Goal: Task Accomplishment & Management: Manage account settings

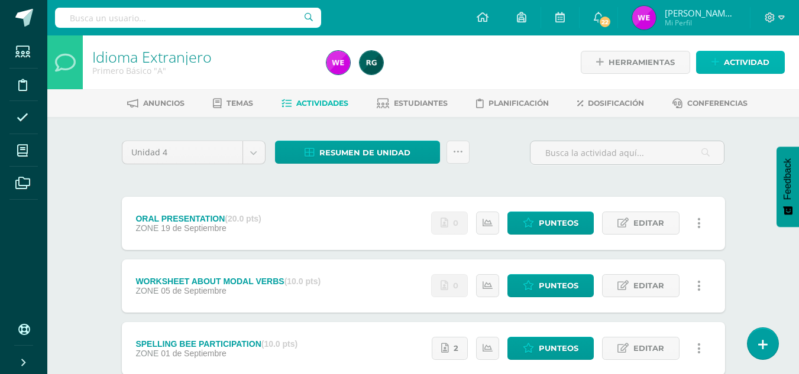
click at [715, 54] on link "Actividad" at bounding box center [740, 62] width 89 height 23
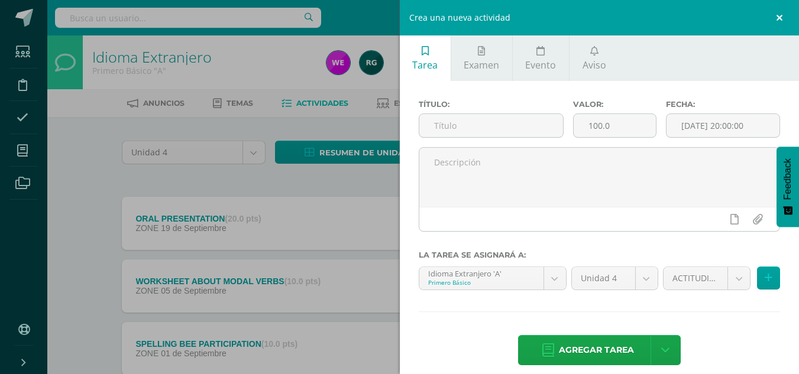
click at [784, 10] on link at bounding box center [780, 17] width 35 height 35
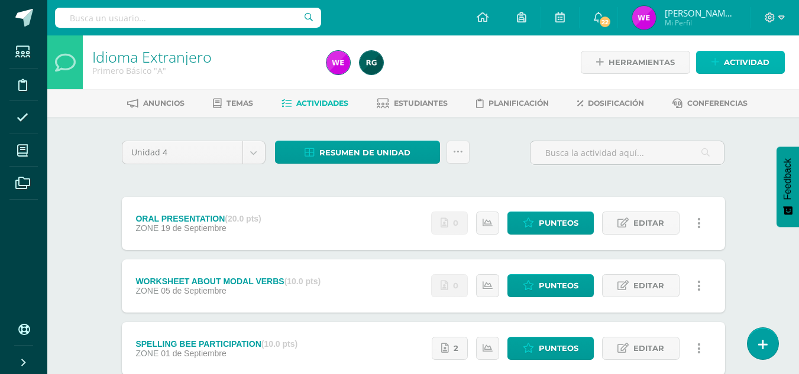
click at [734, 64] on span "Actividad" at bounding box center [747, 62] width 46 height 22
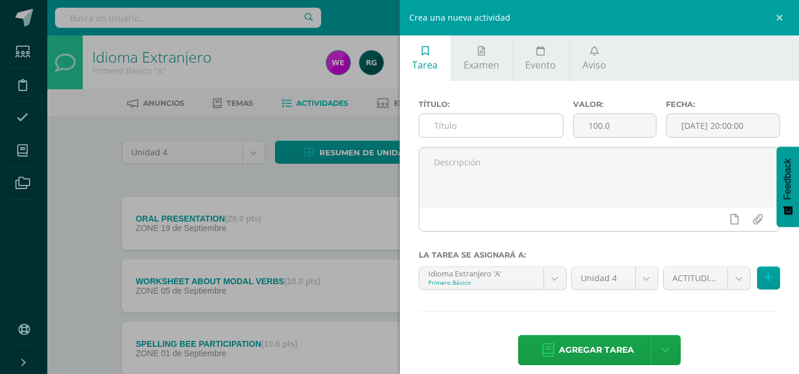
click at [487, 125] on input "text" at bounding box center [491, 125] width 144 height 23
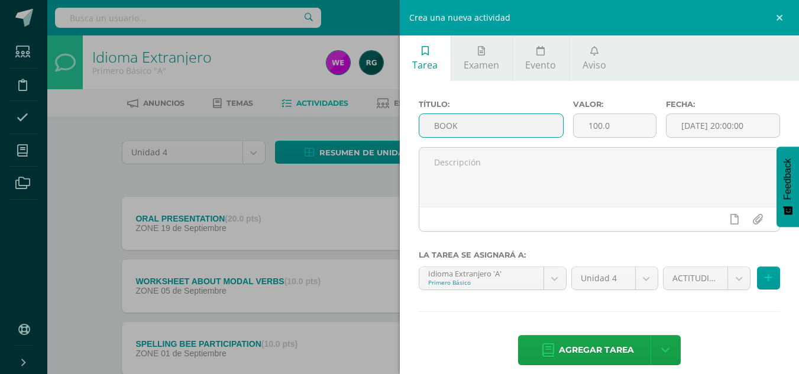
type input "BOOK"
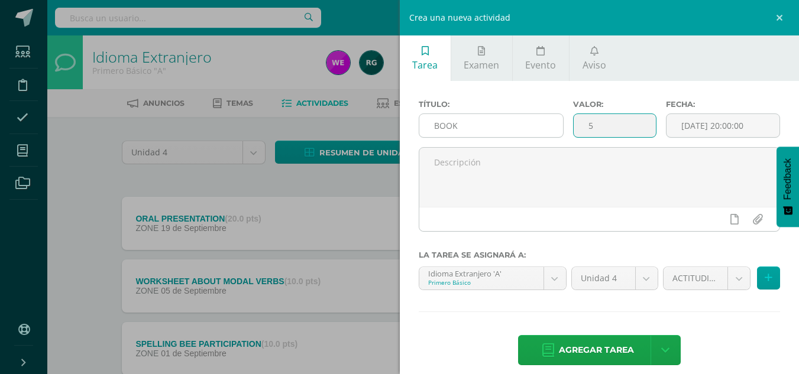
type input "5"
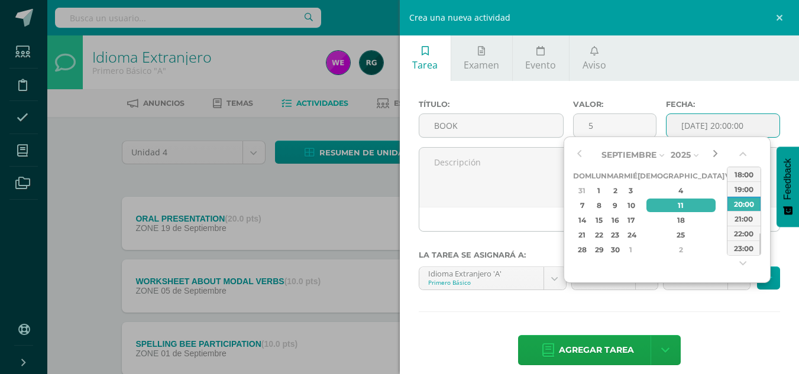
click at [713, 156] on button "button" at bounding box center [715, 155] width 12 height 18
click at [725, 193] on div "3" at bounding box center [730, 191] width 11 height 14
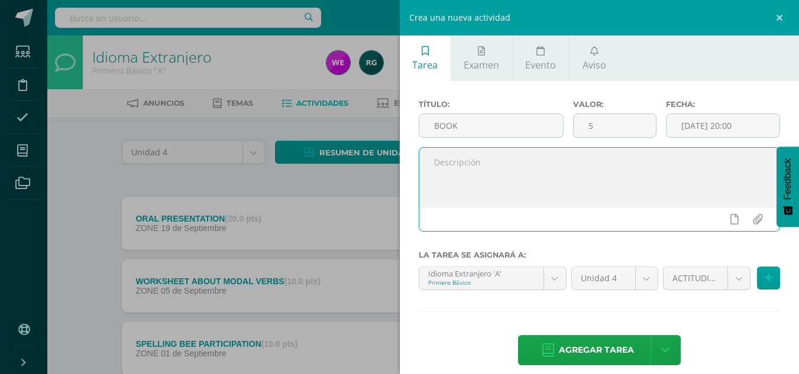
click at [511, 177] on textarea at bounding box center [599, 177] width 361 height 59
click at [735, 128] on input "2025-10-03 20:00" at bounding box center [722, 125] width 113 height 23
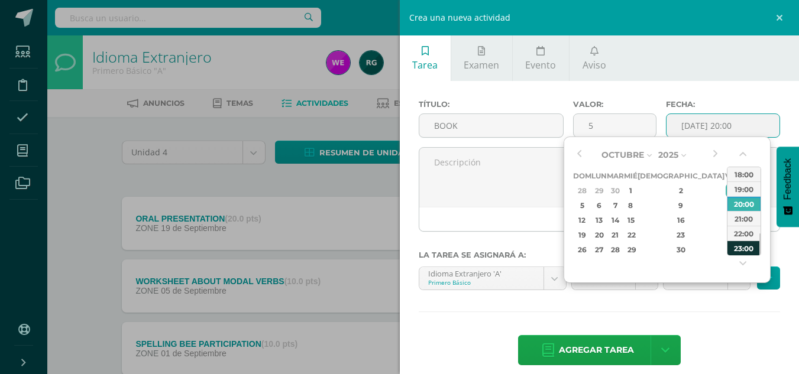
click at [736, 247] on div "23:00" at bounding box center [743, 248] width 33 height 15
type input "2025-10-03 23:00"
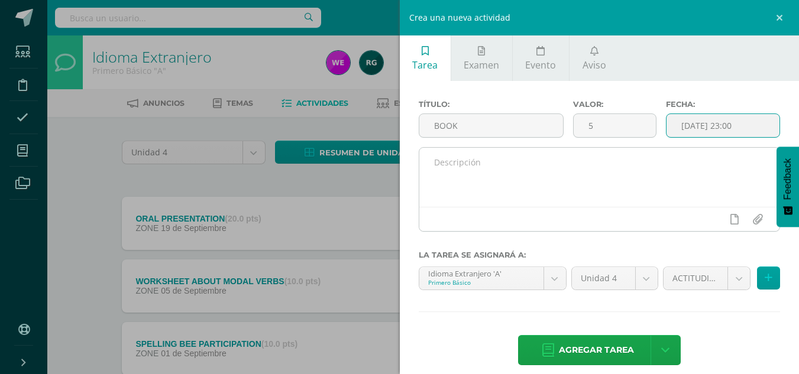
click at [598, 192] on textarea at bounding box center [599, 177] width 361 height 59
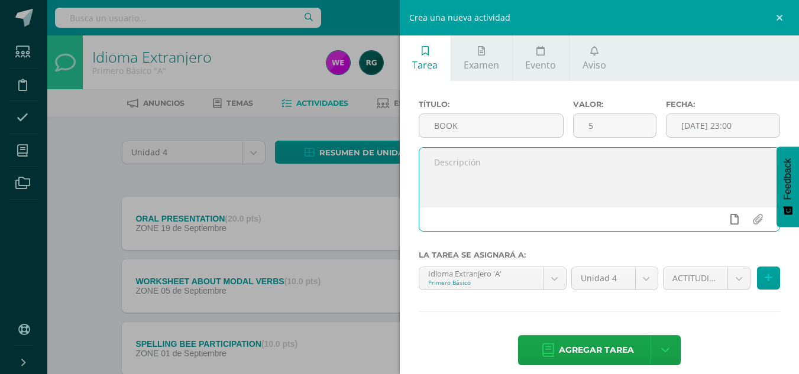
click at [730, 221] on icon at bounding box center [734, 219] width 8 height 11
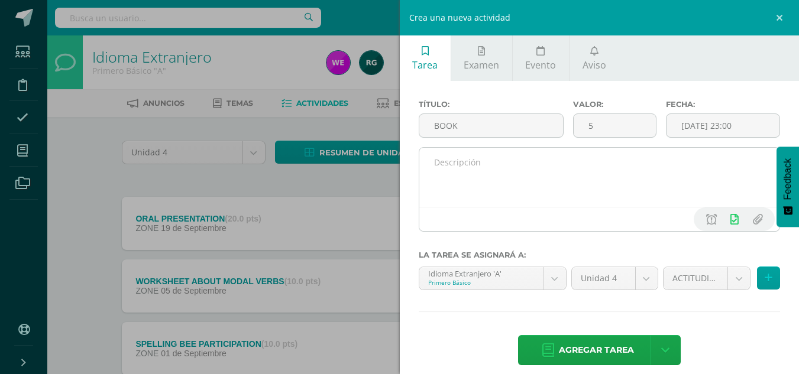
click at [492, 172] on textarea at bounding box center [599, 177] width 361 height 59
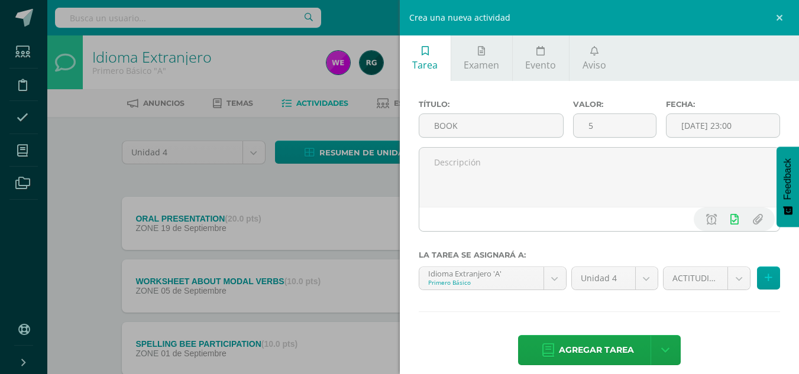
click at [92, 144] on div "Crea una nueva actividad Tarea Examen Evento Aviso Título: BOOK Valor: 5 Fecha:…" at bounding box center [399, 187] width 799 height 374
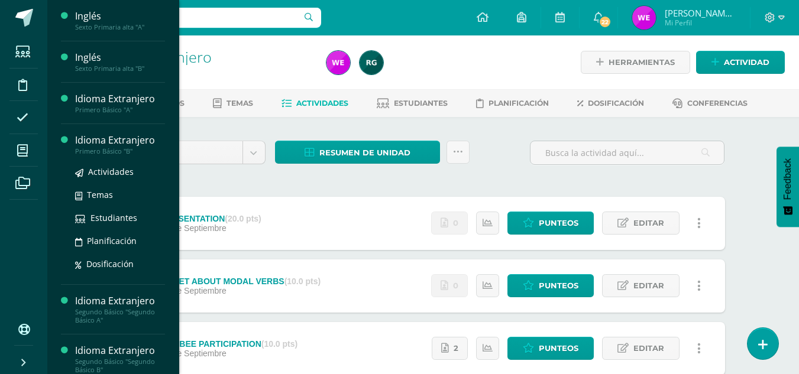
click at [140, 142] on div "Idioma Extranjero" at bounding box center [120, 141] width 90 height 14
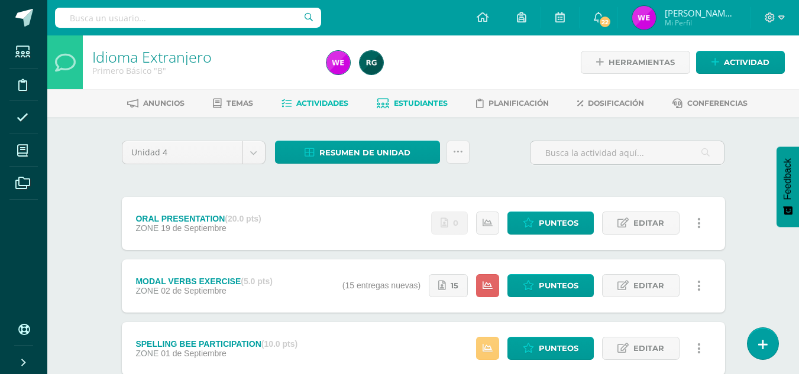
click at [423, 94] on link "Estudiantes" at bounding box center [412, 103] width 71 height 19
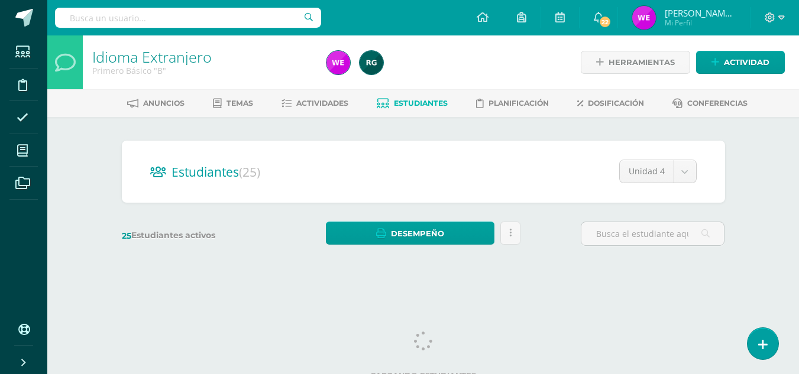
drag, startPoint x: 800, startPoint y: 186, endPoint x: 793, endPoint y: 137, distance: 50.2
click at [793, 137] on html "Estudiantes Disciplina Asistencia Mis cursos Archivos Soporte Centro de ayuda Ú…" at bounding box center [399, 140] width 799 height 281
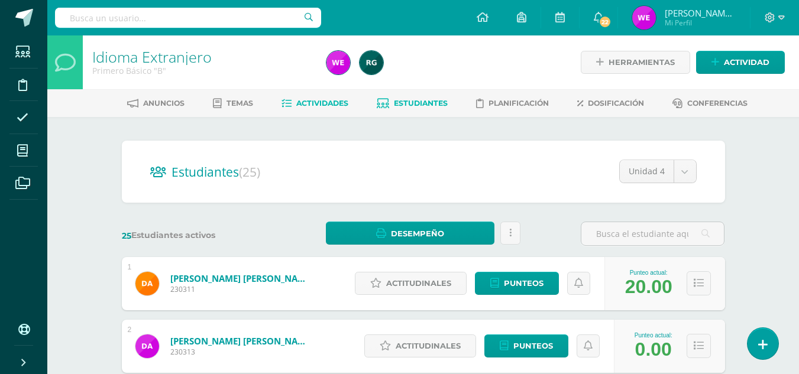
click at [297, 111] on link "Actividades" at bounding box center [314, 103] width 67 height 19
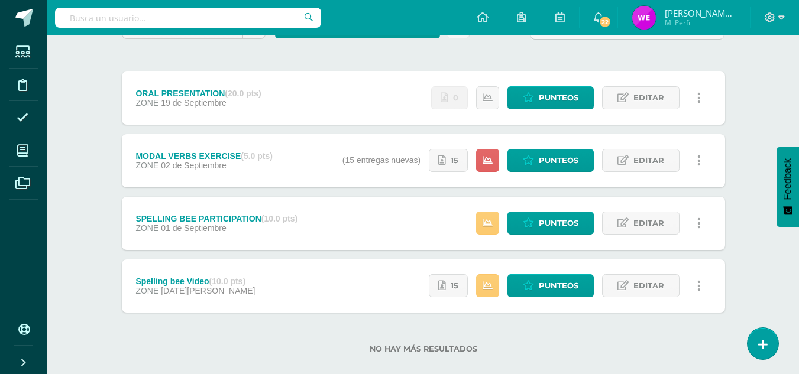
scroll to position [126, 0]
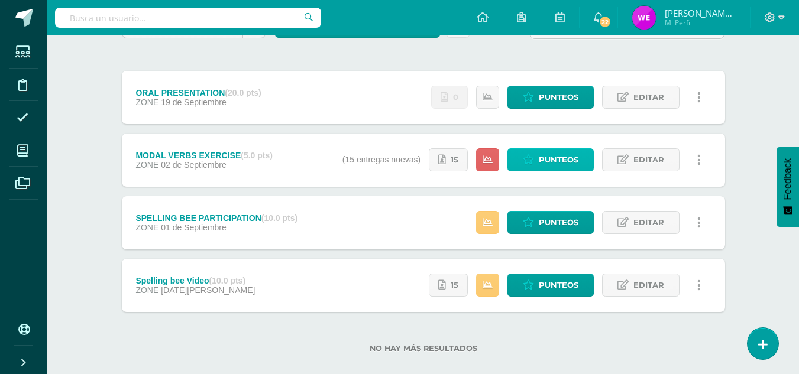
click at [536, 152] on link "Punteos" at bounding box center [550, 159] width 86 height 23
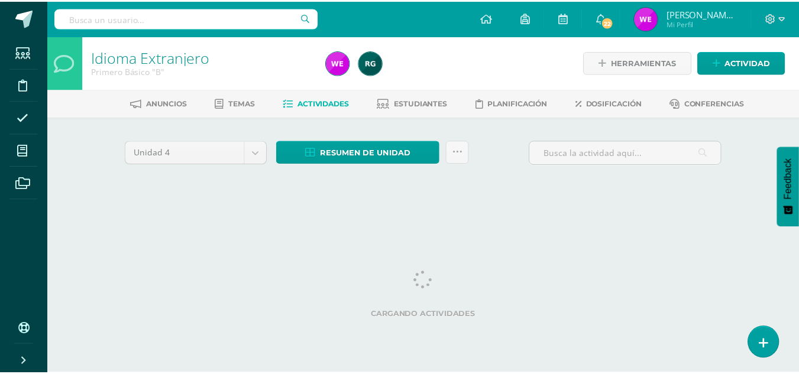
scroll to position [0, 4]
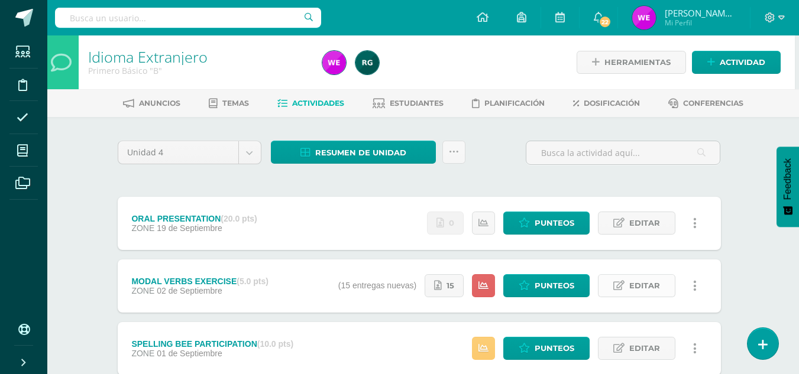
click at [643, 284] on span "Editar" at bounding box center [644, 286] width 31 height 22
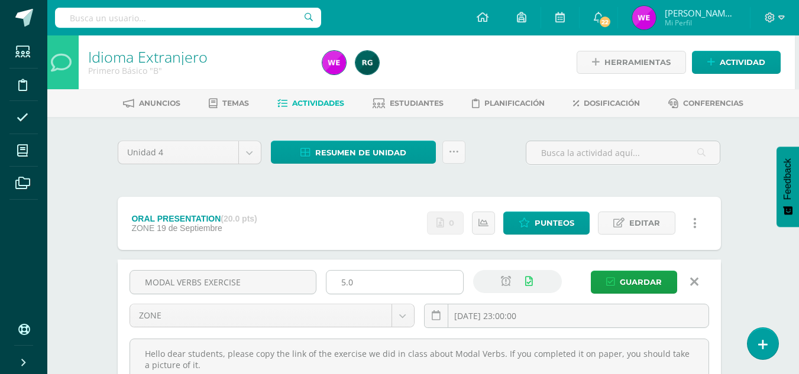
click at [415, 285] on input "5.0" at bounding box center [394, 282] width 137 height 23
type input "5"
type input "10"
click at [591, 271] on button "Guardar" at bounding box center [634, 282] width 86 height 23
click at [631, 281] on span "Guardar" at bounding box center [641, 282] width 42 height 22
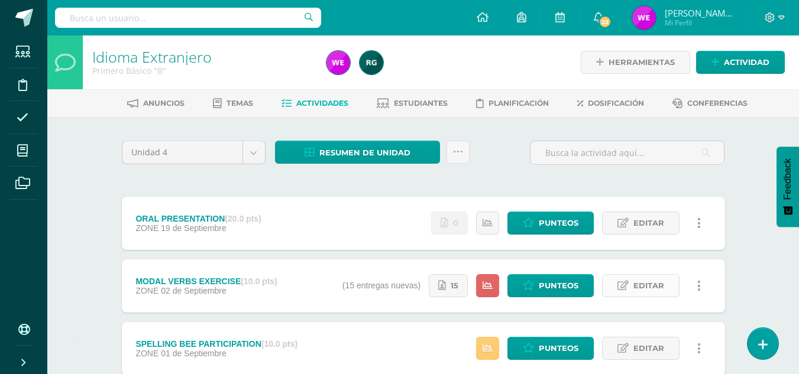
click at [634, 287] on span "Editar" at bounding box center [648, 286] width 31 height 22
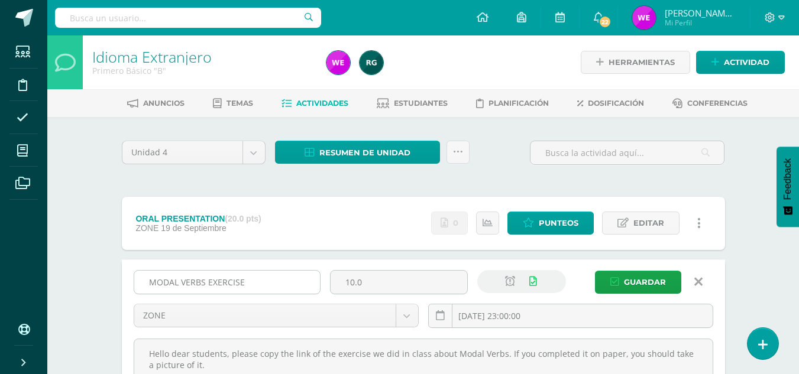
click at [270, 294] on div "MODAL VERBS EXERCISE" at bounding box center [227, 282] width 187 height 24
click at [262, 287] on input "MODAL VERBS EXERCISE" at bounding box center [227, 282] width 186 height 23
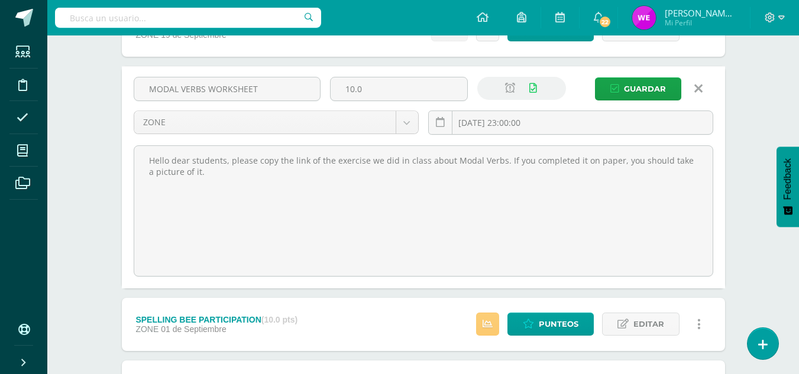
scroll to position [191, 0]
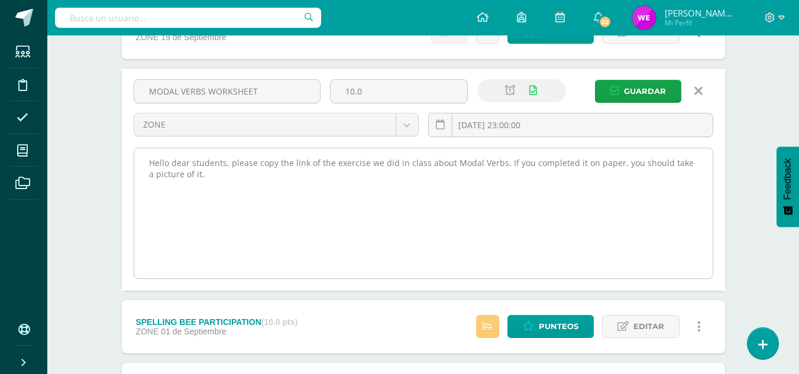
type input "MODAL VERBS WORKSHEET"
click at [459, 156] on textarea "Hello dear students, please copy the link of the exercise we did in class about…" at bounding box center [423, 213] width 578 height 130
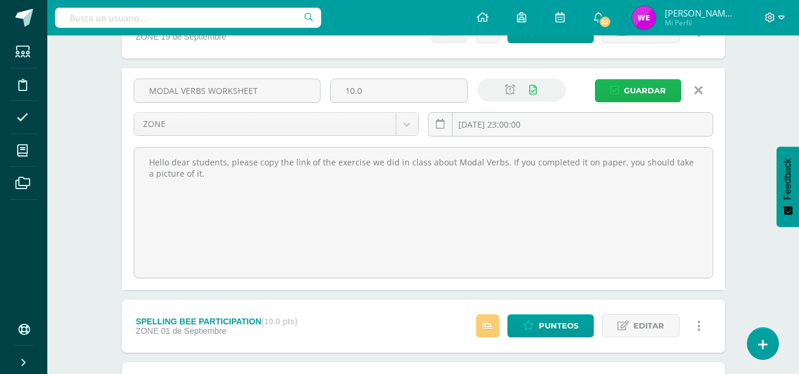
click at [643, 86] on span "Guardar" at bounding box center [645, 91] width 42 height 22
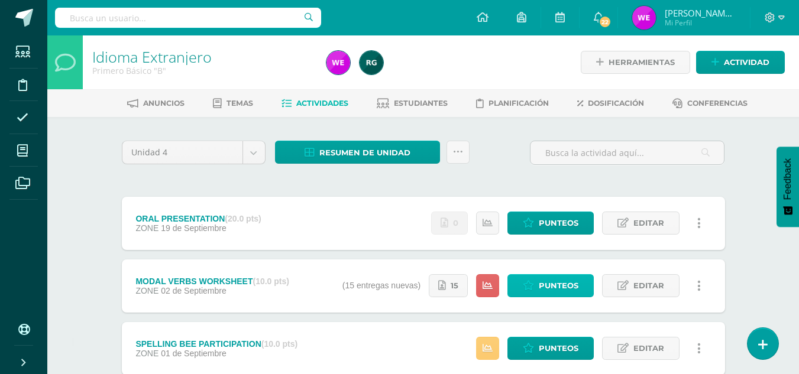
click at [543, 283] on span "Punteos" at bounding box center [559, 286] width 40 height 22
click at [457, 283] on span "15" at bounding box center [454, 286] width 8 height 22
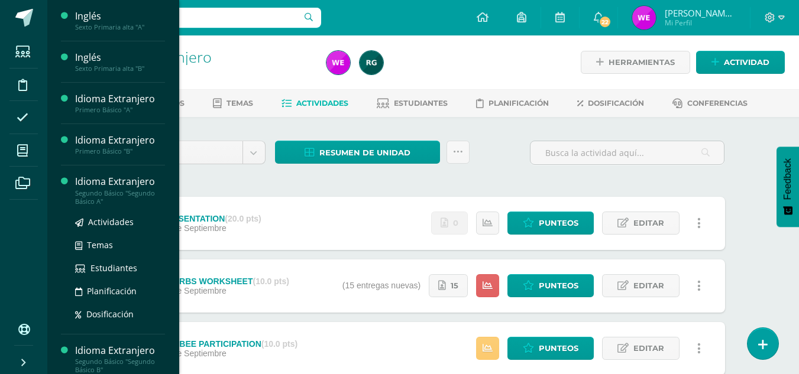
click at [134, 182] on div "Idioma Extranjero" at bounding box center [120, 182] width 90 height 14
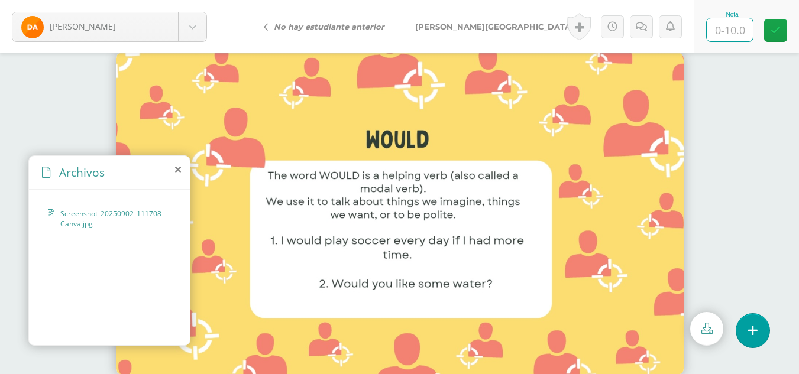
click at [724, 34] on input "text" at bounding box center [729, 29] width 46 height 23
type input "10"
click at [474, 24] on span "[PERSON_NAME][GEOGRAPHIC_DATA]" at bounding box center [494, 26] width 158 height 9
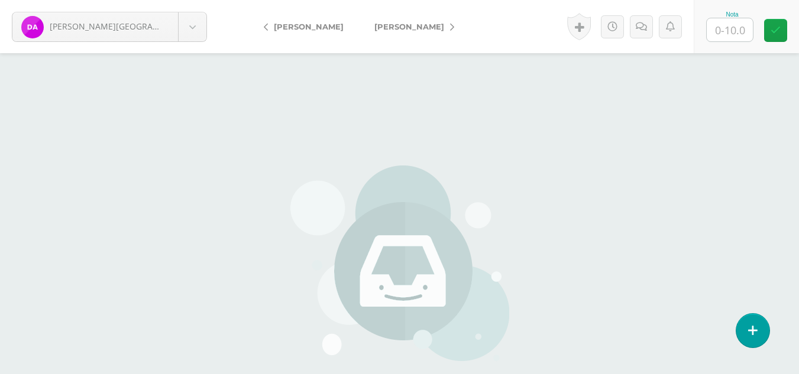
click at [715, 29] on input "text" at bounding box center [729, 29] width 46 height 23
type input "0"
click at [417, 19] on link "[PERSON_NAME]" at bounding box center [411, 26] width 105 height 28
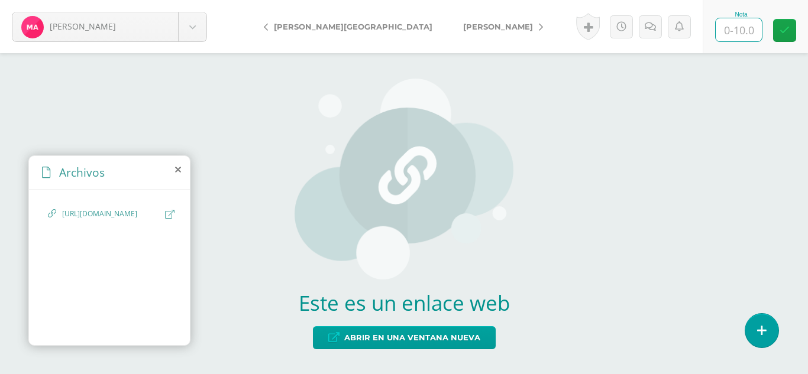
click at [728, 30] on input "text" at bounding box center [738, 29] width 46 height 23
type input "10"
click at [448, 28] on link "[PERSON_NAME]" at bounding box center [500, 26] width 105 height 28
click at [734, 32] on input "text" at bounding box center [738, 29] width 46 height 23
type input "10"
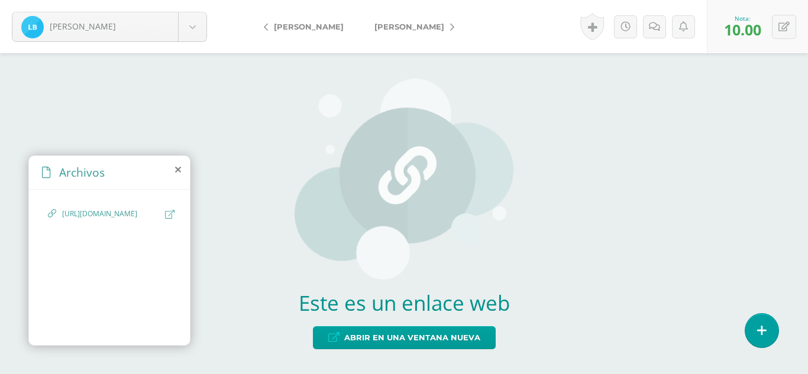
click at [416, 24] on span "[PERSON_NAME]" at bounding box center [409, 26] width 70 height 9
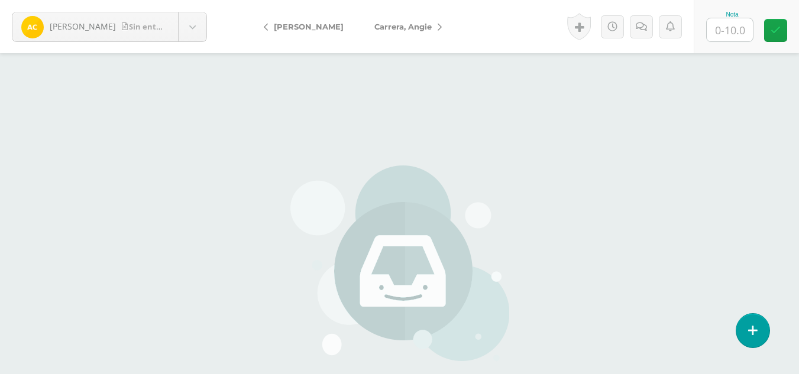
click at [723, 37] on input "text" at bounding box center [729, 29] width 46 height 23
type input "0"
click at [391, 17] on link "Carrera, Angie" at bounding box center [405, 26] width 92 height 28
click at [722, 35] on input "text" at bounding box center [729, 29] width 46 height 23
type input "10"
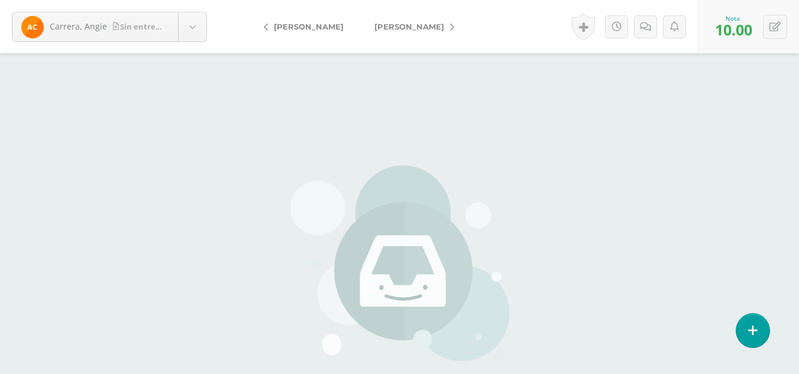
click at [459, 30] on link "[PERSON_NAME]" at bounding box center [411, 26] width 105 height 28
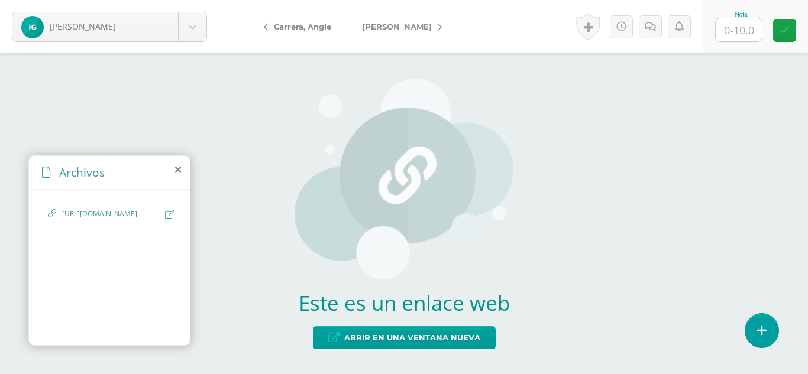
click at [742, 34] on input "text" at bounding box center [738, 29] width 46 height 23
type input "10"
click at [404, 26] on span "[PERSON_NAME]" at bounding box center [397, 26] width 70 height 9
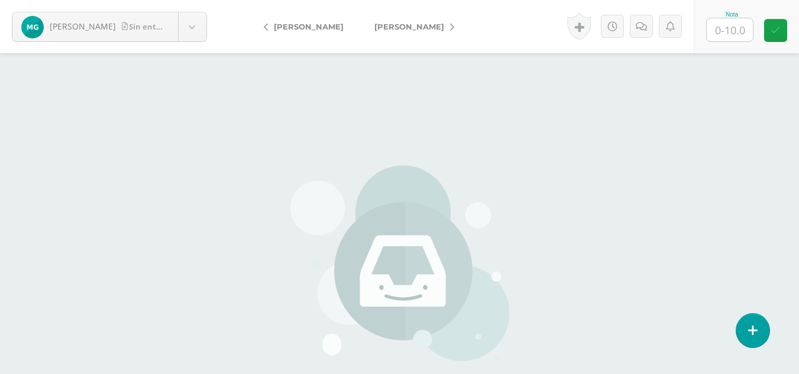
click at [733, 28] on input "text" at bounding box center [729, 29] width 46 height 23
type input "0"
click at [420, 35] on link "[PERSON_NAME]" at bounding box center [411, 26] width 105 height 28
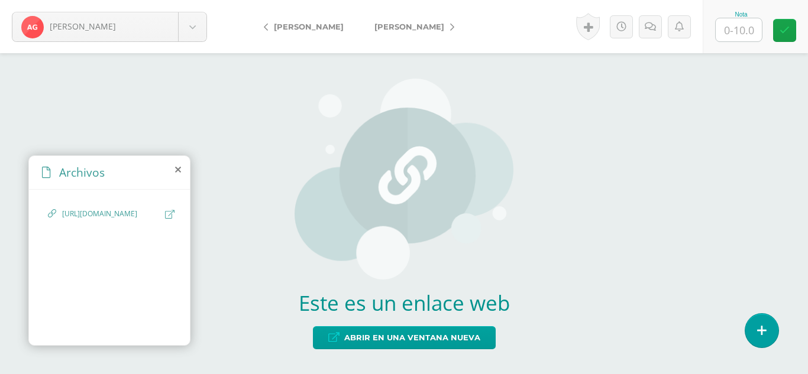
click at [741, 31] on input "text" at bounding box center [738, 29] width 46 height 23
type input "10"
click at [450, 28] on icon at bounding box center [452, 27] width 4 height 8
click at [729, 26] on input "text" at bounding box center [738, 29] width 46 height 23
type input "10"
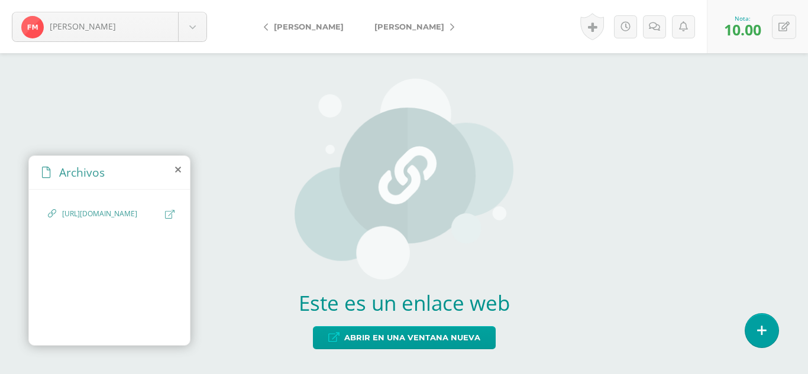
click at [436, 25] on span "[PERSON_NAME]" at bounding box center [409, 26] width 70 height 9
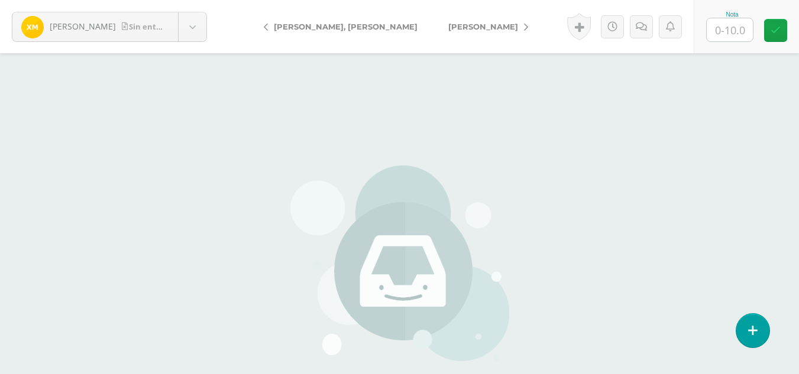
click at [708, 30] on input "text" at bounding box center [729, 29] width 46 height 23
type input "0"
click at [462, 27] on link "Moral, Stephanie" at bounding box center [485, 26] width 105 height 28
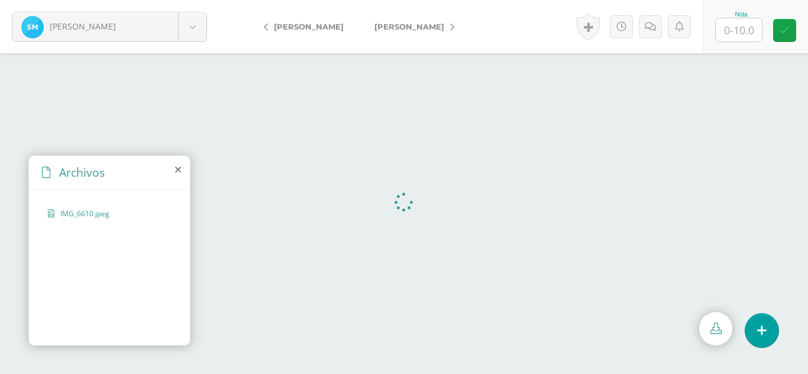
click at [740, 28] on input "text" at bounding box center [738, 29] width 46 height 23
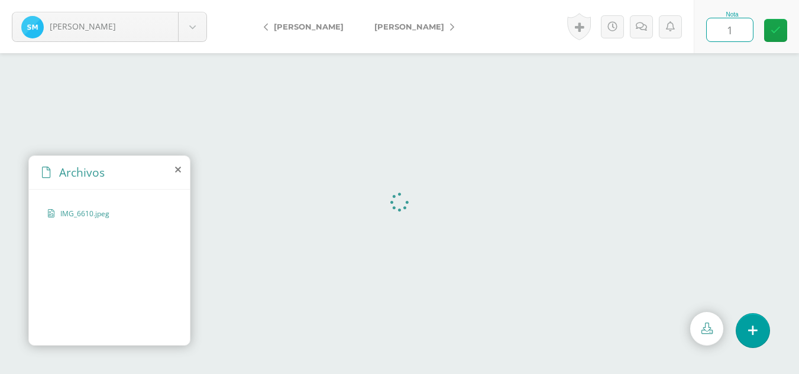
type input "10"
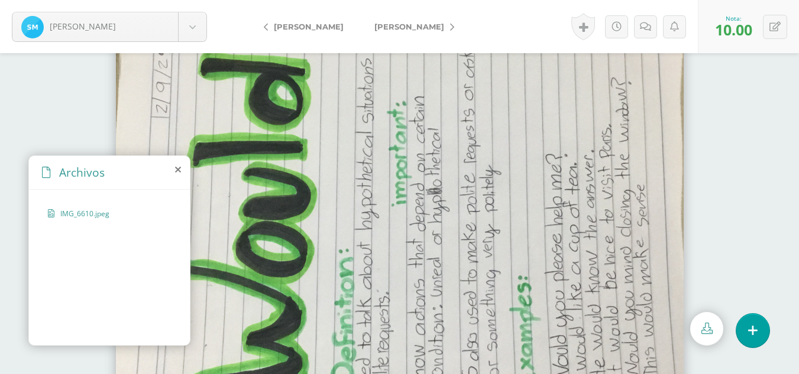
click at [414, 34] on link "[PERSON_NAME]" at bounding box center [411, 26] width 105 height 28
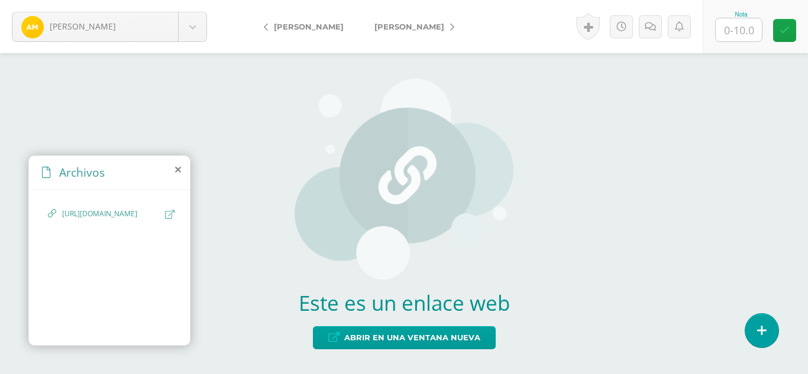
click at [737, 27] on input "text" at bounding box center [738, 29] width 46 height 23
type input "10"
click at [450, 31] on icon at bounding box center [452, 27] width 4 height 8
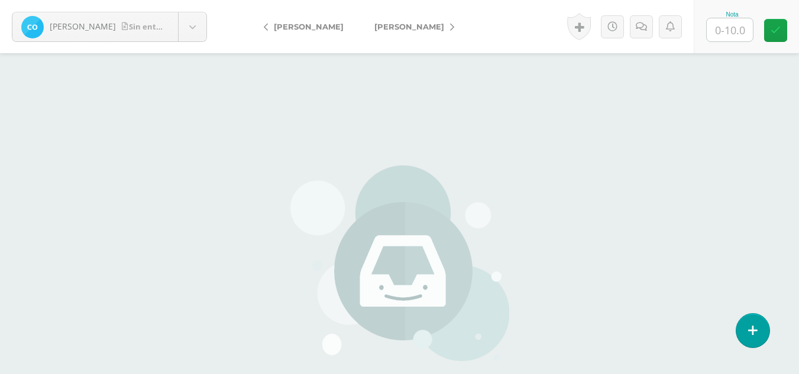
click at [731, 29] on input "text" at bounding box center [729, 29] width 46 height 23
type input "0"
click at [419, 35] on link "[PERSON_NAME]" at bounding box center [411, 26] width 105 height 28
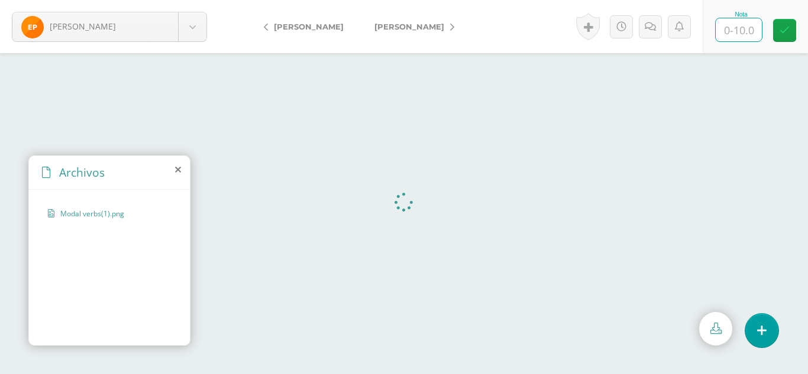
click at [731, 28] on input "text" at bounding box center [738, 29] width 46 height 23
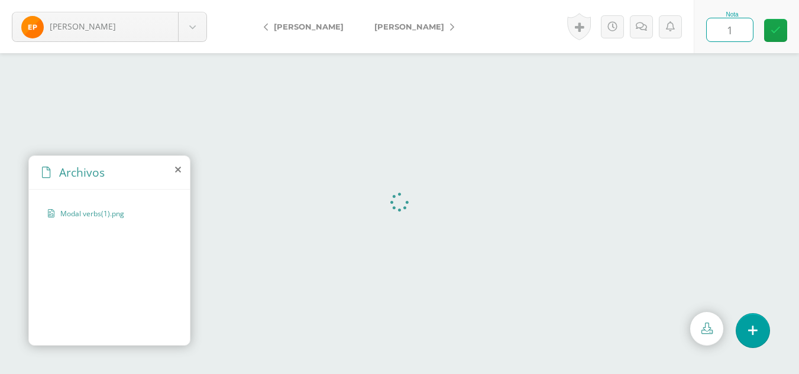
type input "10"
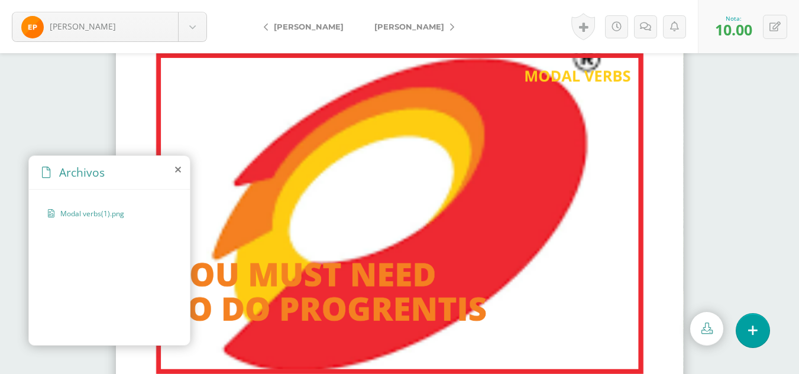
click at [415, 27] on link "[PERSON_NAME]" at bounding box center [411, 26] width 105 height 28
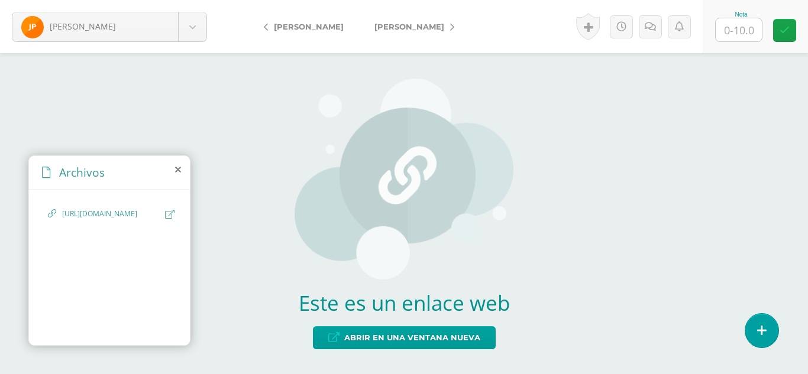
click at [738, 30] on input "text" at bounding box center [738, 29] width 46 height 23
type input "10"
click at [394, 24] on span "[PERSON_NAME]" at bounding box center [409, 26] width 70 height 9
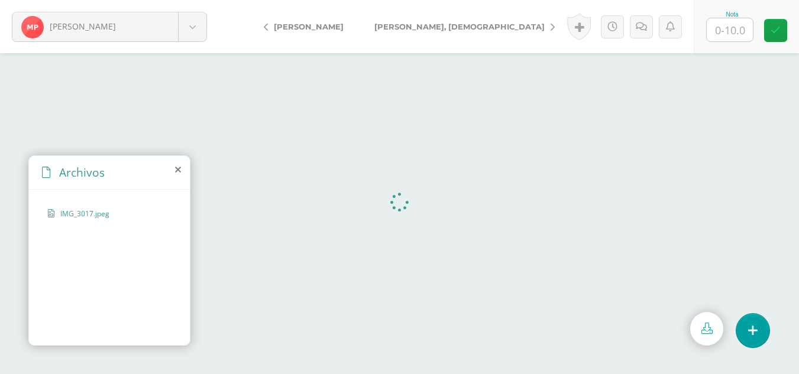
click at [725, 30] on input "text" at bounding box center [729, 29] width 46 height 23
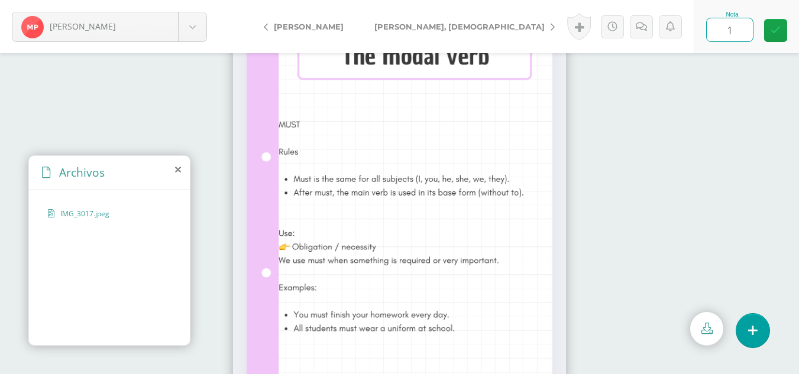
type input "10"
click at [434, 26] on link "[PERSON_NAME], [DEMOGRAPHIC_DATA]" at bounding box center [461, 26] width 205 height 28
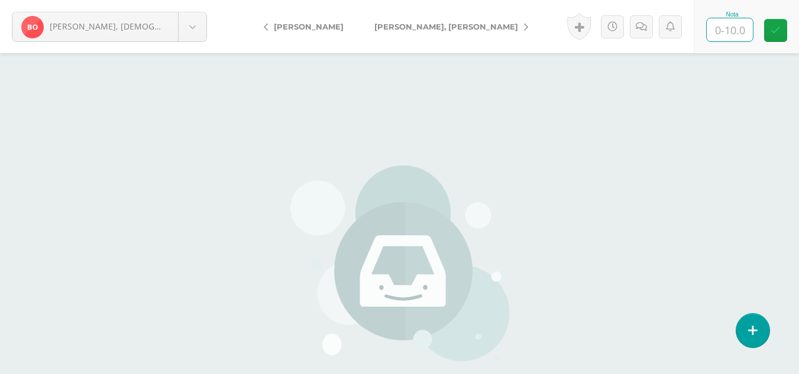
click at [732, 32] on input "text" at bounding box center [729, 29] width 46 height 23
type input "0"
click at [401, 22] on span "[PERSON_NAME], [PERSON_NAME]" at bounding box center [446, 26] width 144 height 9
click at [738, 31] on input "text" at bounding box center [729, 29] width 46 height 23
type input "0"
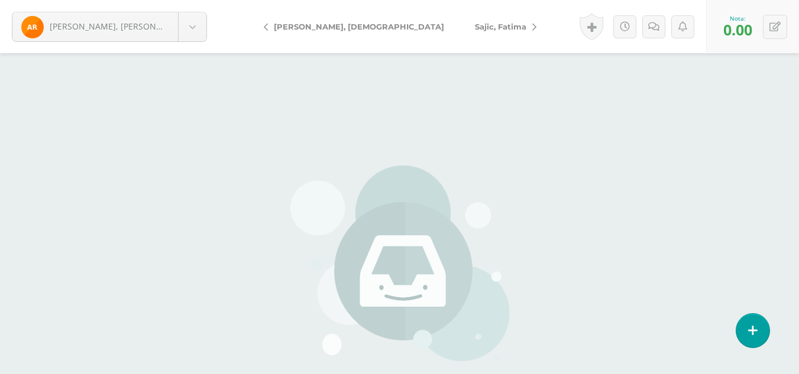
click at [459, 33] on link "Sajic, Fatima" at bounding box center [502, 26] width 86 height 28
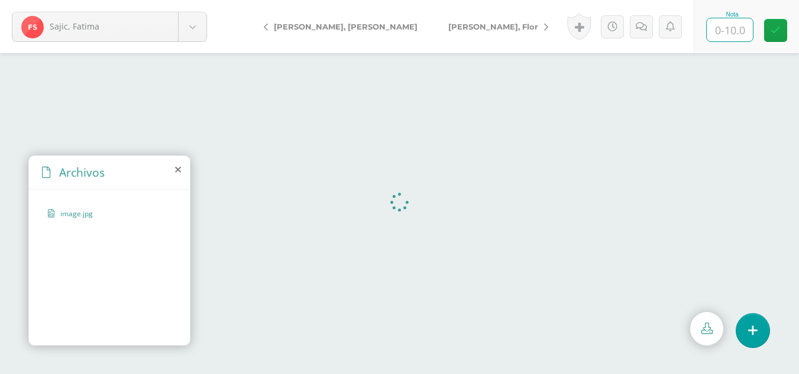
click at [732, 24] on input "text" at bounding box center [729, 29] width 46 height 23
type input "10"
click at [448, 22] on span "[PERSON_NAME], Flor" at bounding box center [493, 26] width 90 height 9
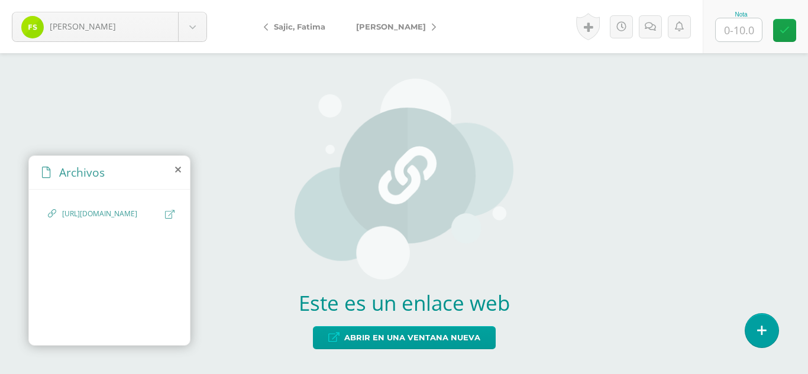
click at [728, 28] on input "text" at bounding box center [738, 29] width 46 height 23
type input "10"
click at [406, 23] on span "[PERSON_NAME]" at bounding box center [391, 26] width 70 height 9
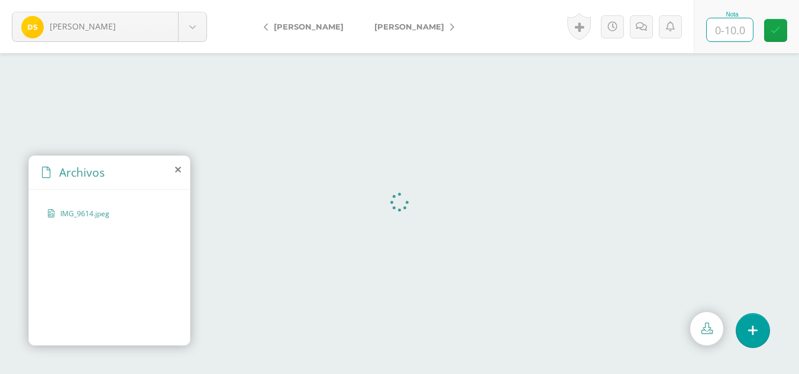
click at [734, 28] on input "text" at bounding box center [729, 29] width 46 height 23
type input "10"
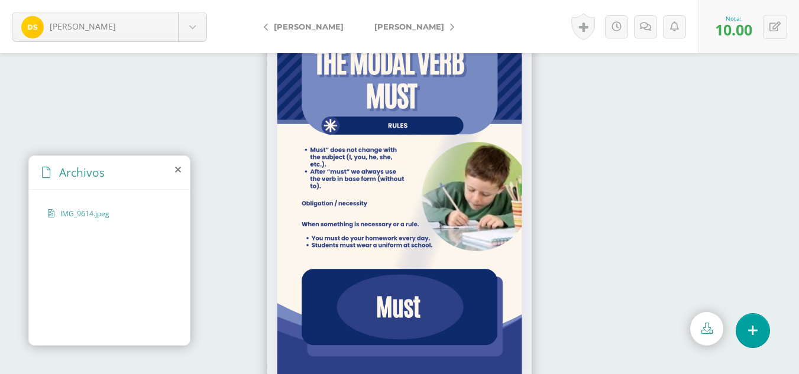
click at [423, 35] on link "[PERSON_NAME]" at bounding box center [411, 26] width 105 height 28
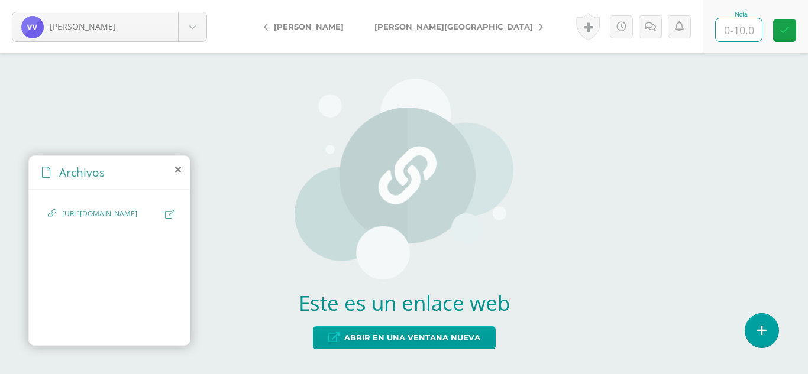
click at [731, 31] on input "text" at bounding box center [738, 29] width 46 height 23
type input "10"
click at [435, 34] on link "[PERSON_NAME][GEOGRAPHIC_DATA]" at bounding box center [455, 26] width 193 height 28
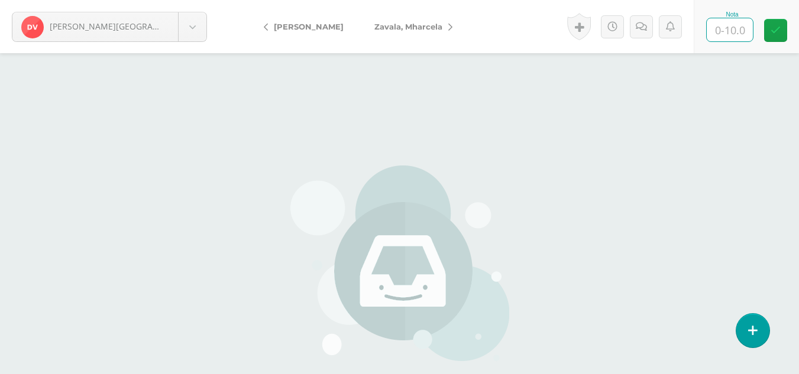
click at [726, 26] on input "text" at bounding box center [729, 29] width 46 height 23
type input "0"
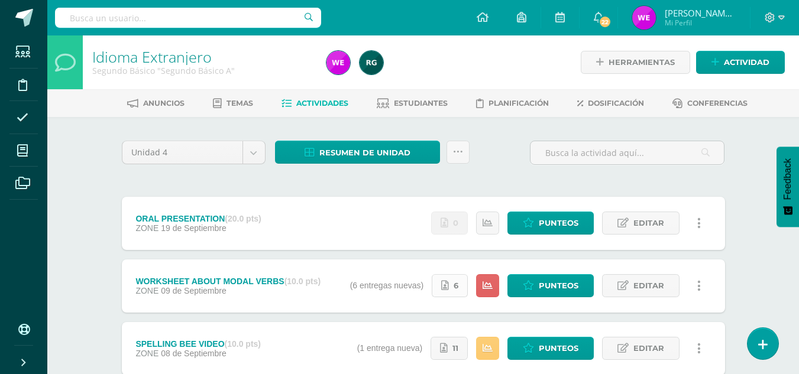
click at [450, 286] on link "6" at bounding box center [450, 285] width 36 height 23
click at [440, 108] on link "Estudiantes" at bounding box center [412, 103] width 71 height 19
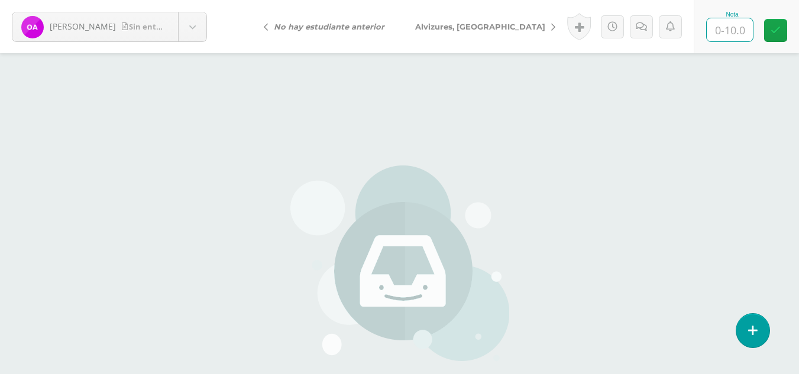
click at [719, 30] on input "text" at bounding box center [729, 29] width 46 height 23
type input "0"
click at [470, 34] on link "Alvizures, [GEOGRAPHIC_DATA]" at bounding box center [482, 26] width 165 height 28
click at [290, 32] on link "[PERSON_NAME]" at bounding box center [306, 26] width 105 height 28
click at [771, 30] on icon at bounding box center [774, 27] width 11 height 10
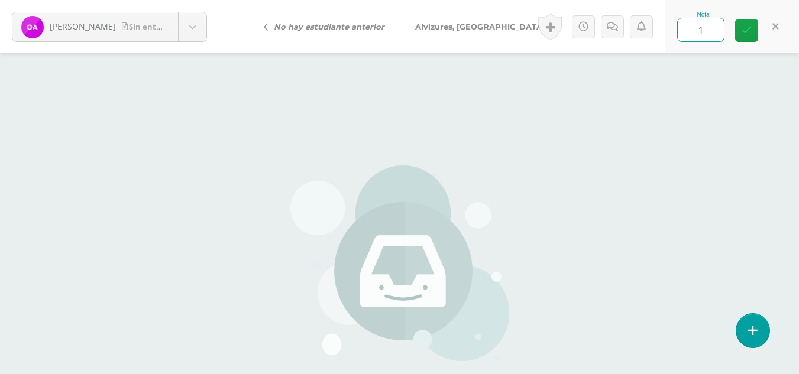
type input "10"
click at [484, 34] on link "Alvizures, [GEOGRAPHIC_DATA]" at bounding box center [482, 26] width 165 height 28
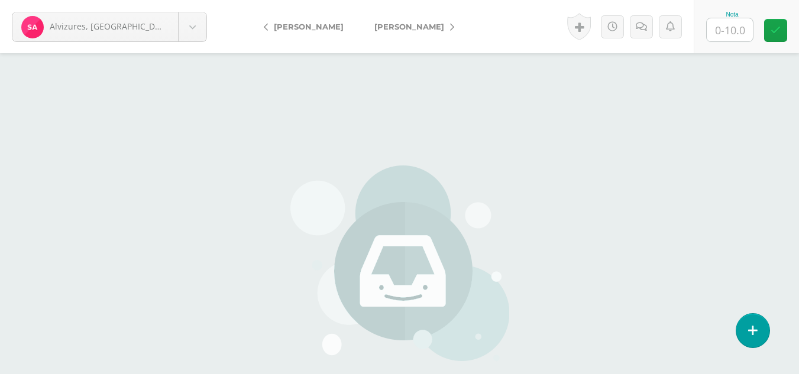
click at [708, 27] on input "text" at bounding box center [729, 29] width 46 height 23
type input "0"
click at [429, 27] on span "[PERSON_NAME]" at bounding box center [409, 26] width 70 height 9
click at [725, 27] on input "text" at bounding box center [729, 29] width 46 height 23
type input "10"
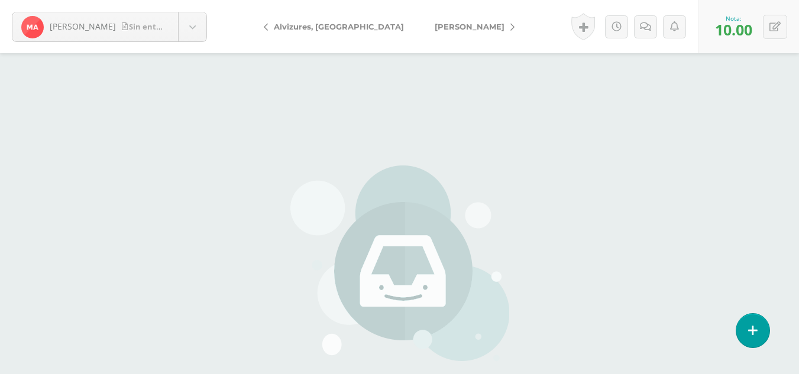
click at [449, 29] on link "[PERSON_NAME]" at bounding box center [471, 26] width 105 height 28
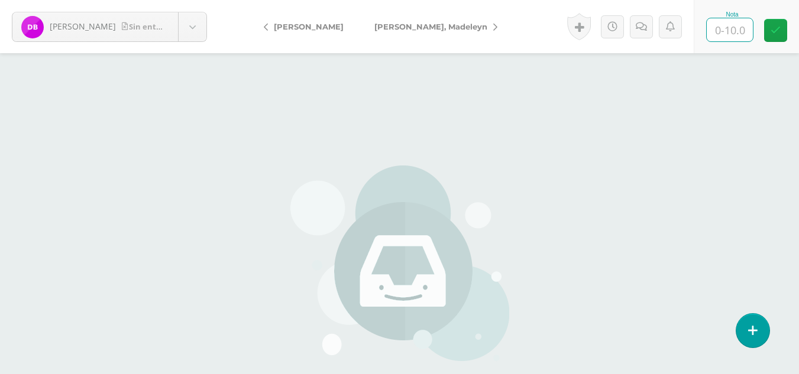
click at [728, 29] on input "text" at bounding box center [729, 29] width 46 height 23
type input "10"
click at [407, 35] on link "[PERSON_NAME], Madeleyn" at bounding box center [433, 26] width 148 height 28
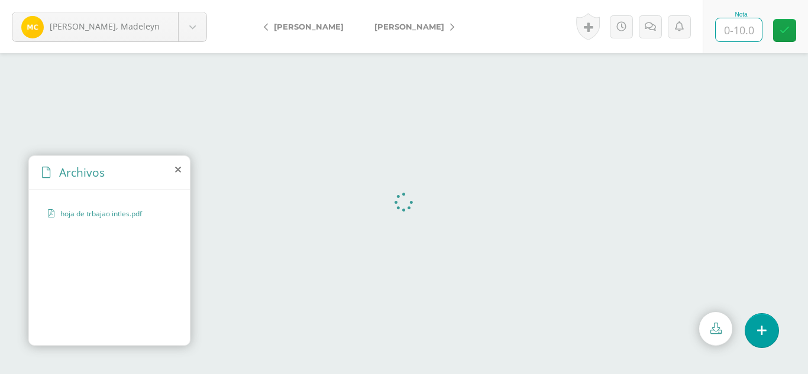
click at [742, 31] on input "text" at bounding box center [738, 29] width 46 height 23
type input "10"
click at [397, 25] on span "[PERSON_NAME]" at bounding box center [409, 26] width 70 height 9
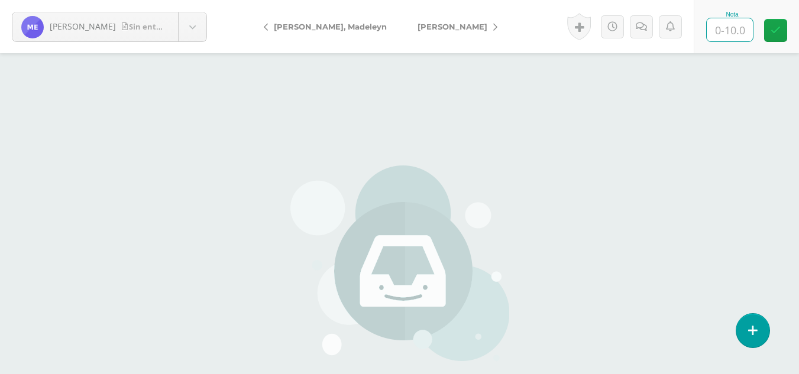
click at [721, 38] on input "text" at bounding box center [729, 29] width 46 height 23
type input "0"
click at [417, 30] on span "[PERSON_NAME]" at bounding box center [452, 26] width 70 height 9
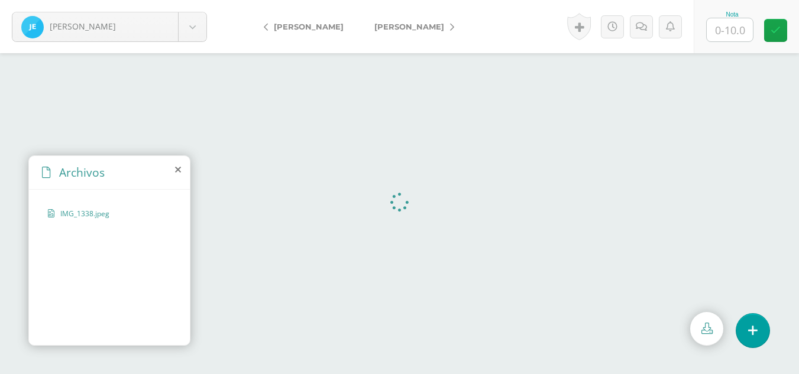
click at [738, 31] on input "text" at bounding box center [729, 29] width 46 height 23
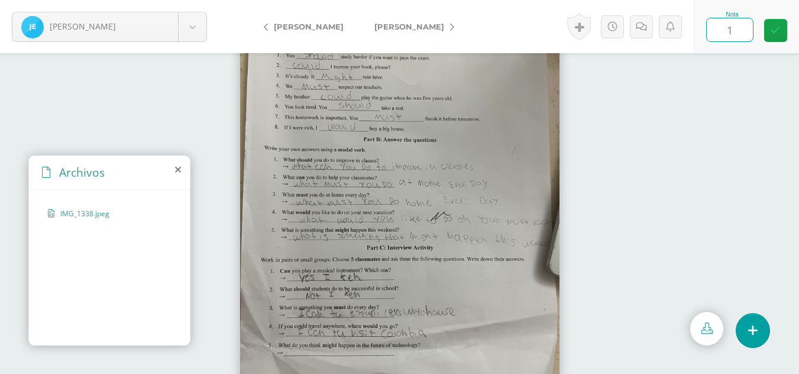
type input "10"
click at [433, 25] on span "[PERSON_NAME]" at bounding box center [409, 26] width 70 height 9
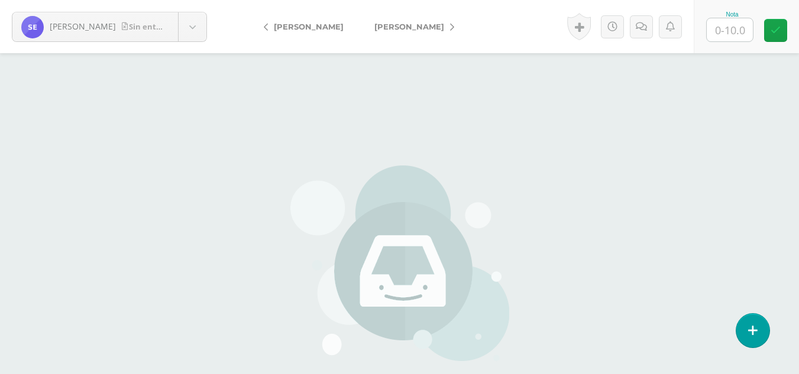
click at [719, 35] on input "text" at bounding box center [729, 29] width 46 height 23
type input "0"
click at [417, 27] on span "[PERSON_NAME]" at bounding box center [409, 26] width 70 height 9
click at [716, 24] on input "text" at bounding box center [729, 29] width 46 height 23
type input "10"
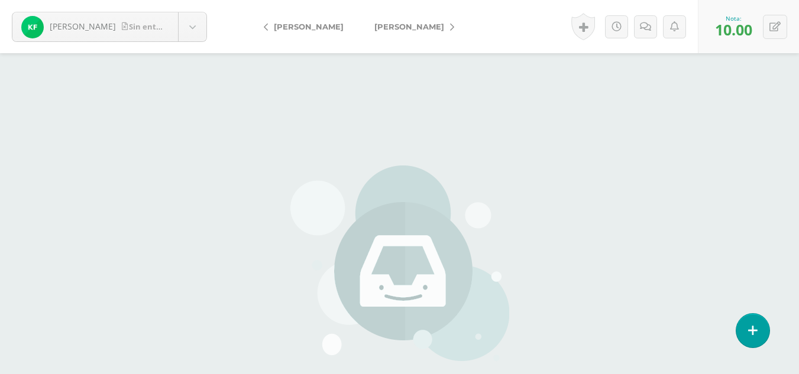
click at [432, 21] on link "[PERSON_NAME]" at bounding box center [411, 26] width 105 height 28
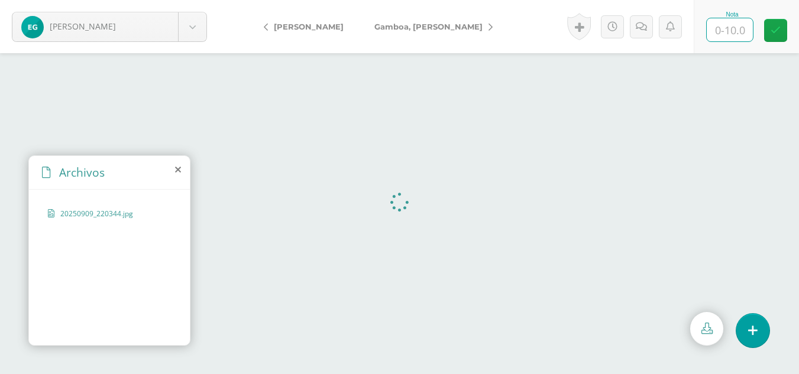
click at [708, 28] on input "text" at bounding box center [729, 29] width 46 height 23
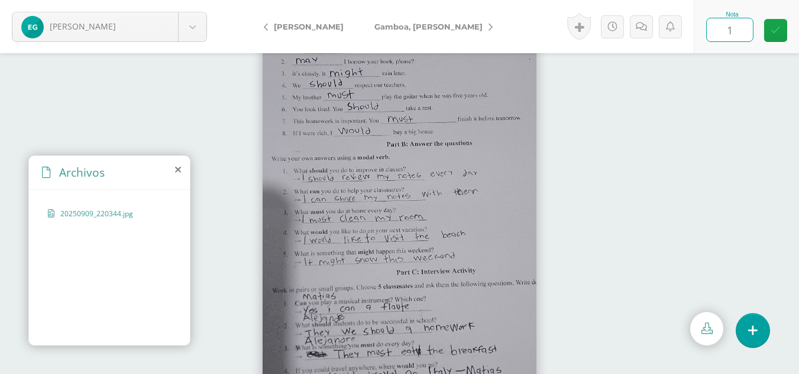
type input "10"
click at [420, 25] on span "Gamboa, [PERSON_NAME]" at bounding box center [428, 26] width 108 height 9
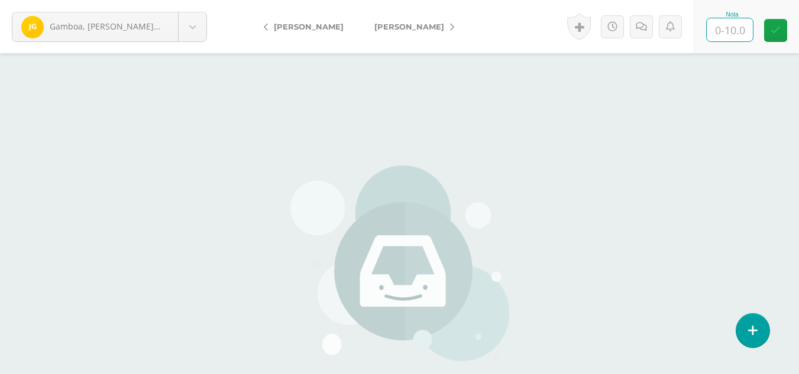
click at [725, 29] on input "text" at bounding box center [729, 29] width 46 height 23
type input "0"
click span "[PERSON_NAME]"
click at [718, 30] on input "text" at bounding box center [729, 29] width 46 height 23
type input "0"
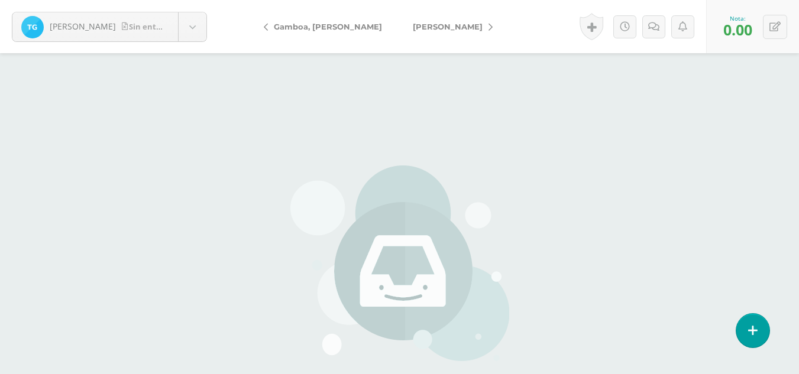
click at [413, 27] on span "[PERSON_NAME]" at bounding box center [448, 26] width 70 height 9
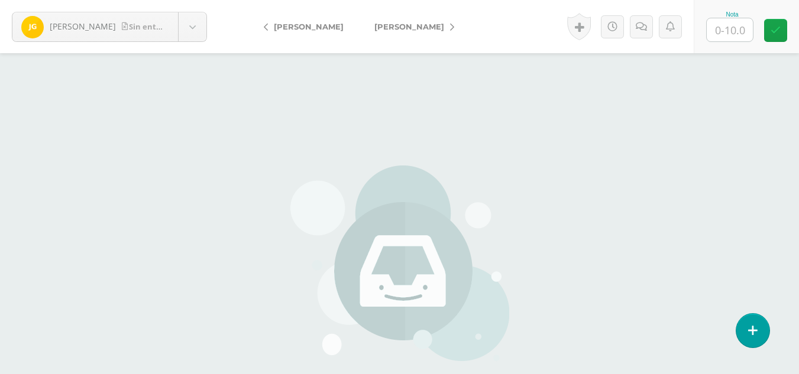
click at [732, 30] on input "text" at bounding box center [729, 29] width 46 height 23
type input "0"
click at [444, 30] on span "[PERSON_NAME]" at bounding box center [409, 26] width 70 height 9
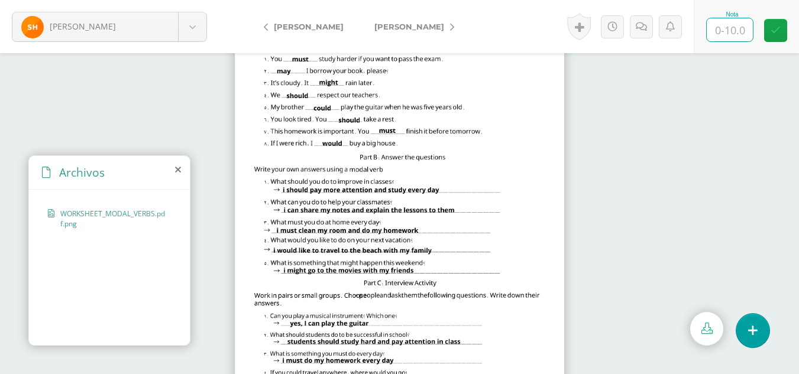
click at [734, 29] on input "text" at bounding box center [729, 29] width 46 height 23
type input "10"
click at [427, 32] on link "[PERSON_NAME]" at bounding box center [411, 26] width 105 height 28
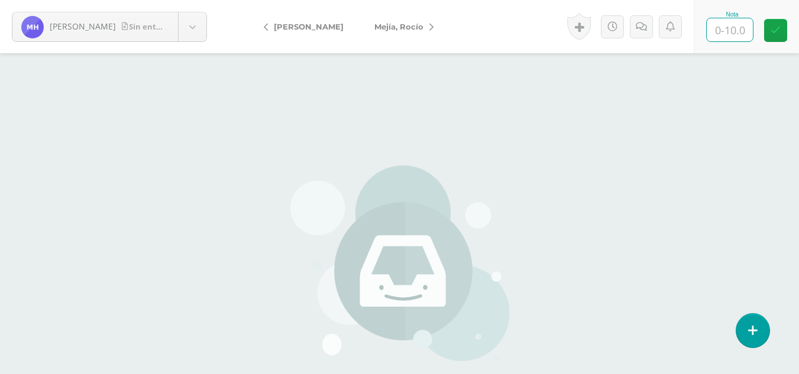
click at [735, 31] on input "text" at bounding box center [729, 29] width 46 height 23
type input "10"
click at [423, 29] on span "Mejía, Rocío" at bounding box center [398, 26] width 49 height 9
click at [717, 27] on input "text" at bounding box center [729, 29] width 46 height 23
type input "10"
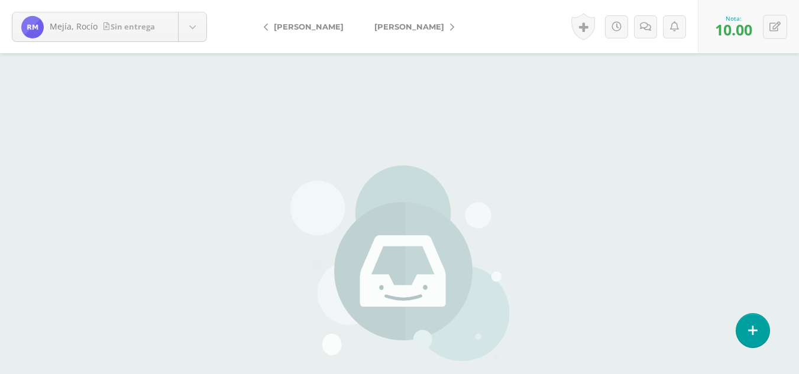
click at [414, 31] on link "[PERSON_NAME]" at bounding box center [411, 26] width 105 height 28
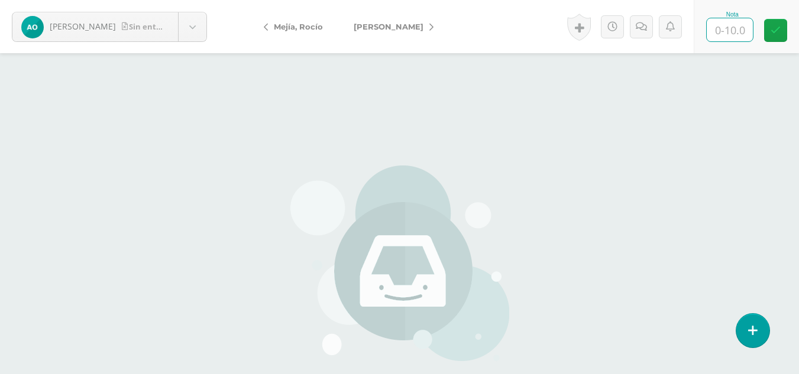
click at [733, 34] on input "text" at bounding box center [729, 29] width 46 height 23
type input "0"
click at [417, 25] on span "[PERSON_NAME]" at bounding box center [389, 26] width 70 height 9
click at [729, 28] on input "text" at bounding box center [729, 29] width 46 height 23
type input "10"
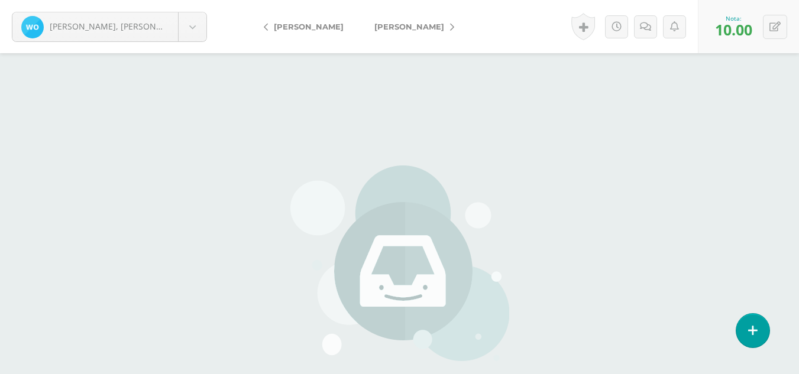
click at [410, 31] on span "Paniagua, [PERSON_NAME]" at bounding box center [409, 26] width 70 height 9
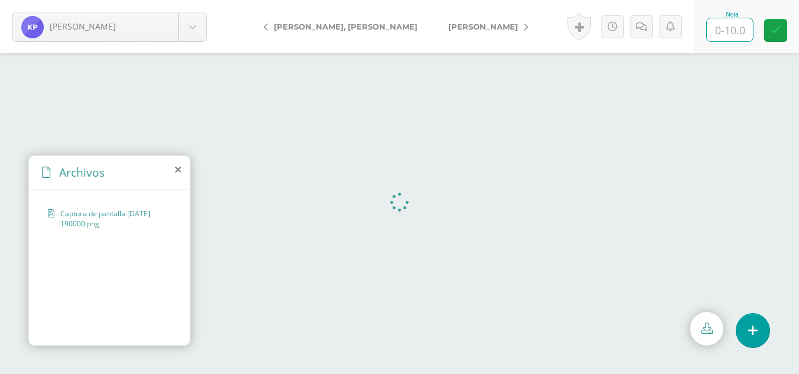
click at [741, 31] on input "text" at bounding box center [729, 29] width 46 height 23
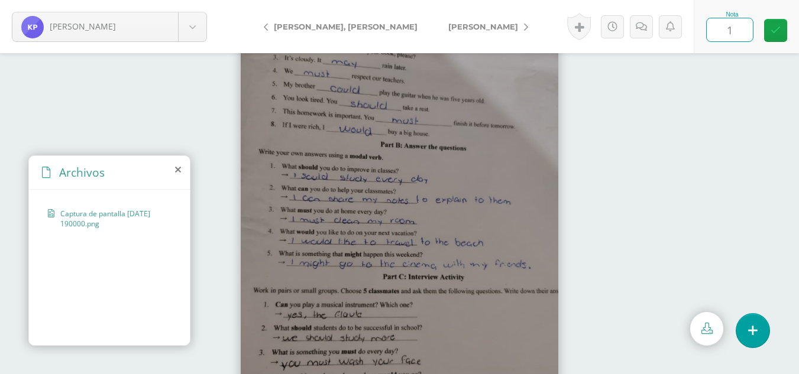
type input "10"
click at [437, 31] on link "[PERSON_NAME]" at bounding box center [485, 26] width 105 height 28
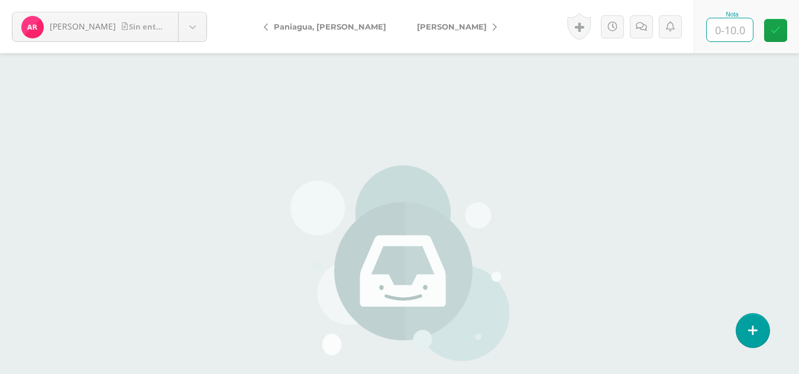
click at [726, 25] on input "text" at bounding box center [729, 29] width 46 height 23
type input "10"
click at [492, 25] on icon at bounding box center [494, 27] width 4 height 8
click at [722, 28] on input "text" at bounding box center [729, 29] width 46 height 23
type input "10"
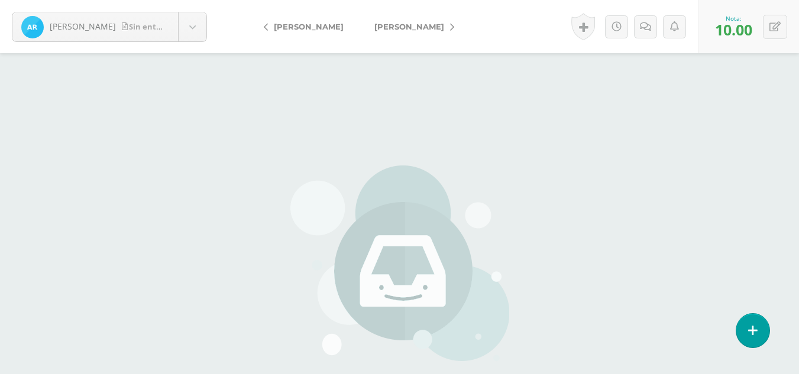
click at [388, 29] on span "[PERSON_NAME]" at bounding box center [409, 26] width 70 height 9
click at [721, 37] on input "text" at bounding box center [729, 29] width 46 height 23
type input "0."
click at [432, 30] on link "[PERSON_NAME]" at bounding box center [411, 26] width 105 height 28
click at [721, 32] on input "text" at bounding box center [729, 29] width 46 height 23
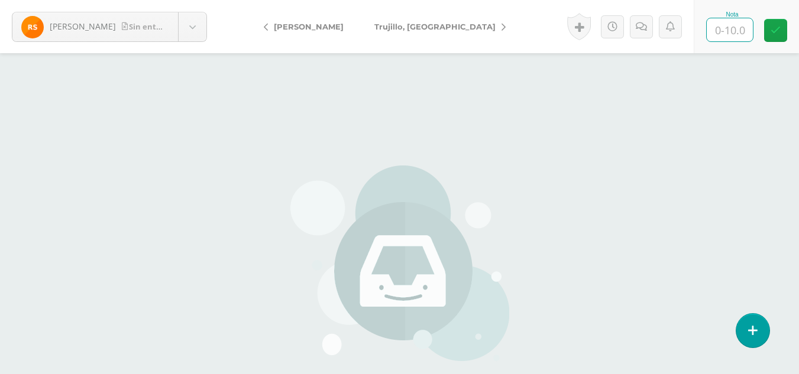
type input "0"
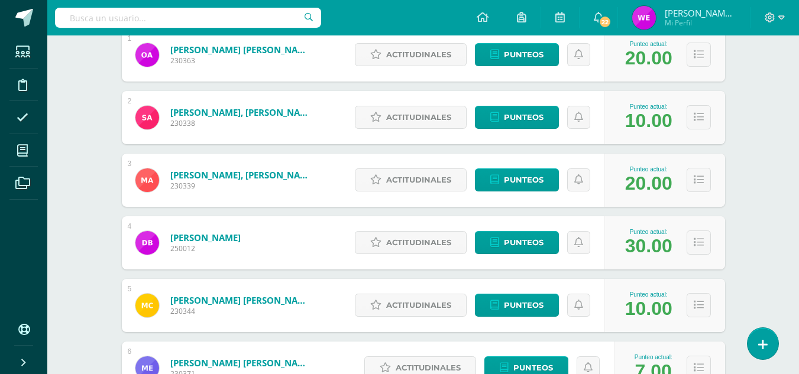
scroll to position [7, 0]
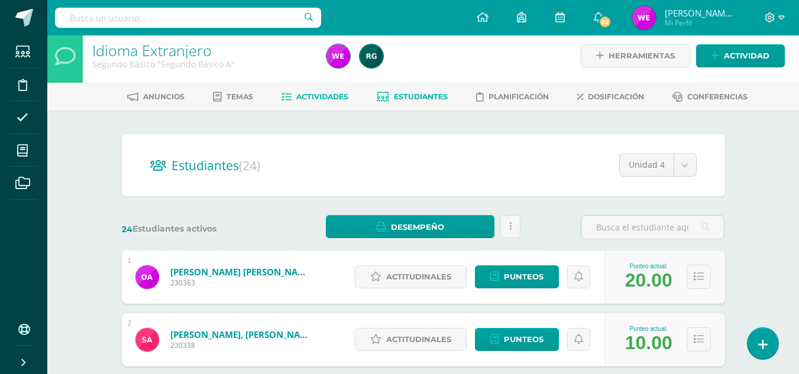
click at [325, 92] on span "Actividades" at bounding box center [322, 96] width 52 height 9
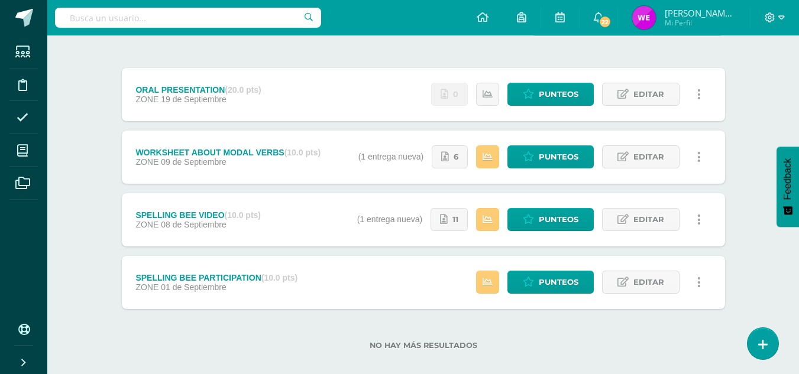
scroll to position [140, 0]
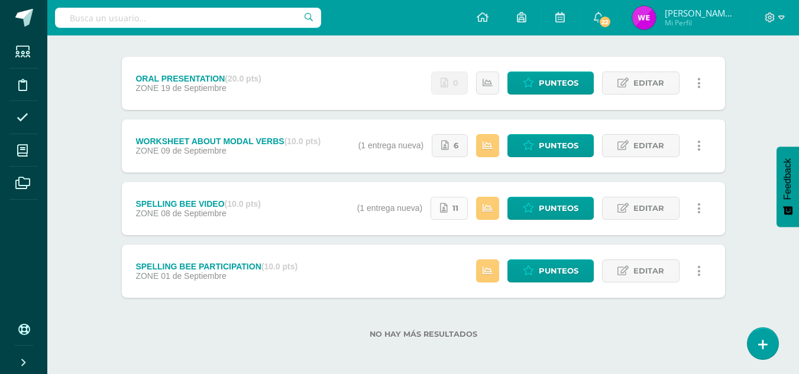
click at [447, 208] on icon at bounding box center [444, 208] width 8 height 10
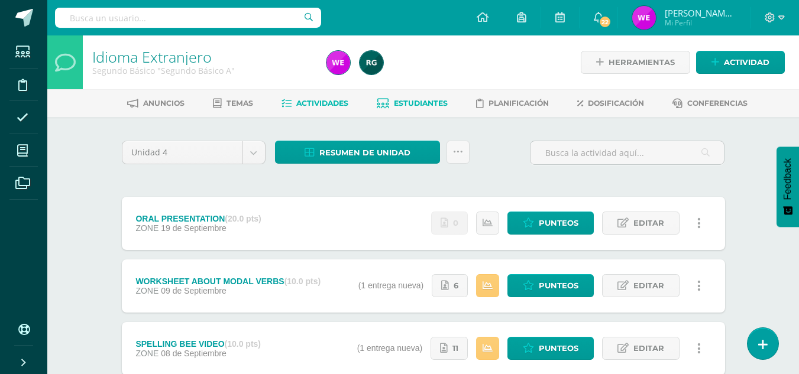
click at [411, 103] on span "Estudiantes" at bounding box center [421, 103] width 54 height 9
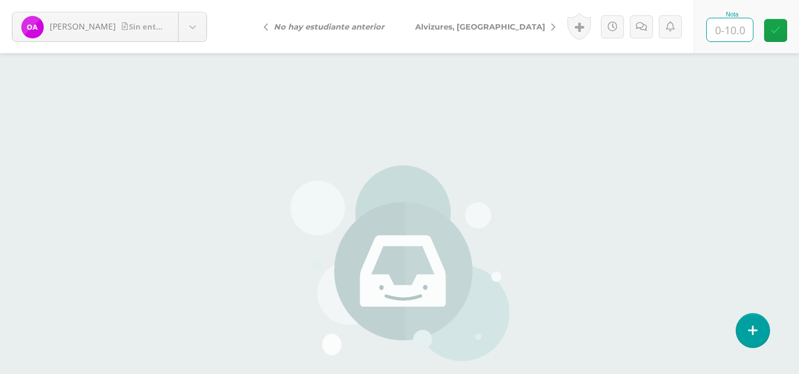
click at [708, 29] on input "text" at bounding box center [729, 29] width 46 height 23
type input "0"
click at [472, 27] on span "Alvizures, [GEOGRAPHIC_DATA]" at bounding box center [480, 26] width 130 height 9
click at [732, 24] on input "text" at bounding box center [729, 29] width 46 height 23
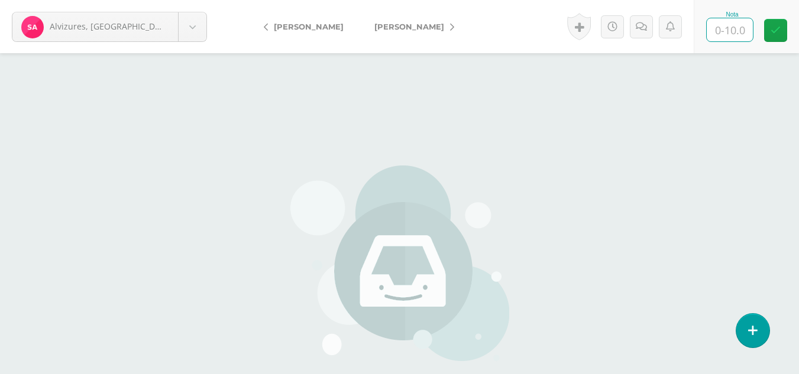
type input "0"
click at [400, 30] on span "[PERSON_NAME]" at bounding box center [409, 26] width 70 height 9
click at [723, 32] on input "text" at bounding box center [729, 29] width 46 height 23
type input "0"
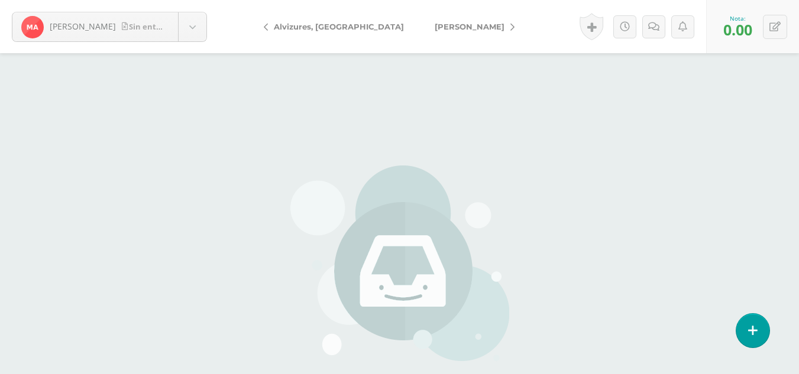
click at [435, 31] on span "[PERSON_NAME]" at bounding box center [470, 26] width 70 height 9
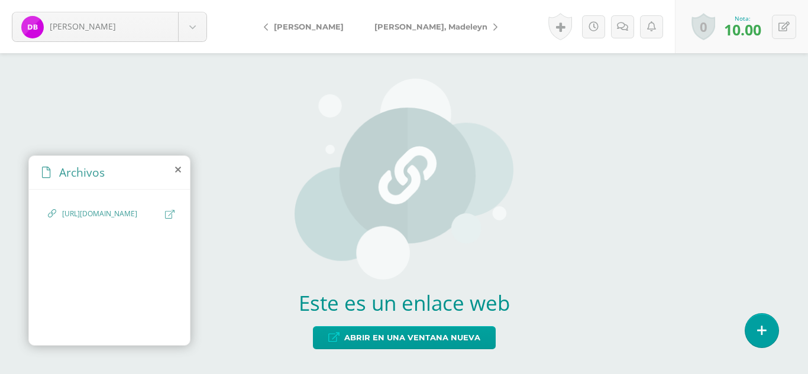
click at [415, 30] on span "[PERSON_NAME], Madeleyn" at bounding box center [430, 26] width 113 height 9
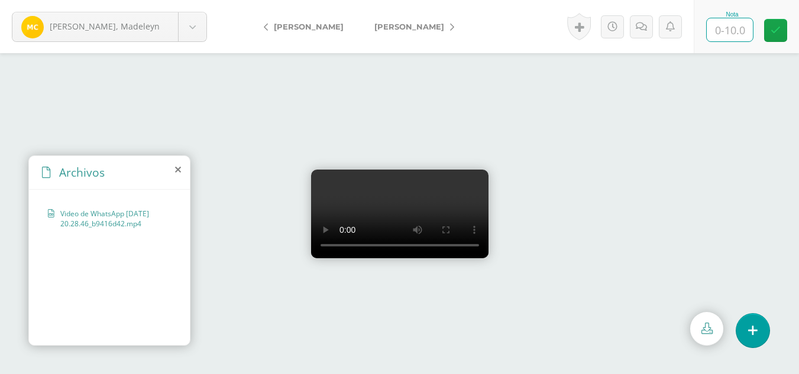
click at [721, 28] on input "text" at bounding box center [729, 29] width 46 height 23
type input "10"
click at [429, 25] on link "[PERSON_NAME]" at bounding box center [411, 26] width 105 height 28
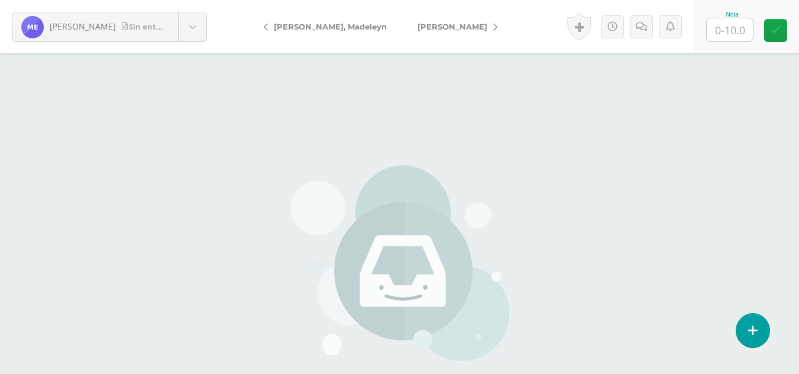
click at [737, 17] on div "Nota" at bounding box center [732, 14] width 52 height 7
click at [732, 25] on input "text" at bounding box center [729, 29] width 46 height 23
type input "0"
click at [448, 20] on link "[PERSON_NAME]" at bounding box center [454, 26] width 105 height 28
click at [735, 32] on input "text" at bounding box center [729, 29] width 46 height 23
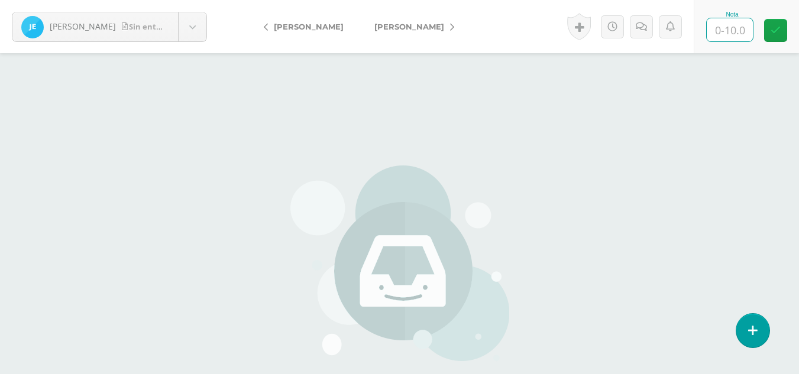
type input "0"
click at [443, 26] on link "[PERSON_NAME]" at bounding box center [411, 26] width 105 height 28
click at [722, 28] on input "text" at bounding box center [729, 29] width 46 height 23
type input "0"
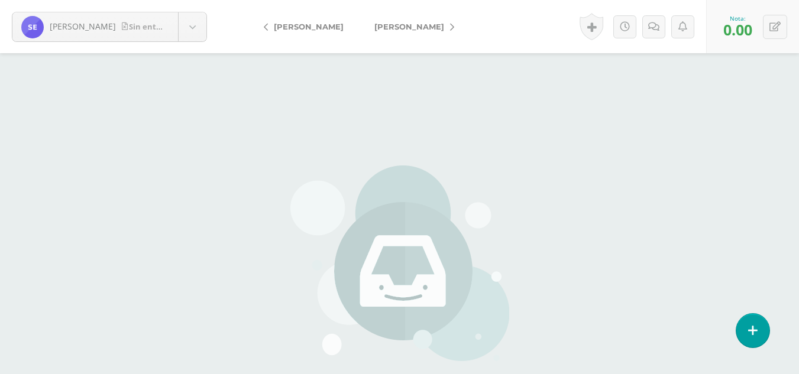
click at [436, 26] on link "[PERSON_NAME]" at bounding box center [411, 26] width 105 height 28
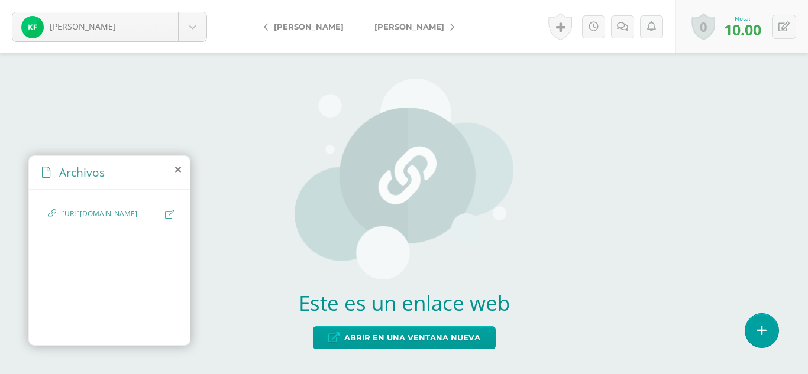
click at [416, 30] on span "[PERSON_NAME]" at bounding box center [409, 26] width 70 height 9
click at [416, 30] on span "Gamboa, [PERSON_NAME]" at bounding box center [428, 26] width 108 height 9
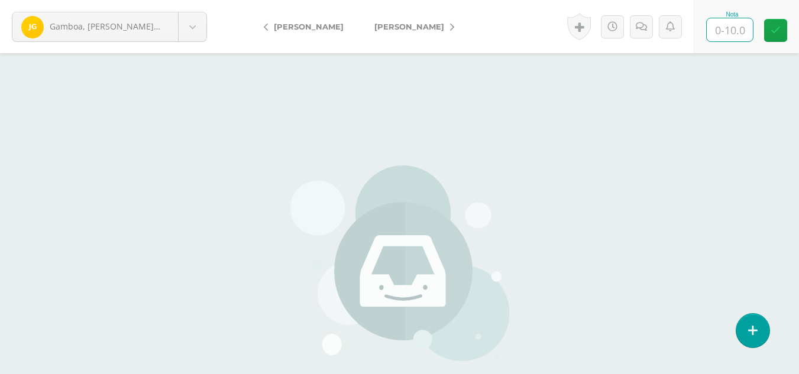
click at [735, 30] on input "text" at bounding box center [729, 29] width 46 height 23
type input "0"
click at [433, 27] on span "[PERSON_NAME]" at bounding box center [409, 26] width 70 height 9
click at [725, 33] on input "text" at bounding box center [729, 29] width 46 height 23
type input "0"
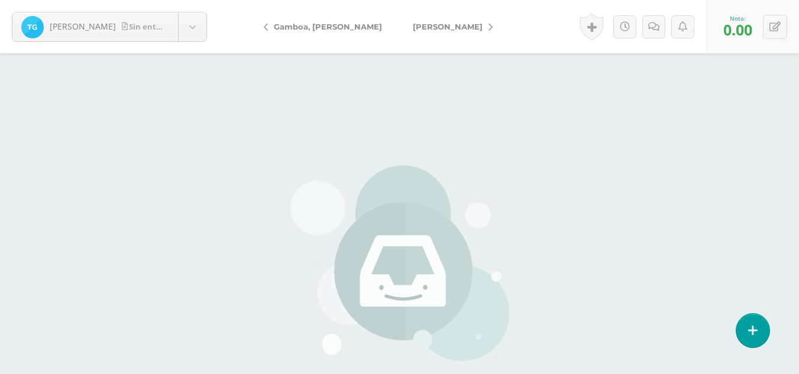
click at [407, 32] on link "[PERSON_NAME]" at bounding box center [449, 26] width 105 height 28
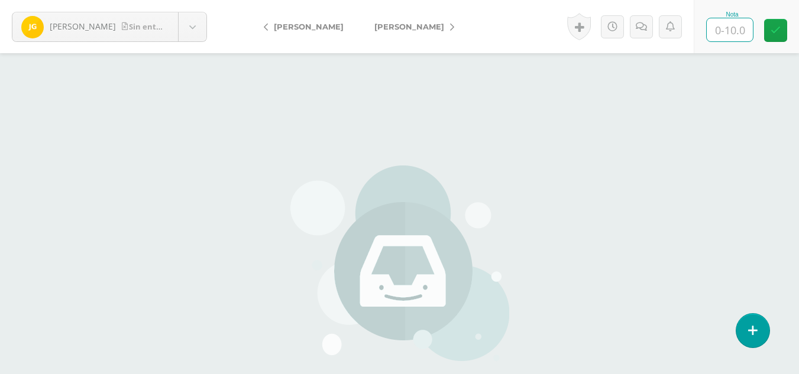
click at [721, 30] on input "text" at bounding box center [729, 29] width 46 height 23
type input "0"
click at [426, 34] on link "[PERSON_NAME]" at bounding box center [411, 26] width 105 height 28
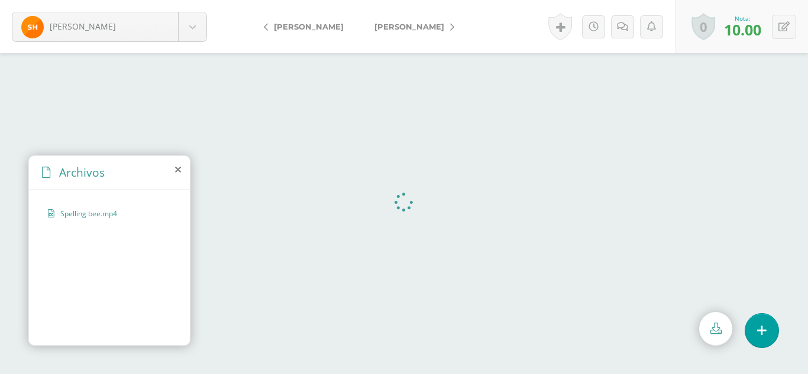
click at [433, 27] on link "[PERSON_NAME]" at bounding box center [411, 26] width 105 height 28
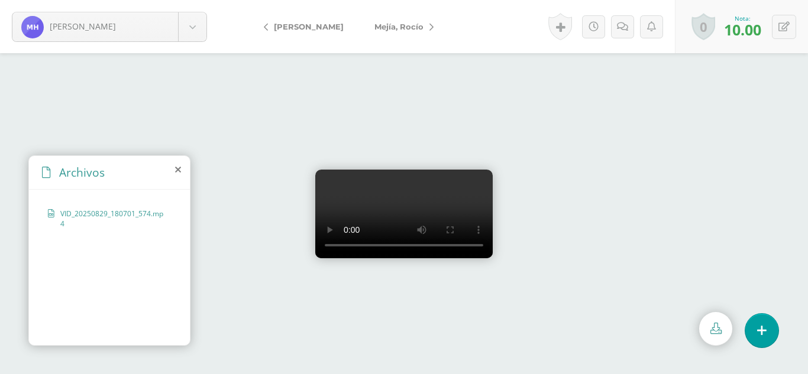
click at [423, 27] on span "Mejía, Rocío" at bounding box center [398, 26] width 49 height 9
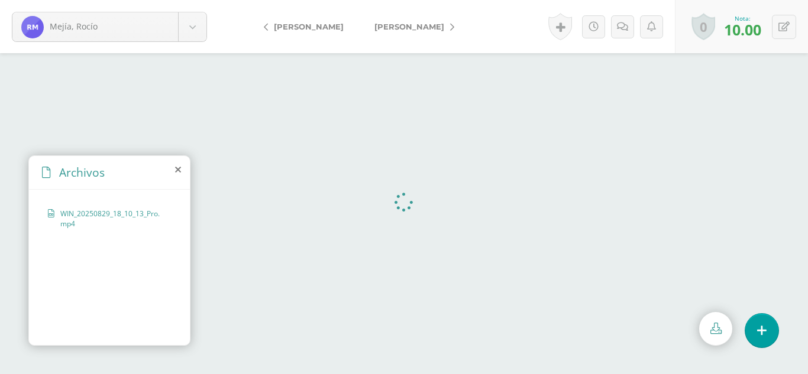
click at [436, 28] on link "[PERSON_NAME]" at bounding box center [411, 26] width 105 height 28
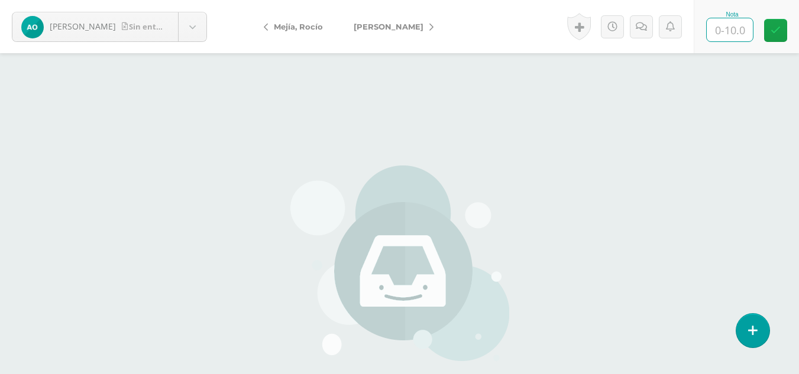
click at [724, 29] on input "text" at bounding box center [729, 29] width 46 height 23
type input "0"
click at [400, 25] on span "[PERSON_NAME], [PERSON_NAME]" at bounding box center [389, 26] width 70 height 9
click at [723, 33] on input "text" at bounding box center [729, 29] width 46 height 23
type input "10"
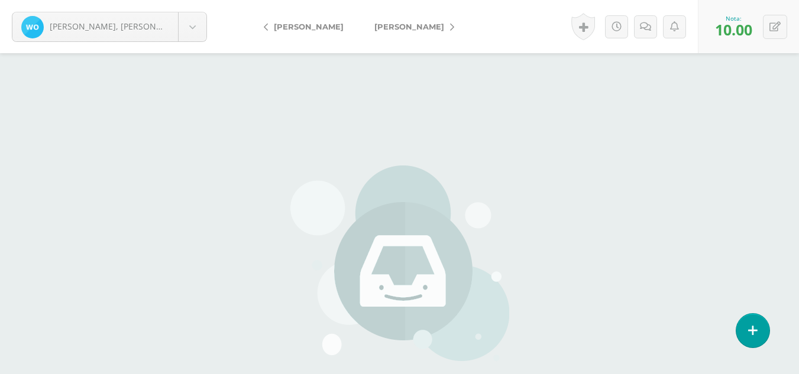
click at [423, 19] on link "[PERSON_NAME]" at bounding box center [411, 26] width 105 height 28
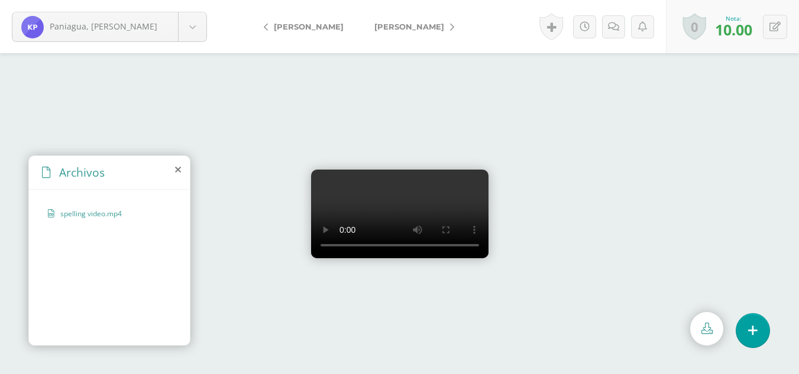
click at [426, 32] on link "[PERSON_NAME]" at bounding box center [411, 26] width 105 height 28
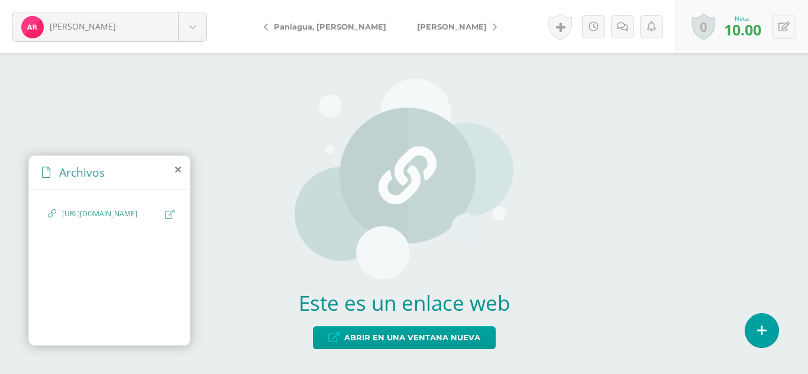
click at [426, 32] on link "[PERSON_NAME]" at bounding box center [453, 26] width 105 height 28
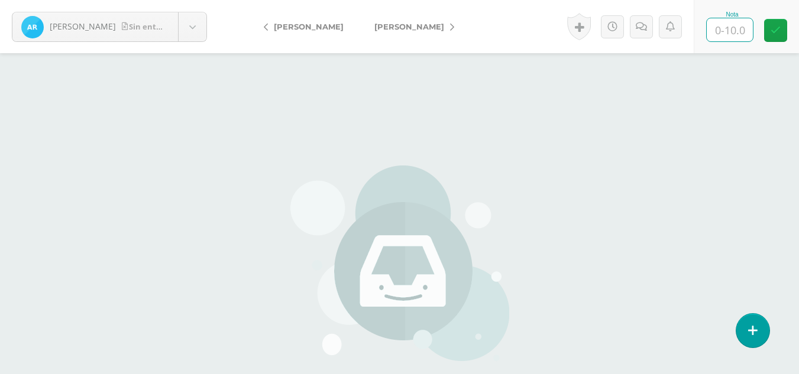
click at [736, 31] on input "text" at bounding box center [729, 29] width 46 height 23
type input "0"
click at [411, 23] on span "[PERSON_NAME]" at bounding box center [409, 26] width 70 height 9
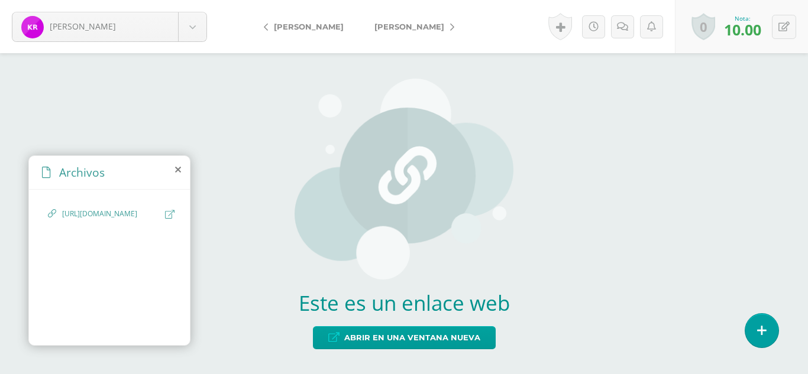
click at [440, 22] on link "[PERSON_NAME]" at bounding box center [411, 26] width 105 height 28
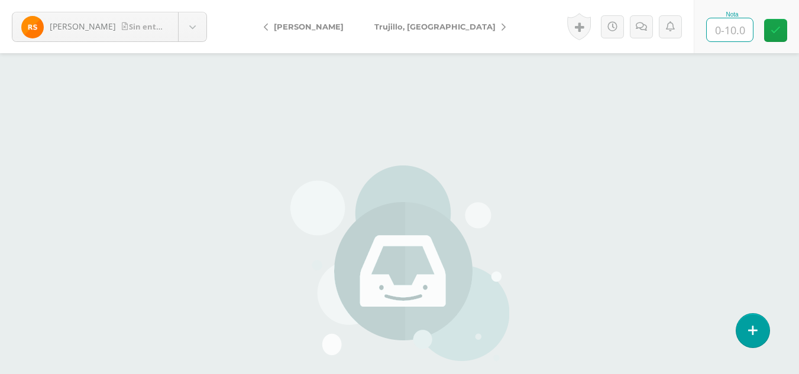
click at [733, 30] on input "text" at bounding box center [729, 29] width 46 height 23
type input "0"
click at [381, 29] on span "Trujillo, [GEOGRAPHIC_DATA]" at bounding box center [434, 26] width 121 height 9
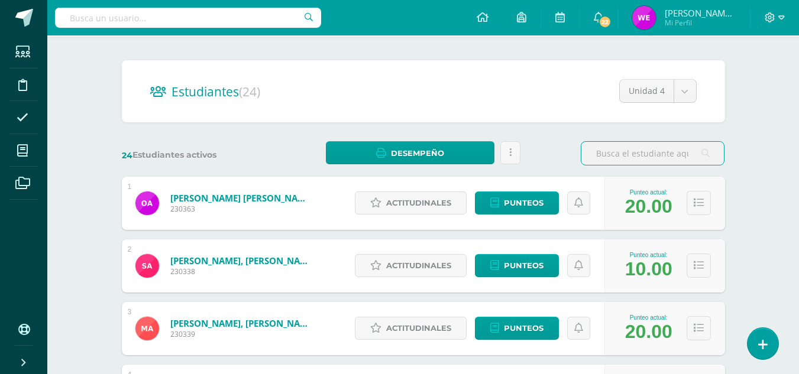
scroll to position [83, 0]
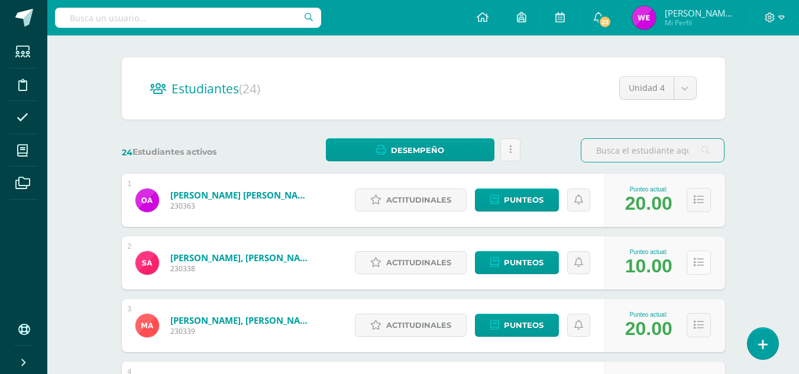
click at [695, 269] on button at bounding box center [698, 263] width 24 height 24
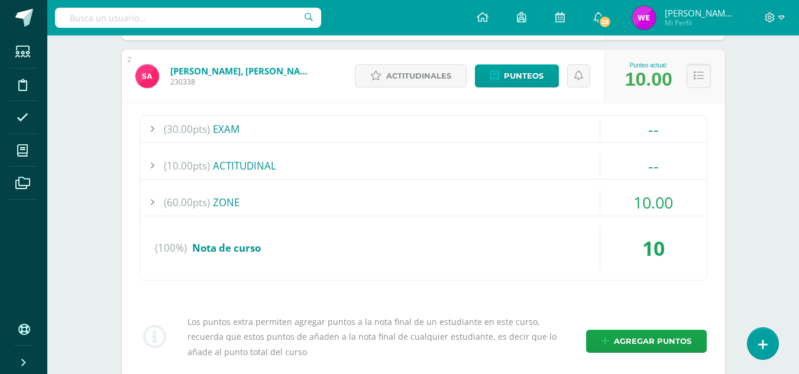
scroll to position [267, 0]
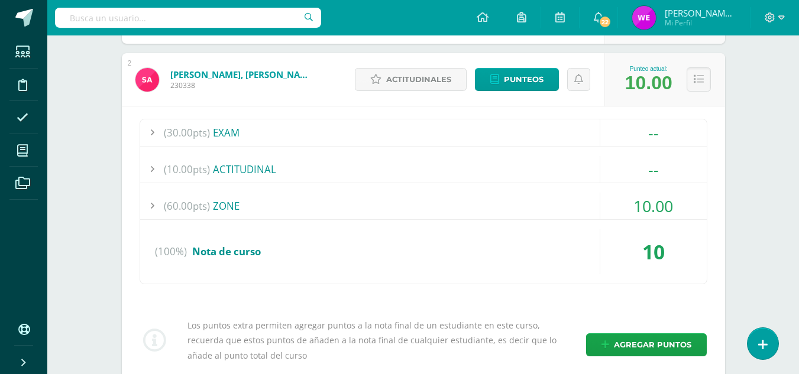
click at [263, 206] on div "(60.00pts) ZONE" at bounding box center [423, 206] width 566 height 27
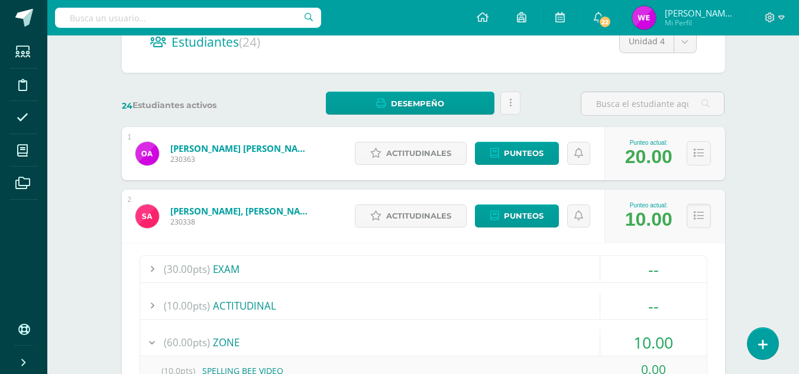
scroll to position [0, 0]
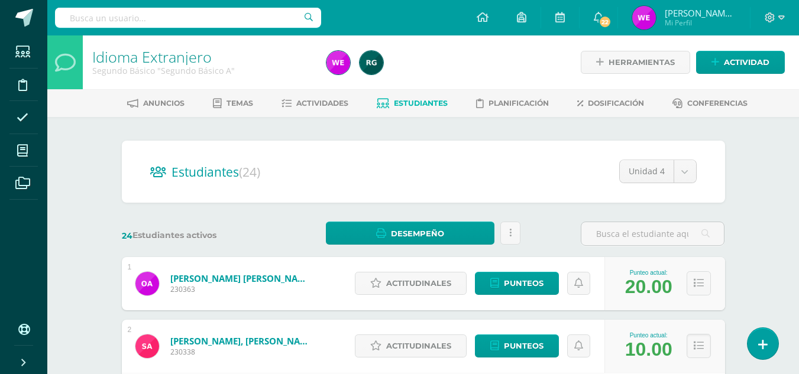
click at [695, 270] on div "Punteo actual: 20.00" at bounding box center [664, 283] width 121 height 53
click at [697, 277] on button at bounding box center [698, 283] width 24 height 24
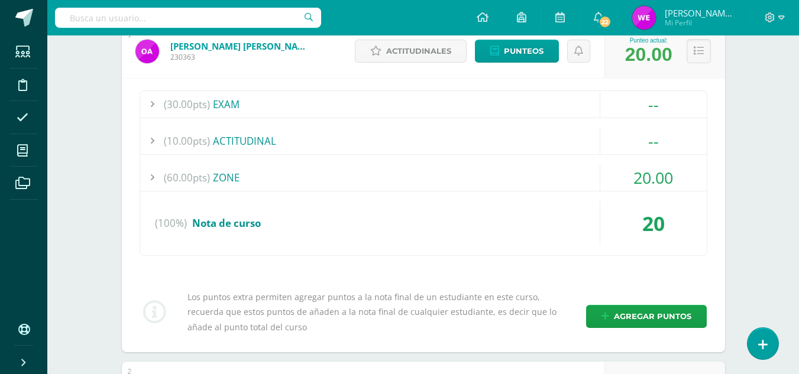
scroll to position [228, 0]
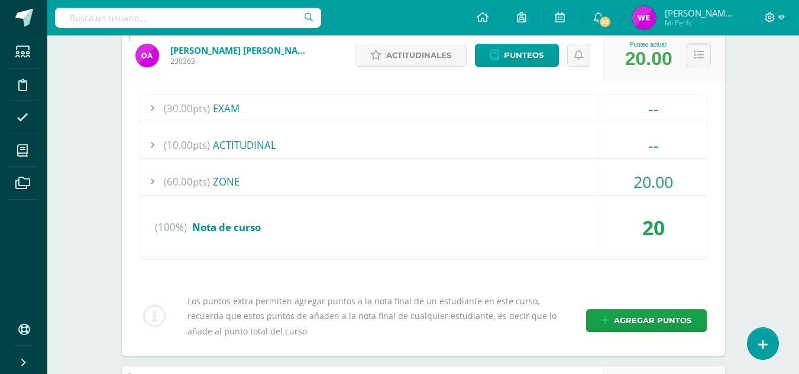
click at [341, 180] on div "(60.00pts) ZONE" at bounding box center [423, 181] width 566 height 27
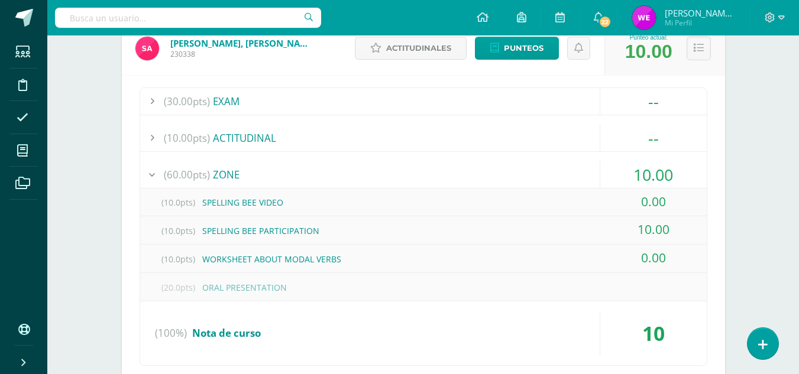
scroll to position [646, 0]
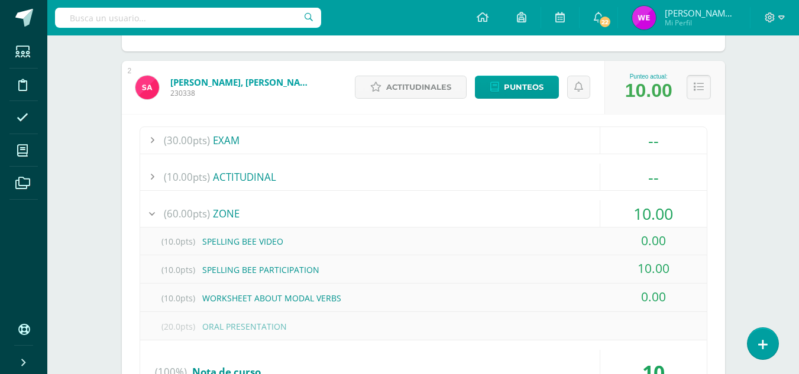
click at [694, 82] on icon at bounding box center [698, 87] width 10 height 10
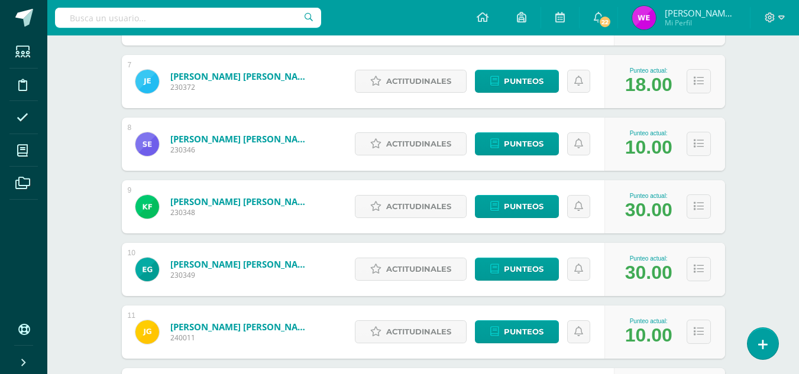
scroll to position [977, 0]
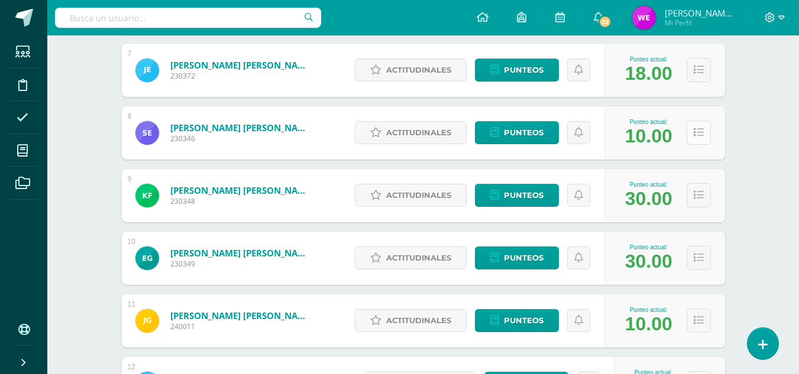
click at [700, 132] on icon at bounding box center [698, 133] width 10 height 10
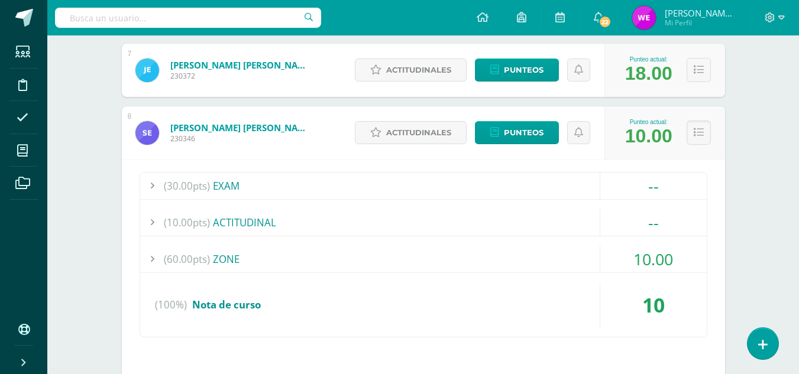
click at [267, 252] on div "(60.00pts) ZONE" at bounding box center [423, 259] width 566 height 27
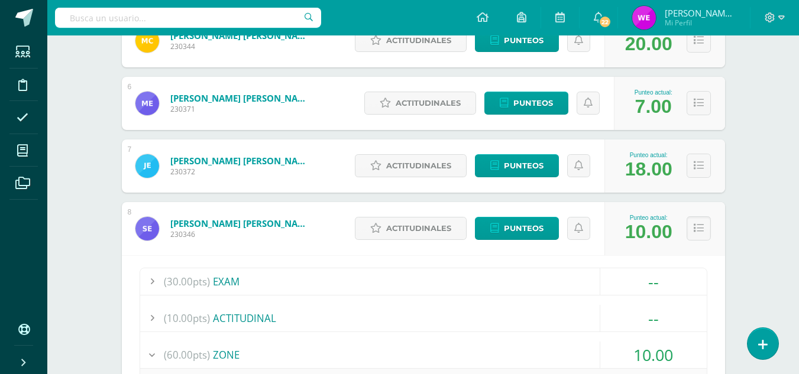
scroll to position [872, 0]
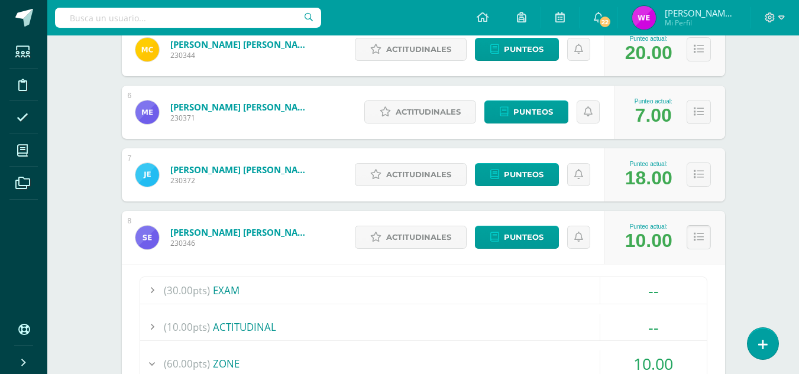
click at [705, 238] on button at bounding box center [698, 237] width 24 height 24
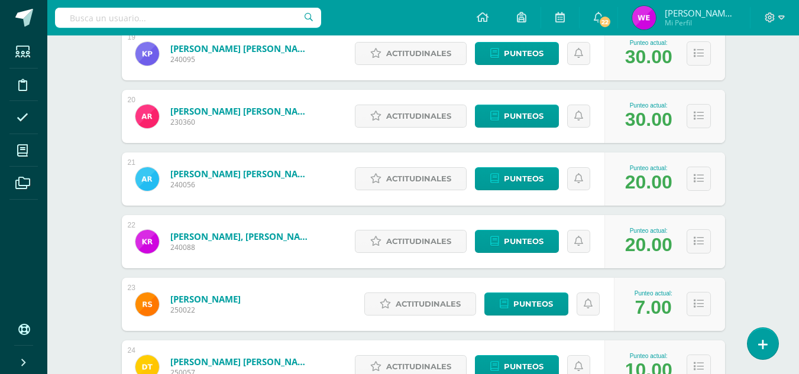
scroll to position [1753, 0]
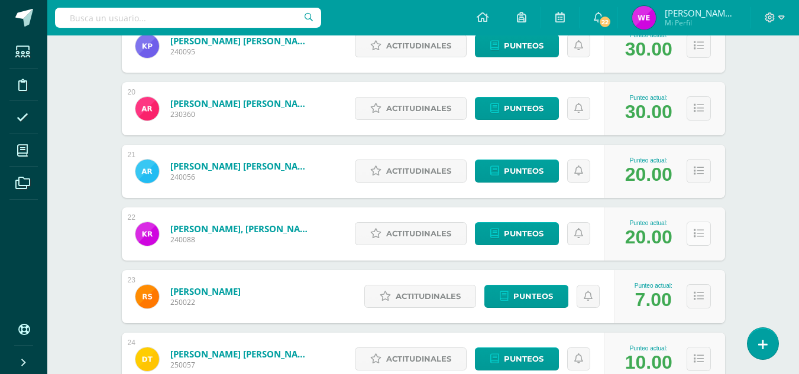
click at [704, 231] on button at bounding box center [698, 234] width 24 height 24
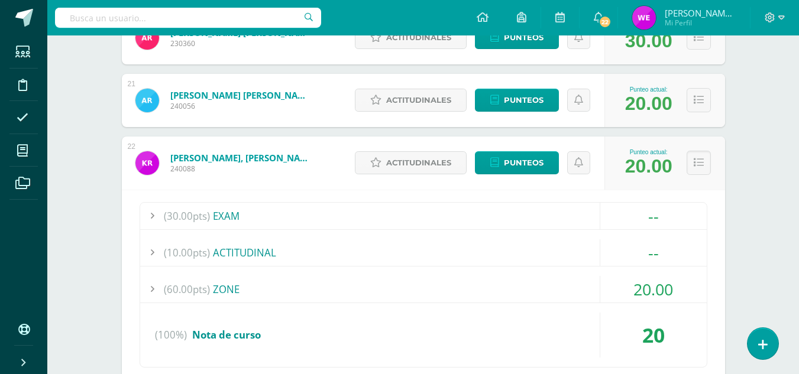
scroll to position [1857, 0]
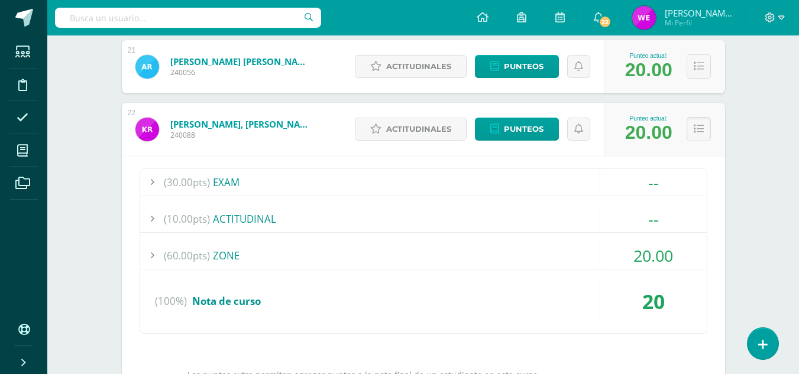
click at [310, 252] on div "(60.00pts) ZONE" at bounding box center [423, 255] width 566 height 27
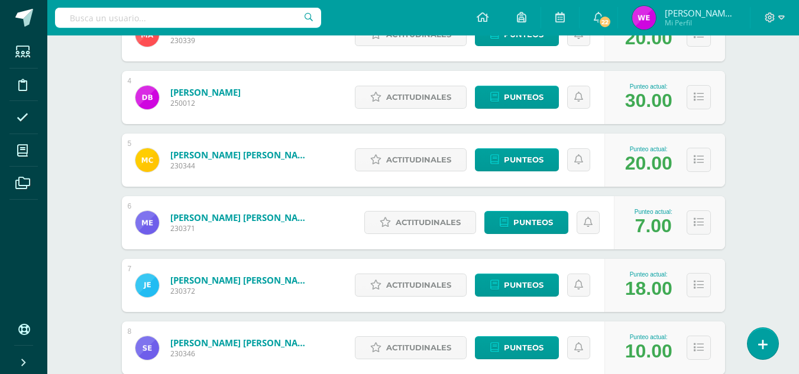
scroll to position [753, 0]
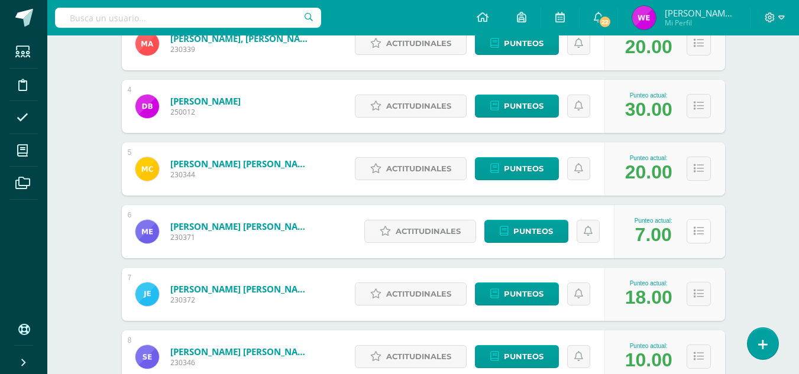
click at [706, 234] on button at bounding box center [698, 231] width 24 height 24
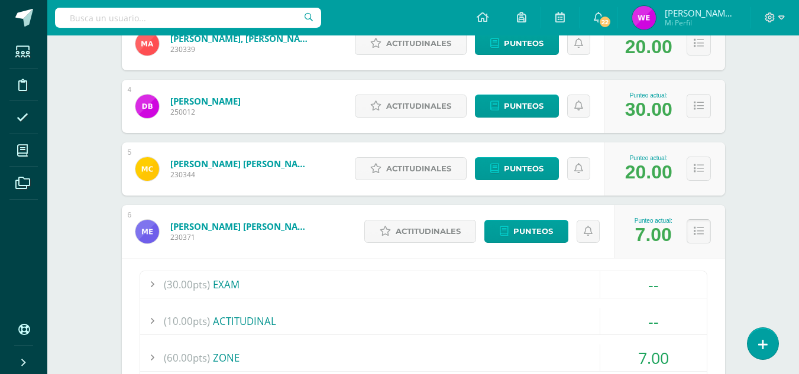
click at [703, 234] on button at bounding box center [698, 231] width 24 height 24
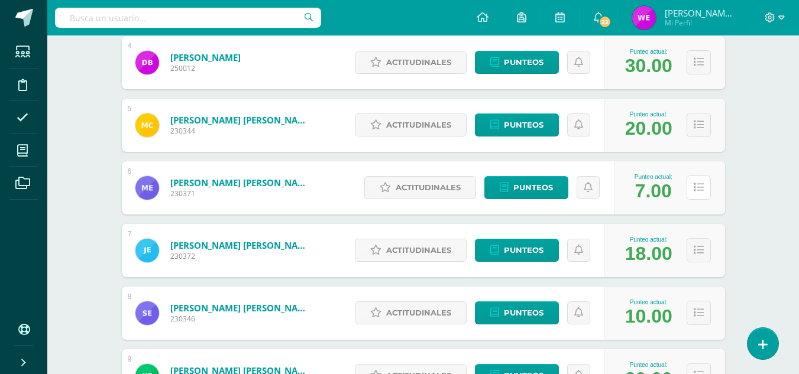
scroll to position [801, 0]
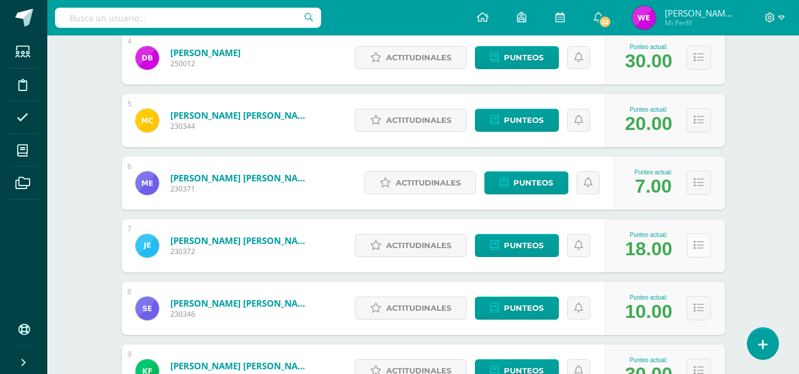
click at [698, 255] on button at bounding box center [698, 246] width 24 height 24
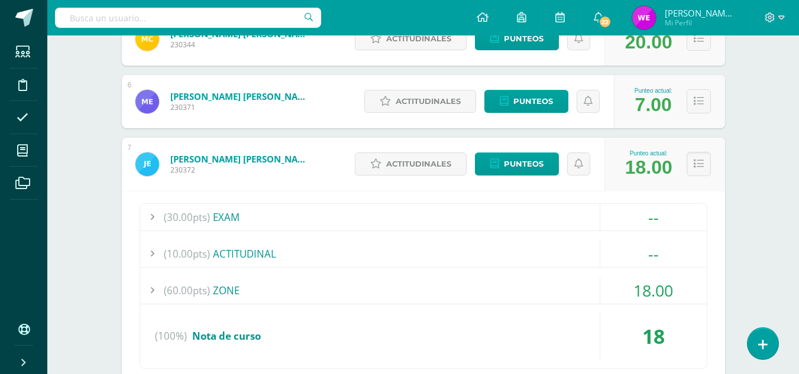
scroll to position [955, 0]
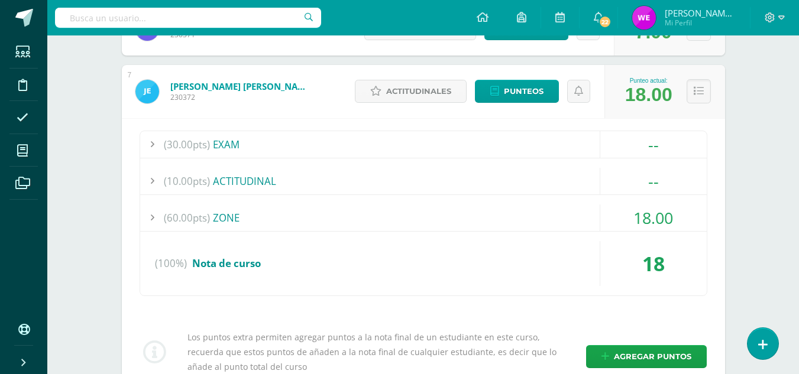
click at [309, 211] on div "(60.00pts) ZONE" at bounding box center [423, 218] width 566 height 27
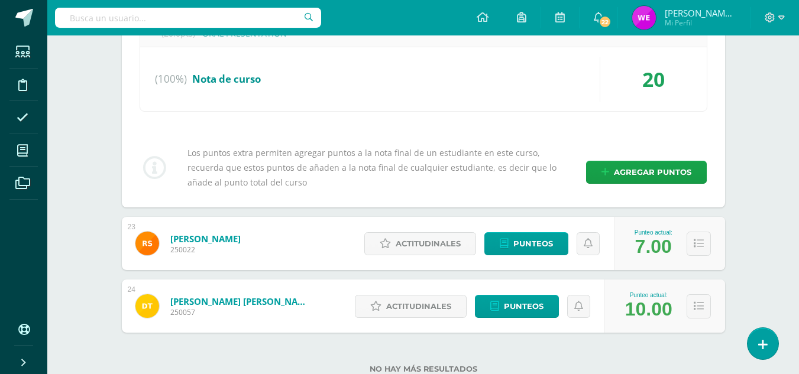
scroll to position [2617, 0]
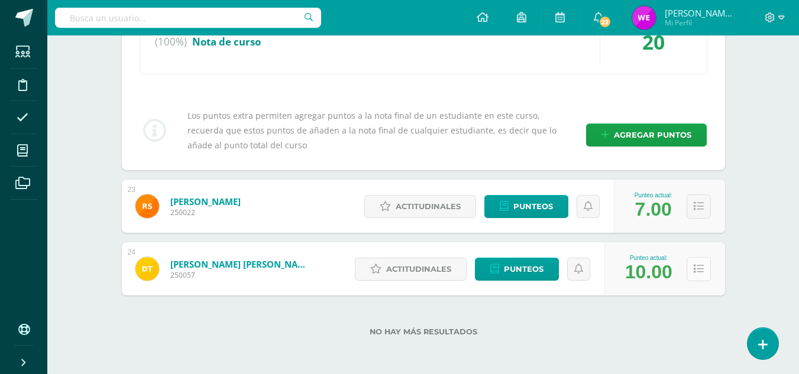
click at [698, 271] on icon at bounding box center [698, 269] width 10 height 10
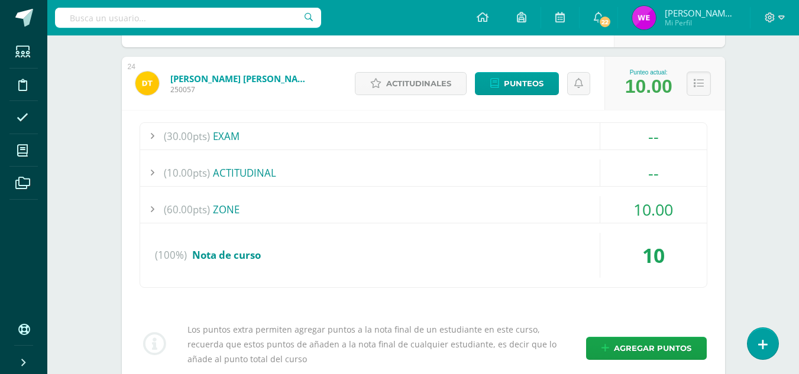
scroll to position [2809, 0]
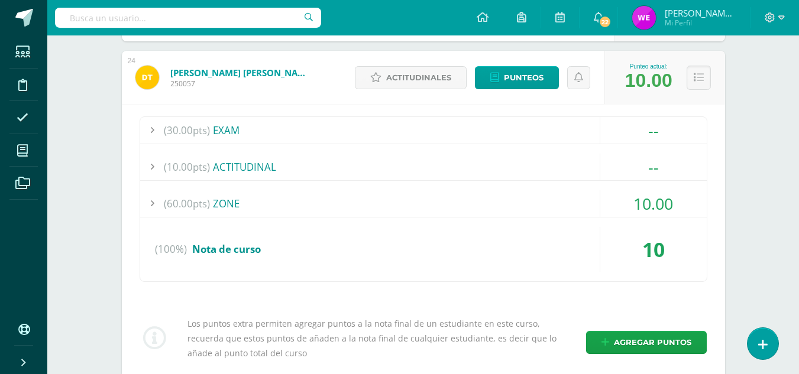
click at [317, 198] on div "(60.00pts) ZONE" at bounding box center [423, 203] width 566 height 27
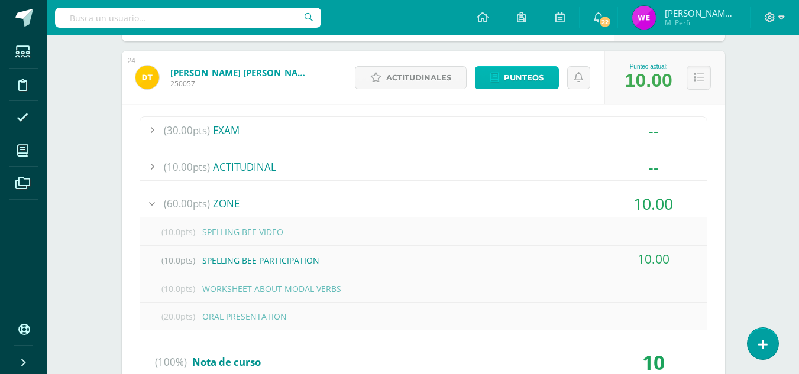
click at [521, 86] on span "Punteos" at bounding box center [524, 78] width 40 height 22
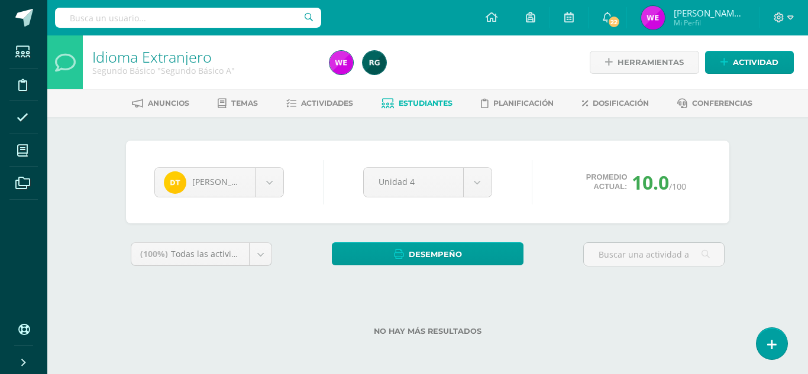
drag, startPoint x: 807, startPoint y: 111, endPoint x: 804, endPoint y: 28, distance: 82.8
click at [798, 28] on html "Estudiantes Disciplina Asistencia Mis cursos Archivos Soporte Centro de ayuda Ú…" at bounding box center [404, 187] width 808 height 374
click at [743, 187] on div "Dulce Trujillo Oscar Aguilar Santiago Alvizures Matías Andrade Daniela Baten Ma…" at bounding box center [427, 245] width 650 height 257
click at [798, 106] on ul "Anuncios Temas Actividades Estudiantes Planificación Dosificación Conferencias" at bounding box center [441, 103] width 760 height 20
click at [328, 109] on link "Actividades" at bounding box center [319, 103] width 67 height 19
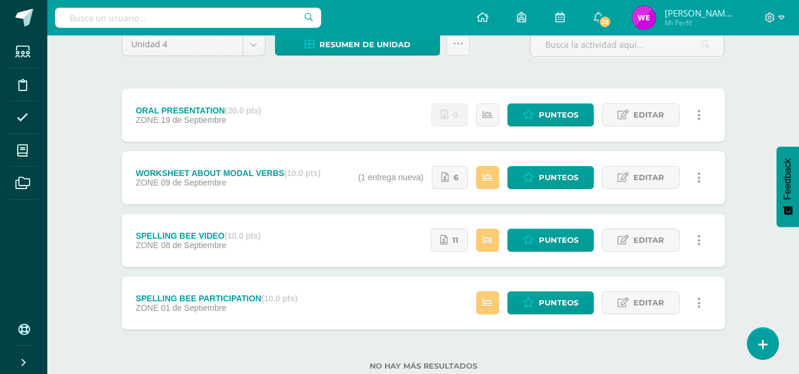
scroll to position [111, 0]
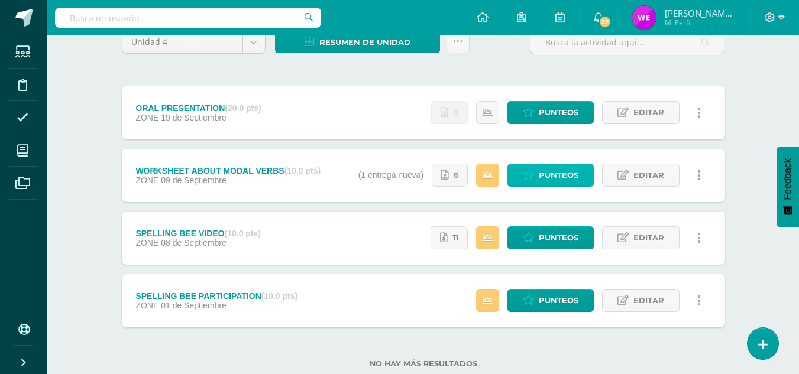
click at [581, 176] on link "Punteos" at bounding box center [550, 175] width 86 height 23
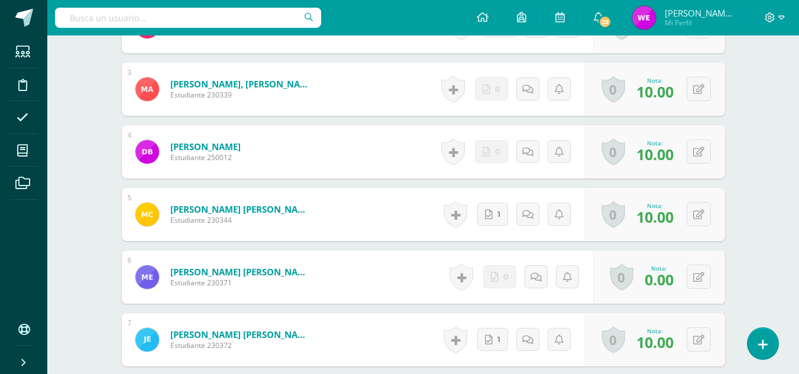
drag, startPoint x: 807, startPoint y: 115, endPoint x: 807, endPoint y: 402, distance: 286.7
click at [799, 402] on html "Estudiantes Disciplina Asistencia Mis cursos Archivos Soporte Centro de ayuda Ú…" at bounding box center [399, 95] width 799 height 1182
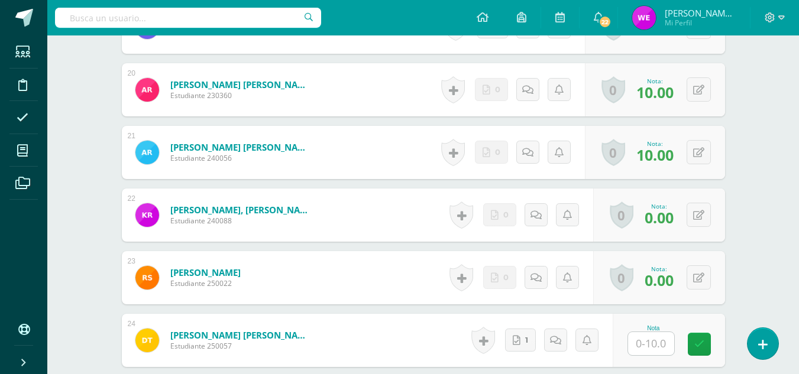
scroll to position [1561, 0]
click at [666, 345] on input "text" at bounding box center [651, 343] width 46 height 23
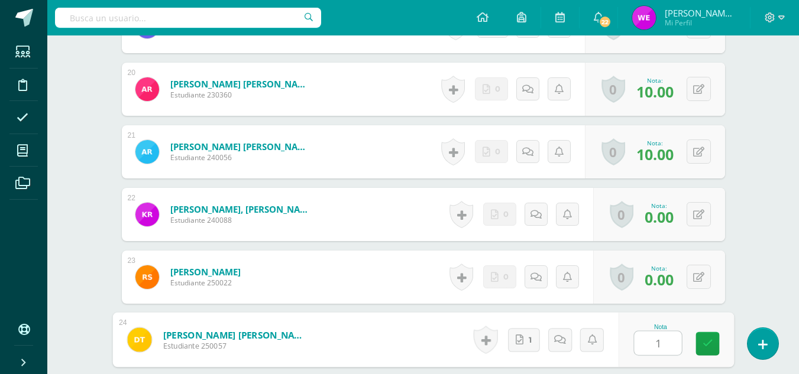
type input "10"
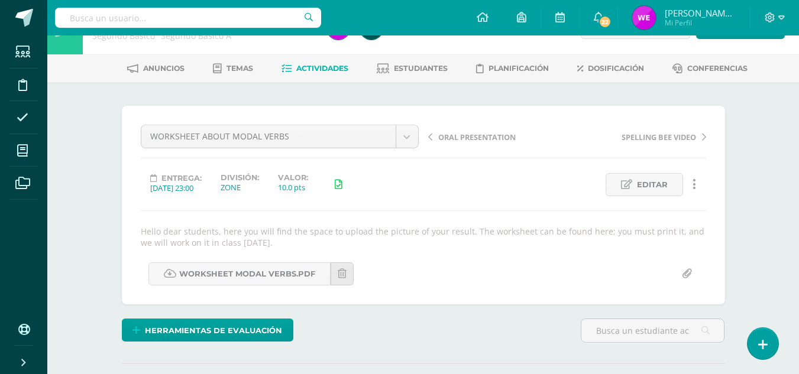
scroll to position [0, 0]
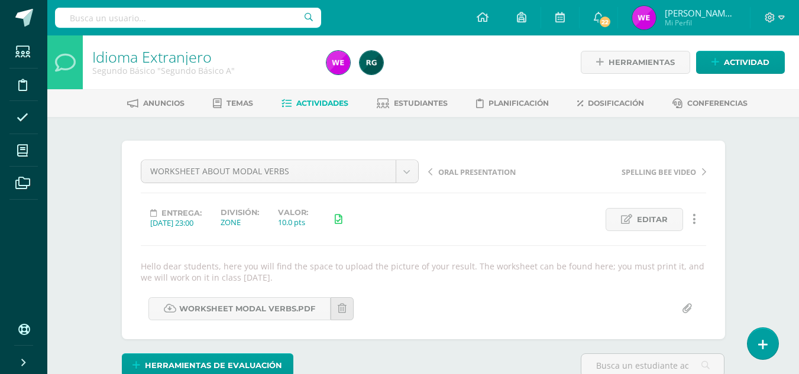
click at [316, 84] on div "Idioma Extranjero Segundo Básico "Segundo Básico A"" at bounding box center [202, 62] width 239 height 54
click at [312, 100] on span "Actividades" at bounding box center [322, 103] width 52 height 9
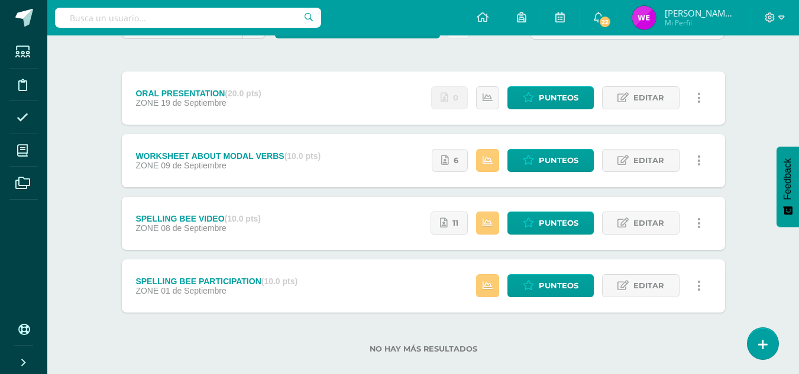
scroll to position [142, 0]
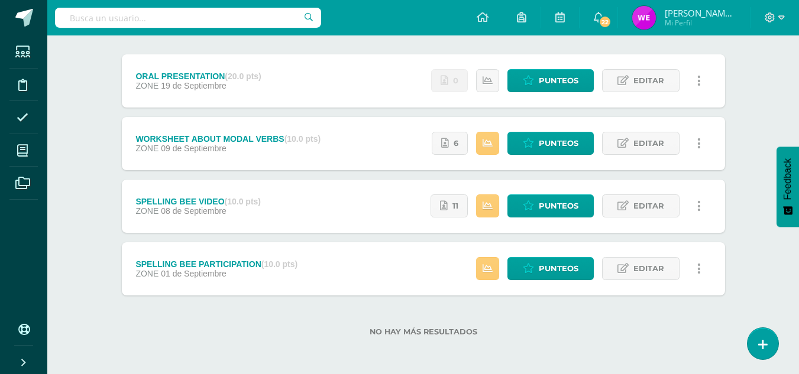
drag, startPoint x: 287, startPoint y: 208, endPoint x: 351, endPoint y: 215, distance: 63.6
click at [351, 215] on div "SPELLING BEE VIDEO (10.0 pts) ZONE 08 de Septiembre Estatus de Actividad: 1 Est…" at bounding box center [423, 206] width 603 height 53
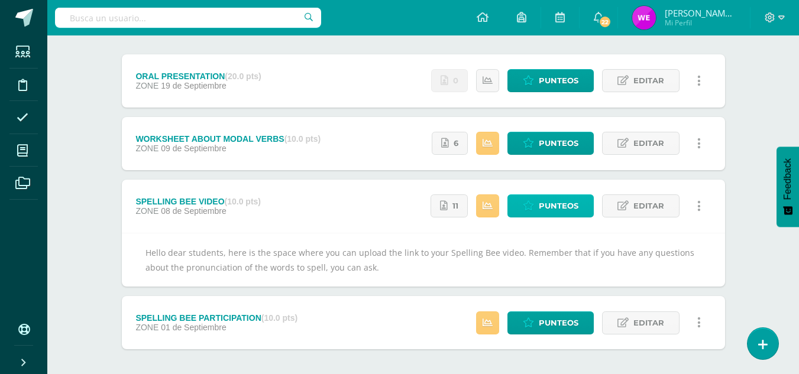
click at [568, 206] on span "Punteos" at bounding box center [559, 206] width 40 height 22
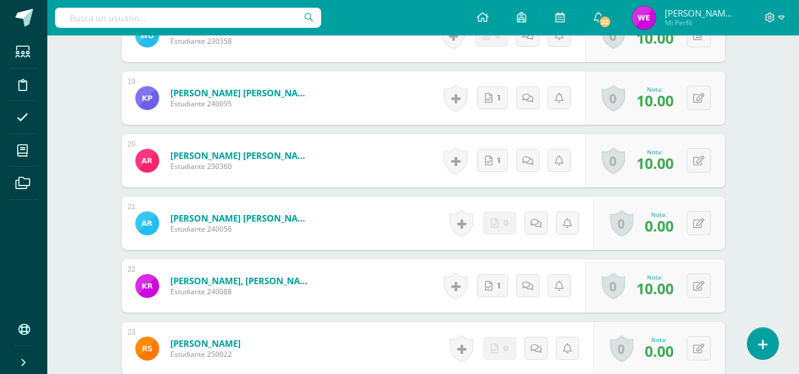
scroll to position [1689, 0]
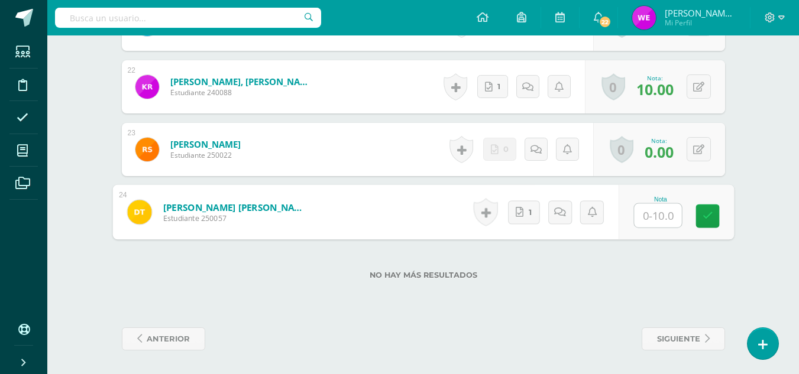
click at [666, 220] on input "text" at bounding box center [657, 216] width 47 height 24
type input "10"
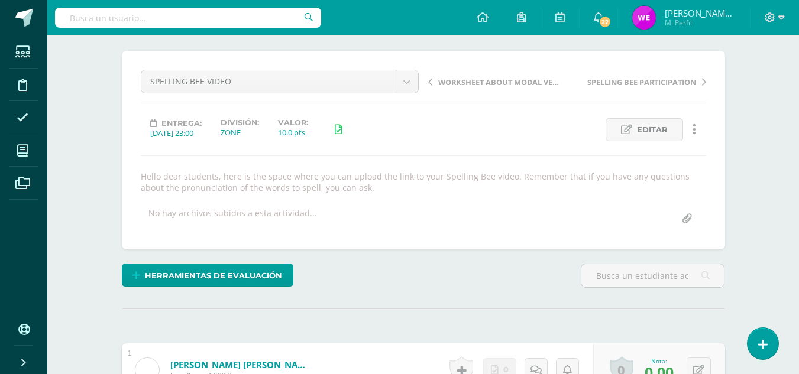
scroll to position [0, 0]
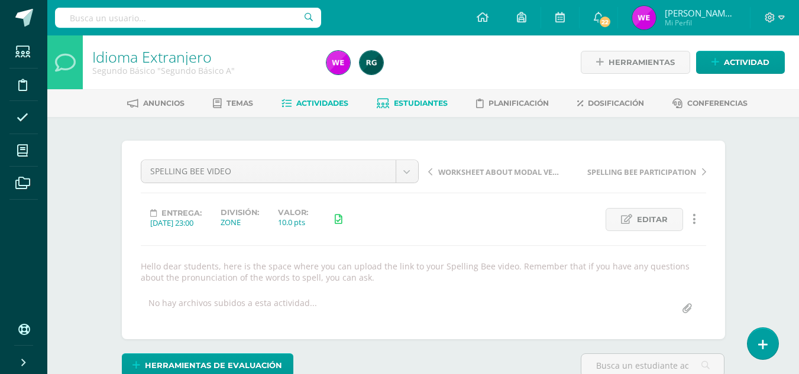
click at [405, 107] on span "Estudiantes" at bounding box center [421, 103] width 54 height 9
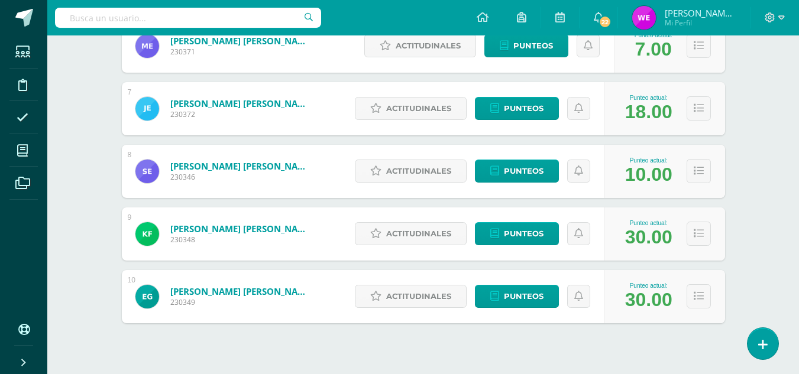
scroll to position [554, 0]
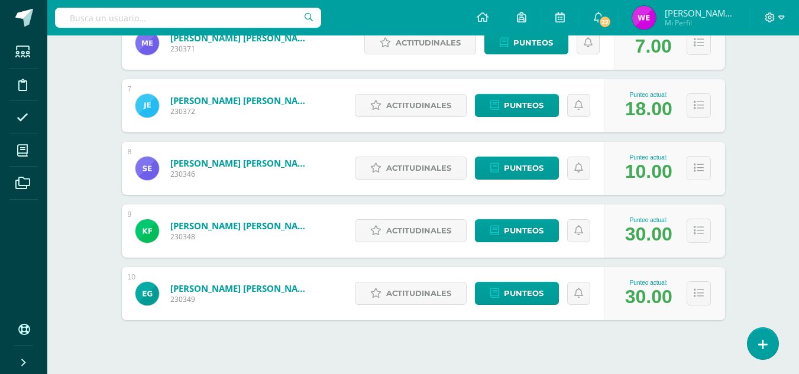
drag, startPoint x: 798, startPoint y: 246, endPoint x: 799, endPoint y: 221, distance: 25.4
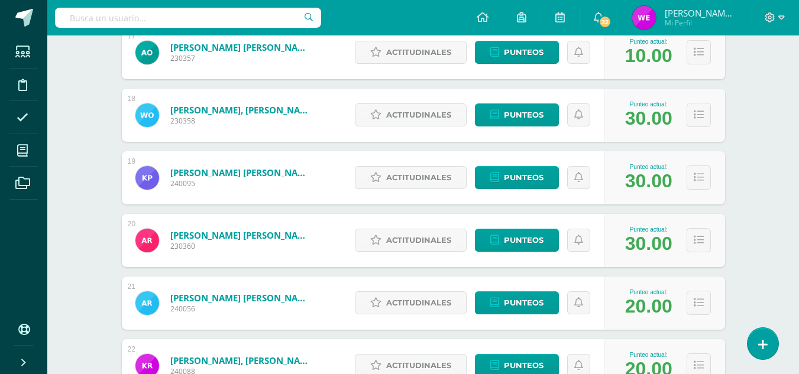
scroll to position [1237, 0]
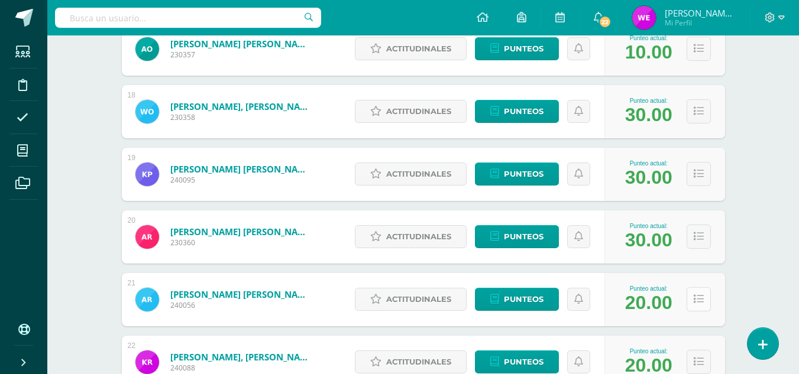
click at [698, 290] on button at bounding box center [698, 299] width 24 height 24
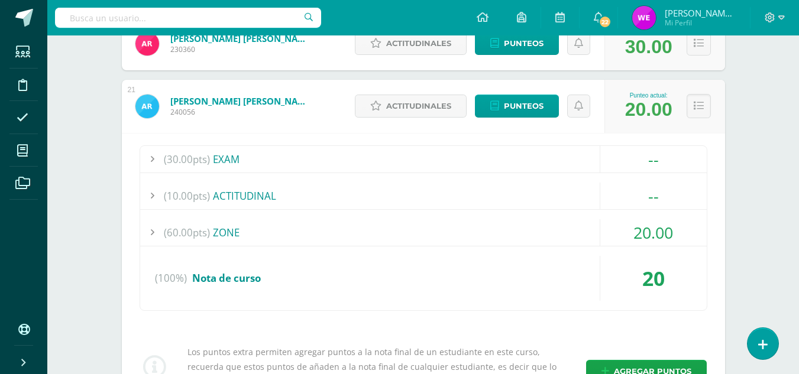
scroll to position [1438, 0]
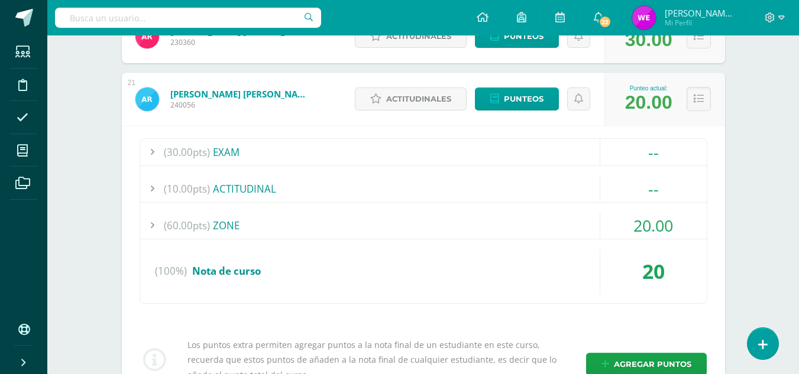
click at [404, 226] on div "(60.00pts) ZONE" at bounding box center [423, 225] width 566 height 27
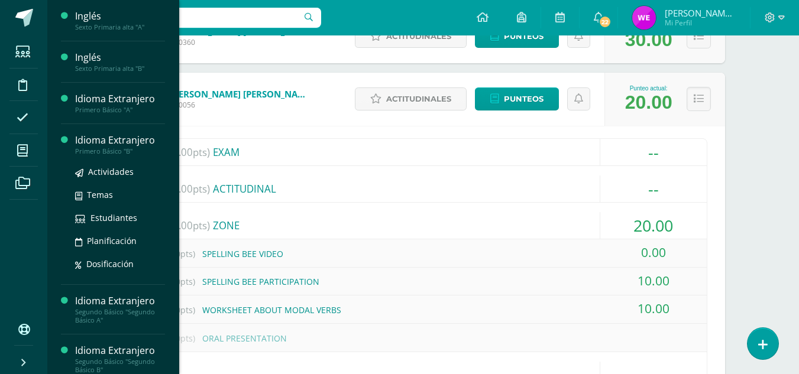
click at [96, 145] on div "Idioma Extranjero" at bounding box center [120, 141] width 90 height 14
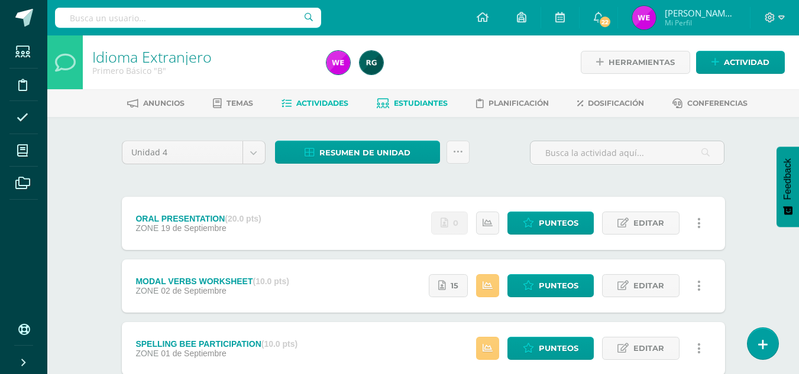
click at [412, 104] on span "Estudiantes" at bounding box center [421, 103] width 54 height 9
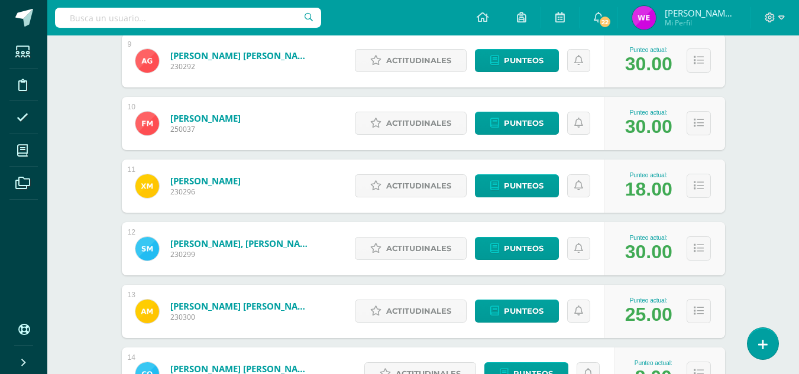
scroll to position [728, 0]
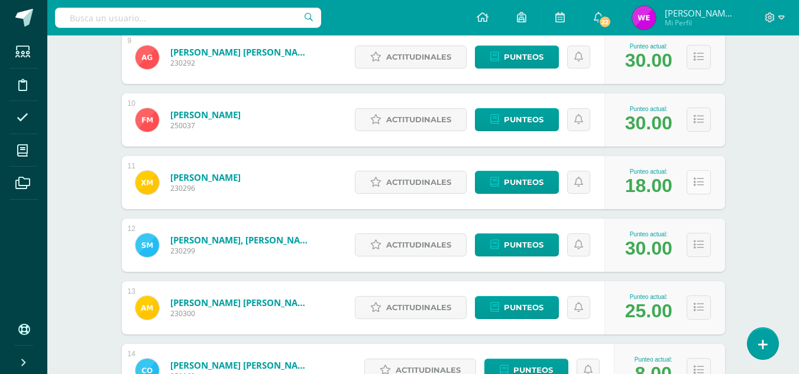
click at [705, 182] on button at bounding box center [698, 182] width 24 height 24
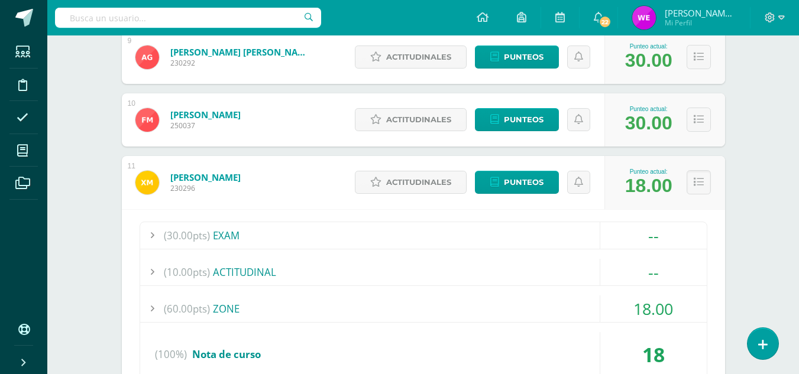
click at [336, 294] on div "(30.00pts) EXAM -- Sin actividades (10.00pts) ACTITUDINAL --" at bounding box center [424, 305] width 568 height 166
click at [234, 317] on div "(60.00pts) ZONE" at bounding box center [423, 309] width 566 height 27
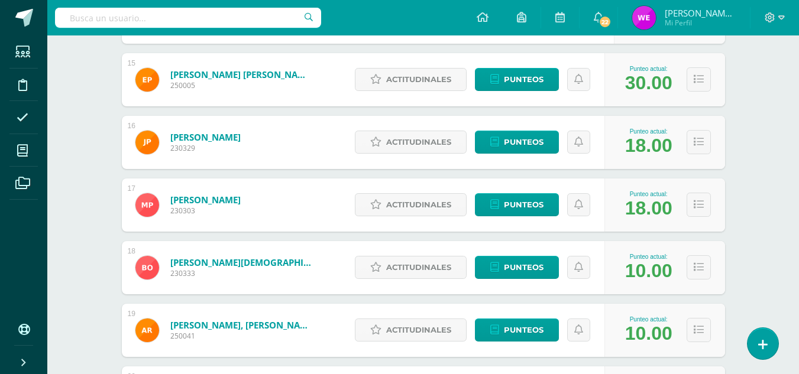
scroll to position [1465, 0]
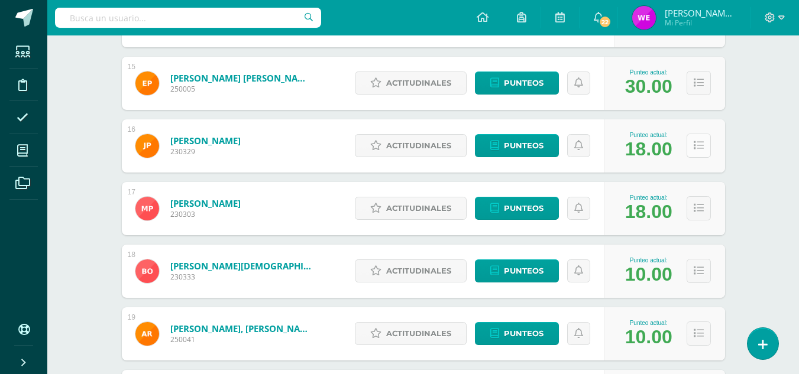
click at [704, 147] on button at bounding box center [698, 146] width 24 height 24
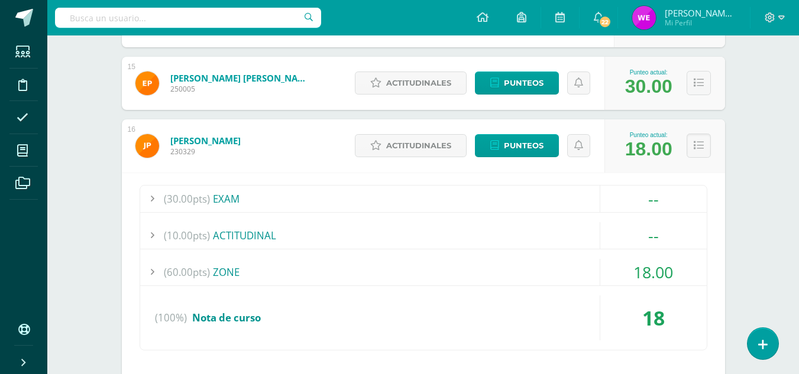
click at [281, 255] on div "(30.00pts) EXAM -- Sin actividades (10.00pts) ACTITUDINAL --" at bounding box center [424, 268] width 568 height 166
click at [267, 267] on div "(60.00pts) ZONE" at bounding box center [423, 272] width 566 height 27
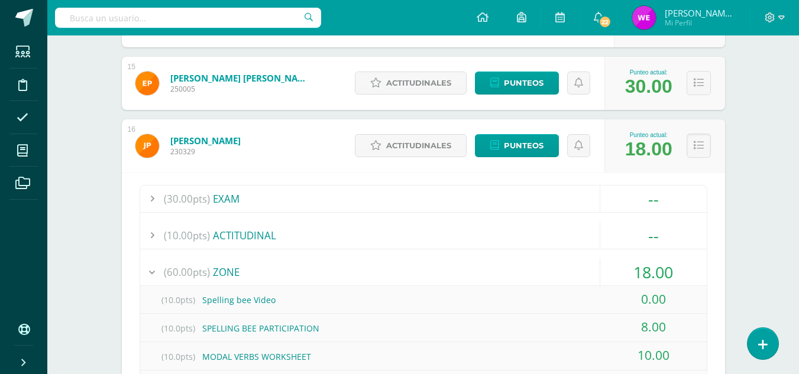
click at [695, 161] on div "Punteo actual: 18.00" at bounding box center [664, 145] width 121 height 53
click at [695, 153] on button at bounding box center [698, 146] width 24 height 24
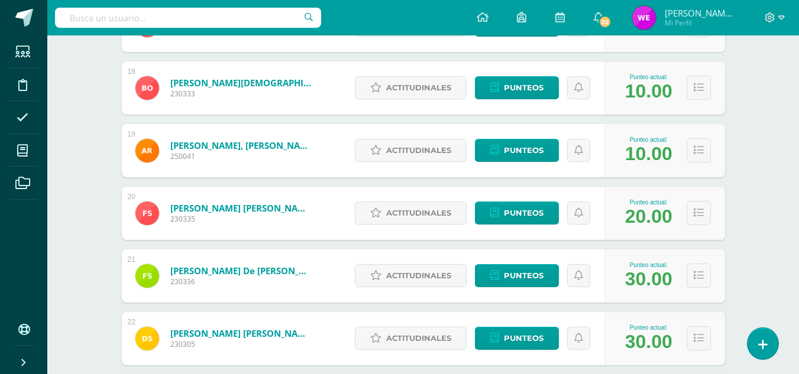
scroll to position [1659, 0]
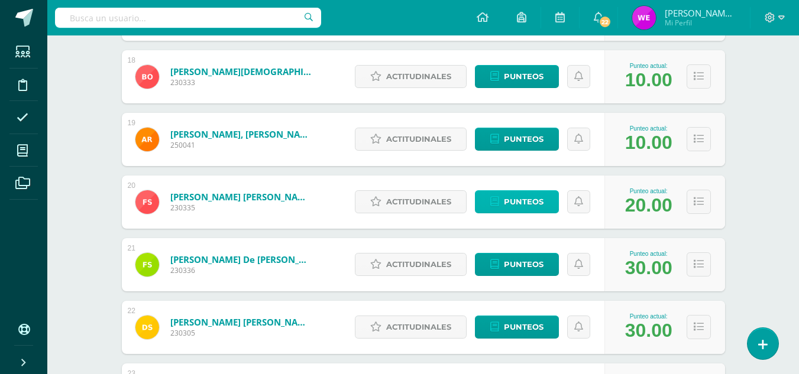
click at [510, 198] on span "Punteos" at bounding box center [524, 202] width 40 height 22
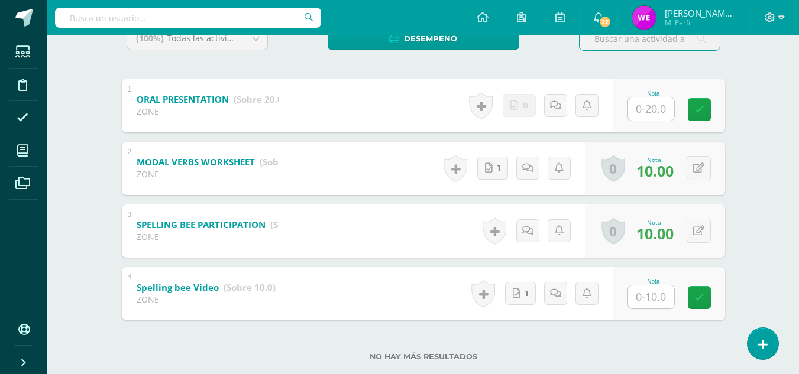
scroll to position [220, 0]
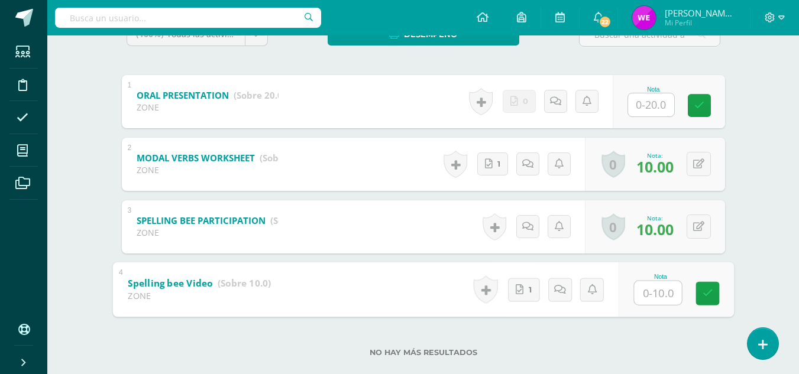
click at [661, 292] on input "text" at bounding box center [657, 293] width 47 height 24
type input "10"
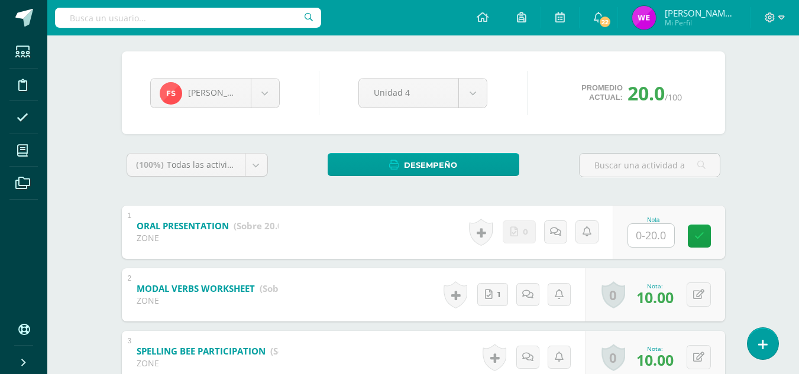
scroll to position [0, 0]
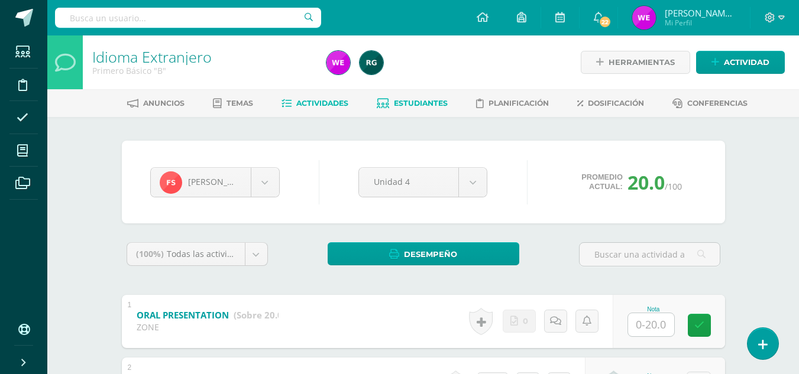
click at [322, 109] on link "Actividades" at bounding box center [314, 103] width 67 height 19
click at [394, 105] on span "Estudiantes" at bounding box center [421, 103] width 54 height 9
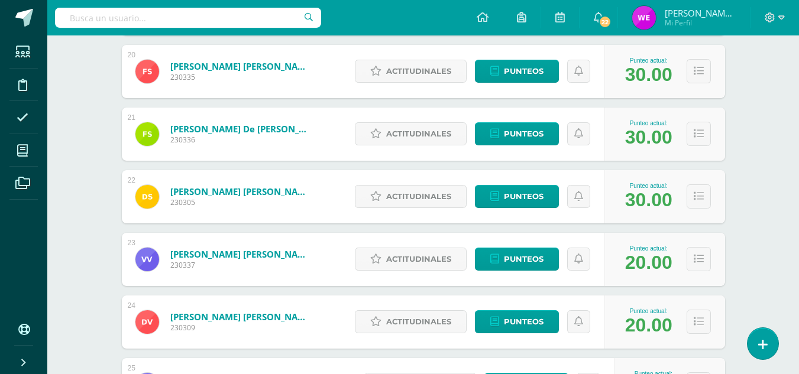
scroll to position [1409, 0]
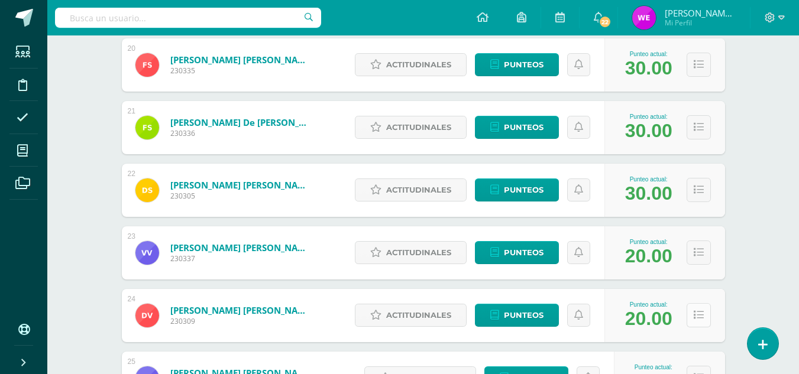
click at [700, 319] on icon at bounding box center [698, 315] width 10 height 10
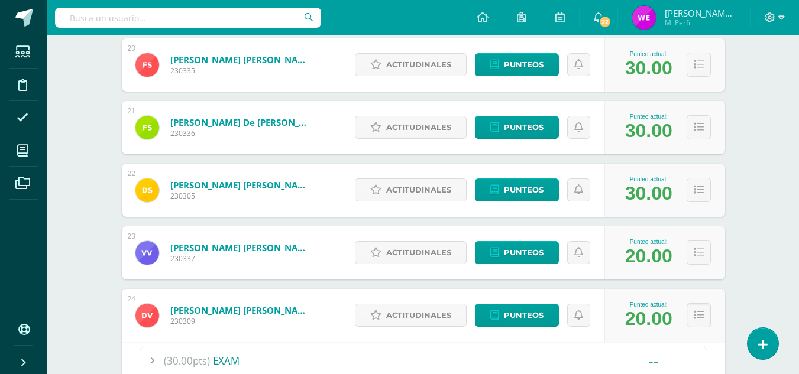
scroll to position [1736, 0]
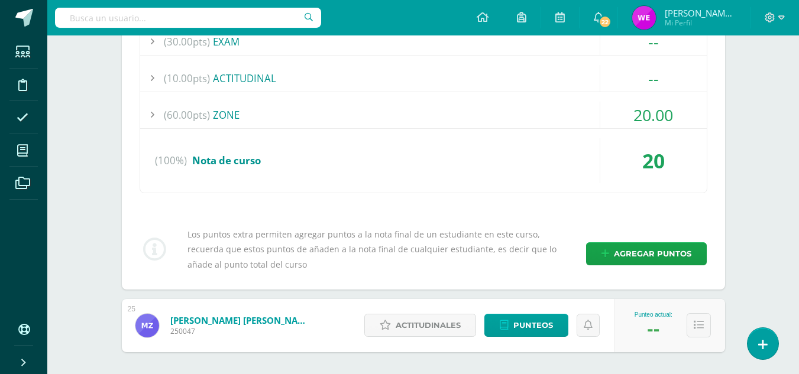
click at [283, 124] on div "(60.00pts) ZONE" at bounding box center [423, 115] width 566 height 27
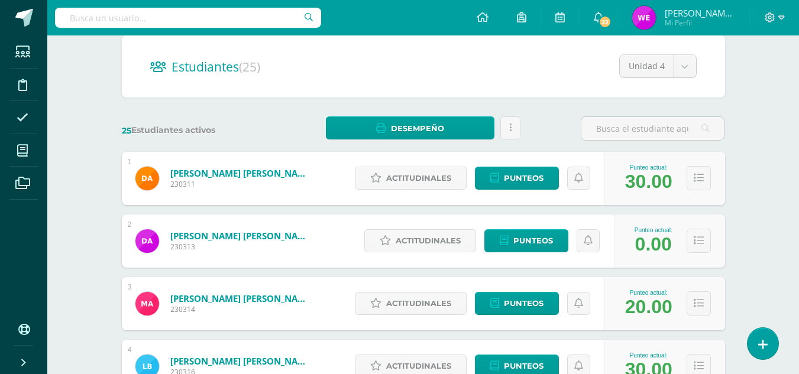
scroll to position [128, 0]
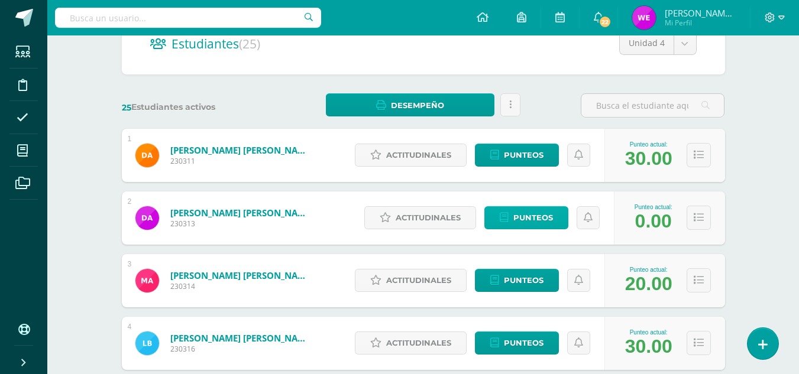
drag, startPoint x: 546, startPoint y: 201, endPoint x: 546, endPoint y: 207, distance: 6.5
click at [546, 201] on div "Actitudinales Punteos" at bounding box center [485, 218] width 255 height 53
click at [546, 215] on span "Punteos" at bounding box center [533, 218] width 40 height 22
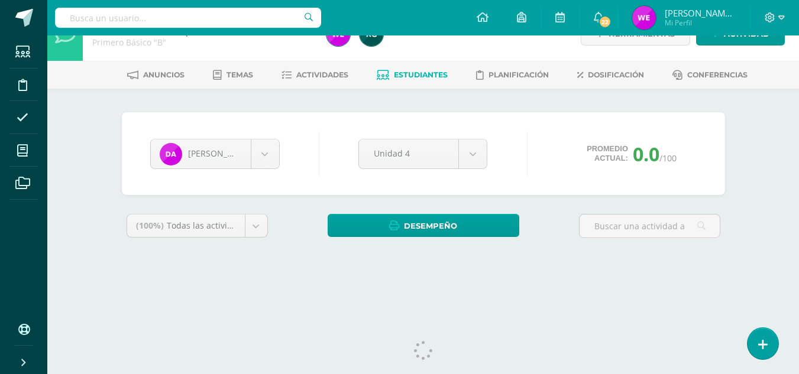
scroll to position [48, 0]
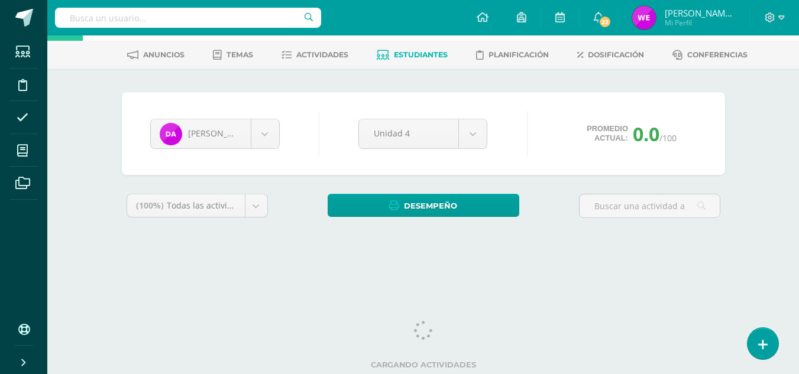
drag, startPoint x: 807, startPoint y: 148, endPoint x: 807, endPoint y: 209, distance: 60.3
click at [798, 209] on html "Estudiantes Disciplina Asistencia Mis cursos Archivos Soporte Centro de ayuda Ú…" at bounding box center [399, 111] width 799 height 319
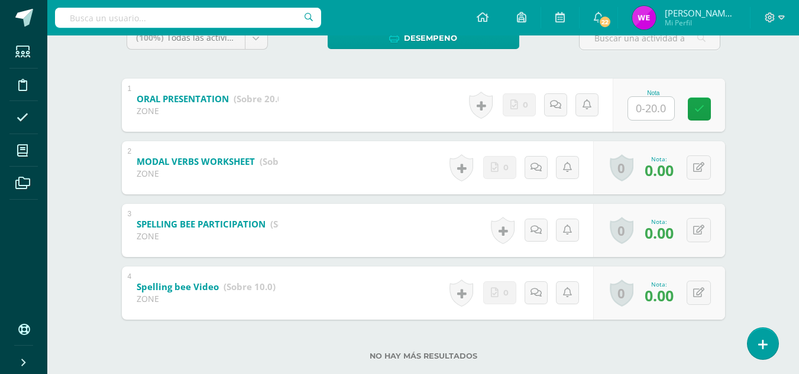
scroll to position [225, 0]
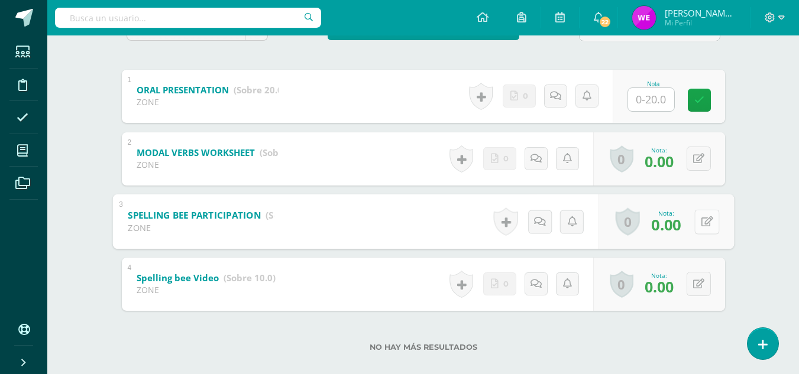
click at [695, 221] on button at bounding box center [706, 221] width 25 height 25
type input "10"
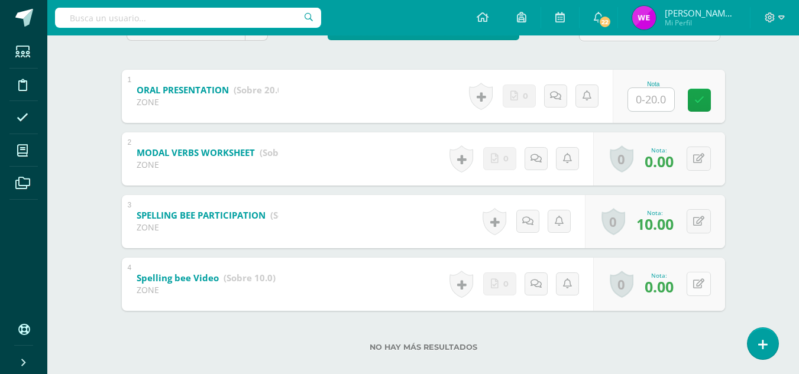
click at [701, 286] on icon at bounding box center [698, 284] width 11 height 10
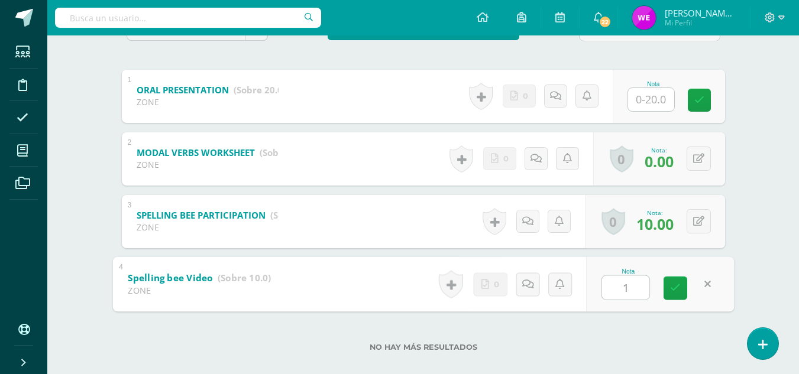
type input "10"
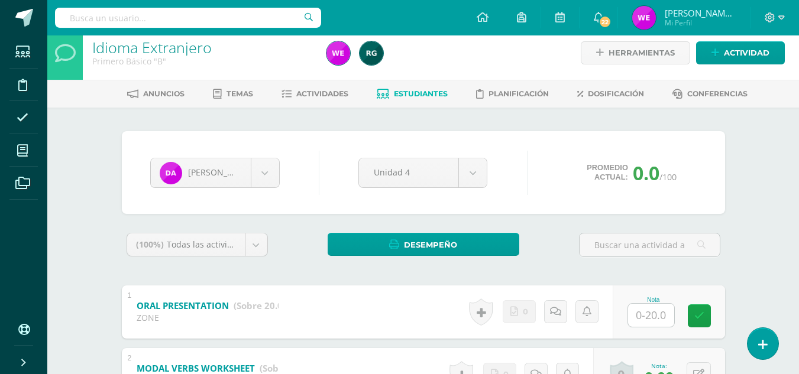
scroll to position [0, 0]
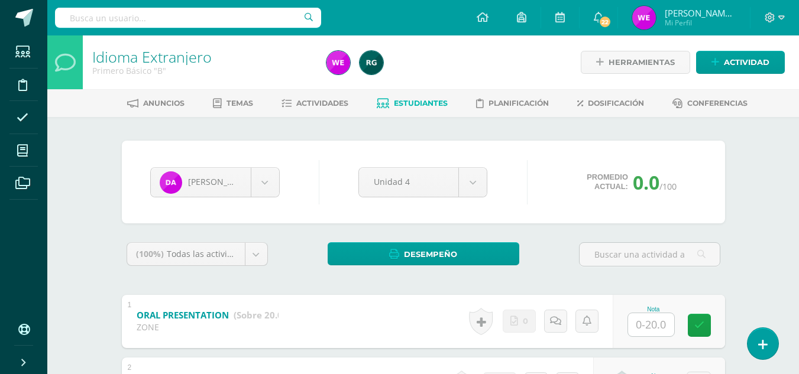
click at [399, 104] on span "Estudiantes" at bounding box center [421, 103] width 54 height 9
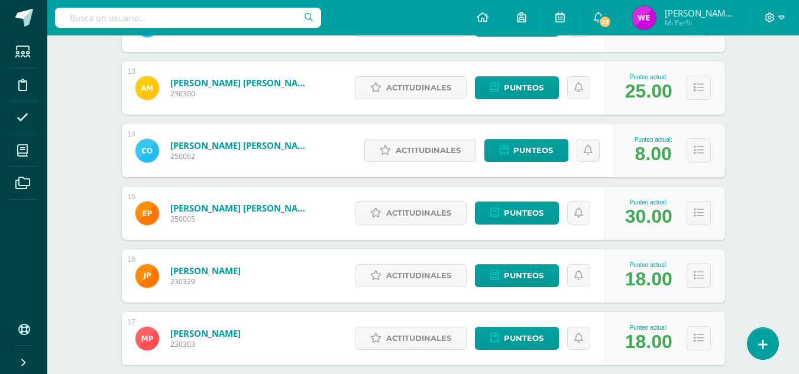
scroll to position [945, 0]
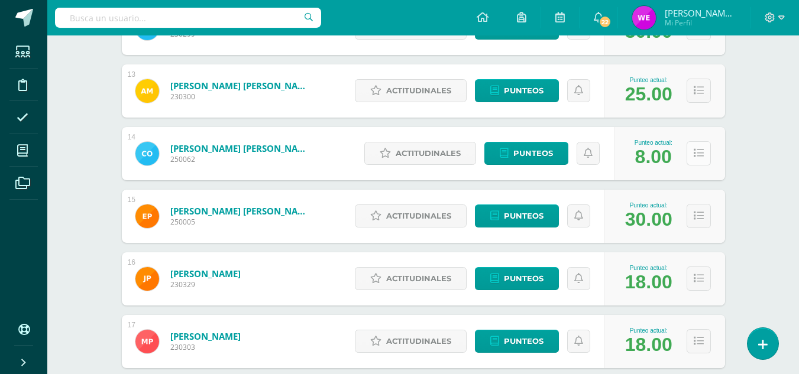
click at [700, 154] on icon at bounding box center [698, 153] width 10 height 10
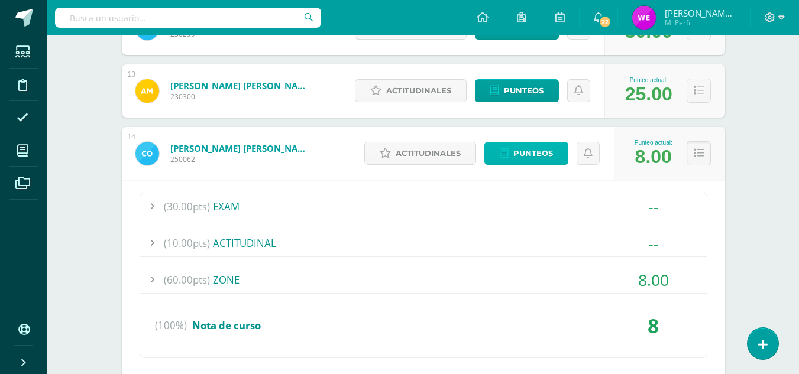
click at [531, 154] on span "Punteos" at bounding box center [533, 153] width 40 height 22
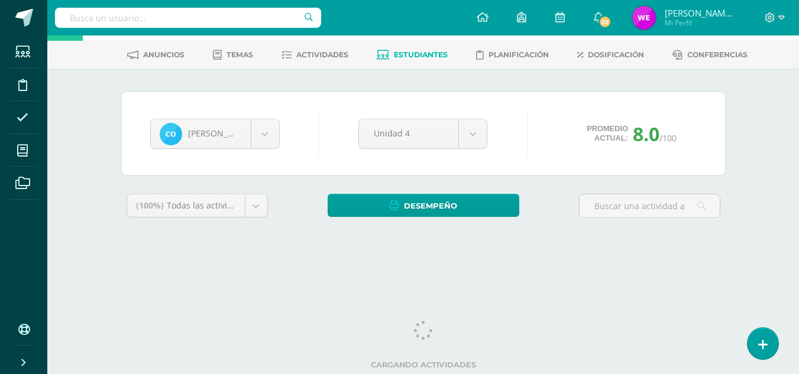
click at [798, 173] on html "Estudiantes Disciplina Asistencia Mis cursos Archivos Soporte Centro de ayuda Ú…" at bounding box center [399, 111] width 799 height 319
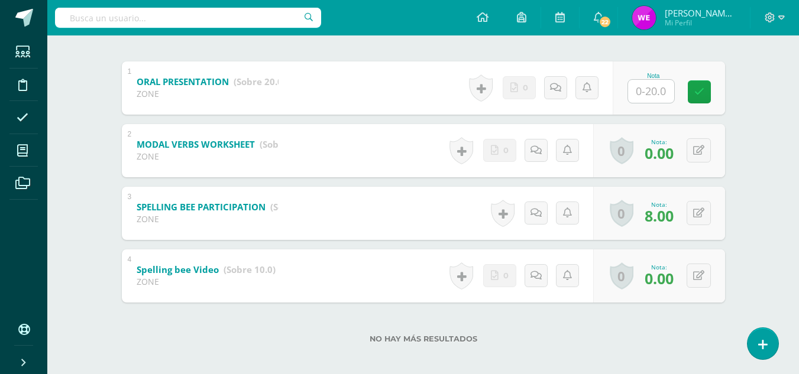
scroll to position [238, 0]
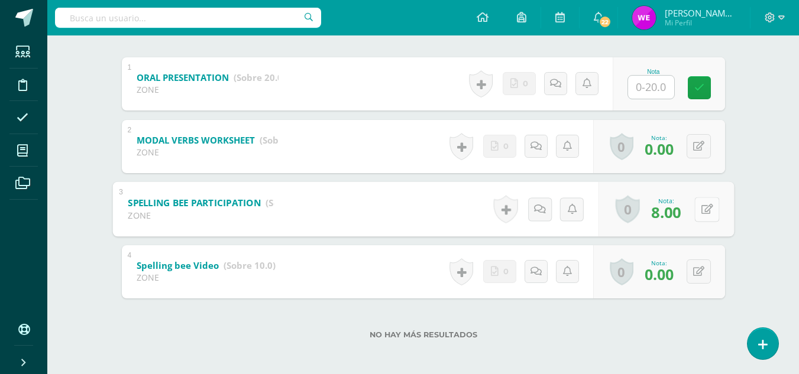
click at [698, 213] on button at bounding box center [706, 209] width 25 height 25
type input "10"
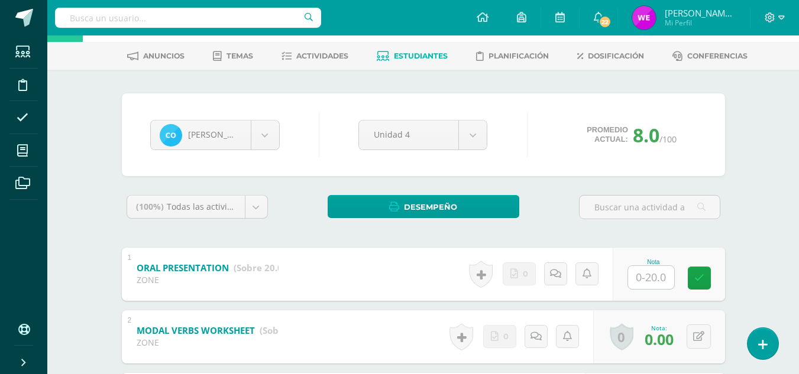
scroll to position [0, 0]
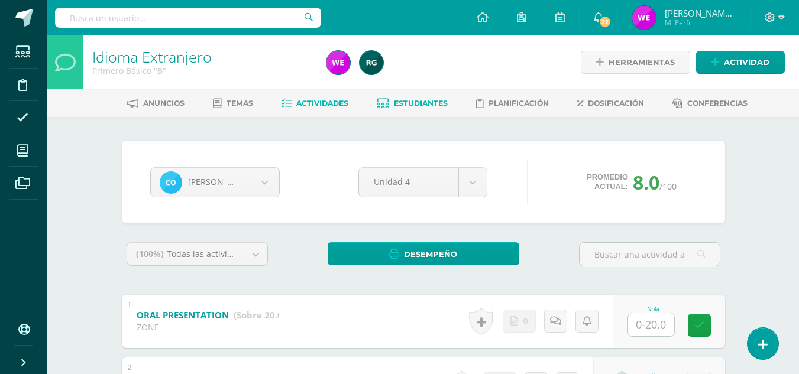
click at [336, 103] on span "Actividades" at bounding box center [322, 103] width 52 height 9
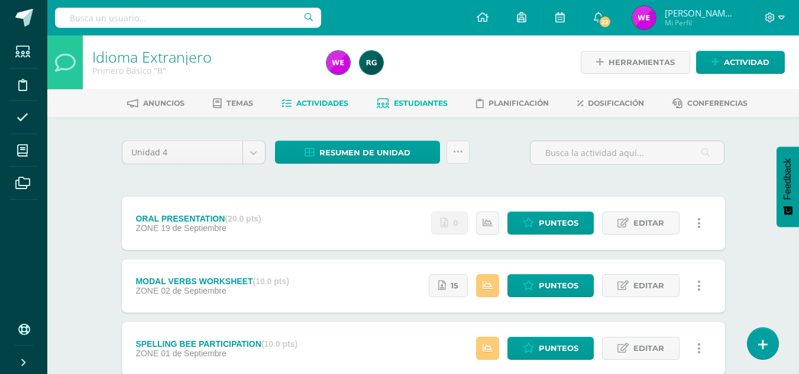
click at [400, 106] on span "Estudiantes" at bounding box center [421, 103] width 54 height 9
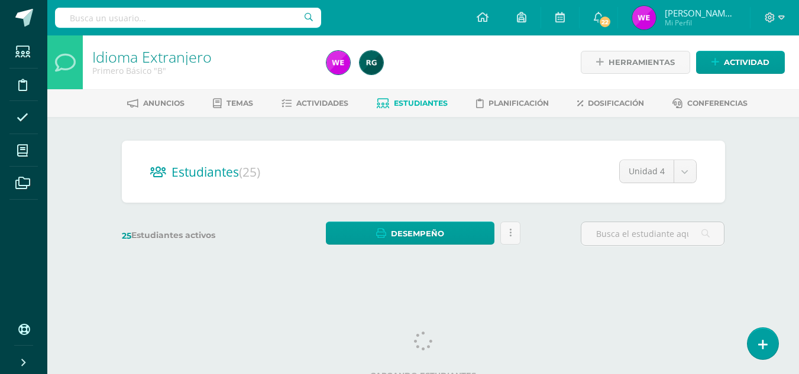
drag, startPoint x: 807, startPoint y: 85, endPoint x: 807, endPoint y: 57, distance: 28.4
click at [799, 57] on html "Estudiantes Disciplina Asistencia Mis cursos Archivos Soporte Centro de ayuda Ú…" at bounding box center [399, 140] width 799 height 281
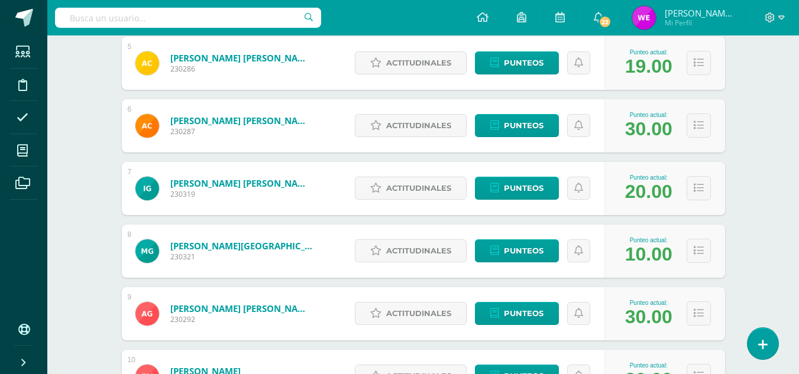
scroll to position [575, 0]
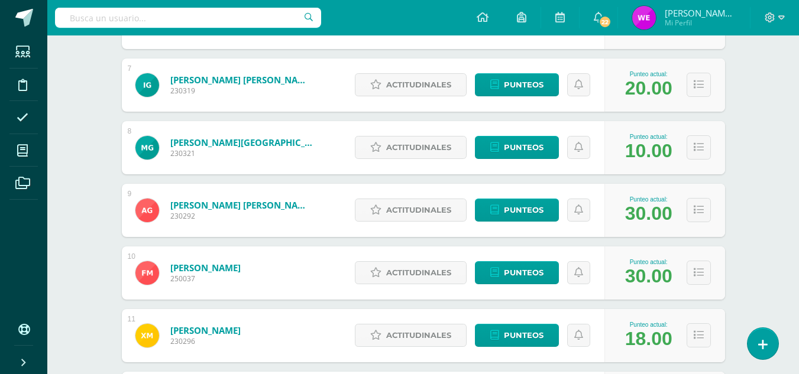
drag, startPoint x: 807, startPoint y: 193, endPoint x: 783, endPoint y: 62, distance: 132.9
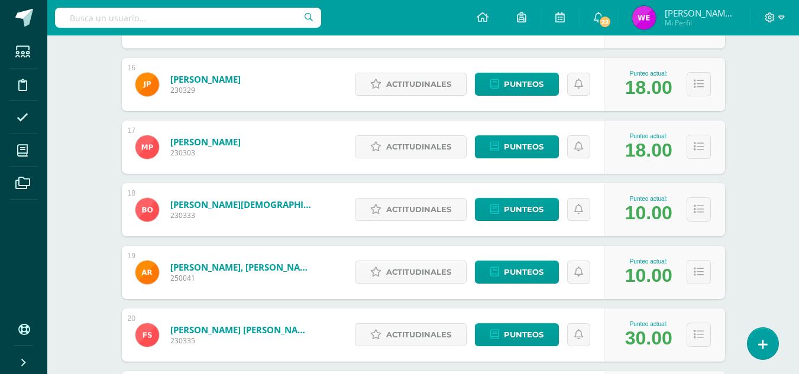
scroll to position [1142, 0]
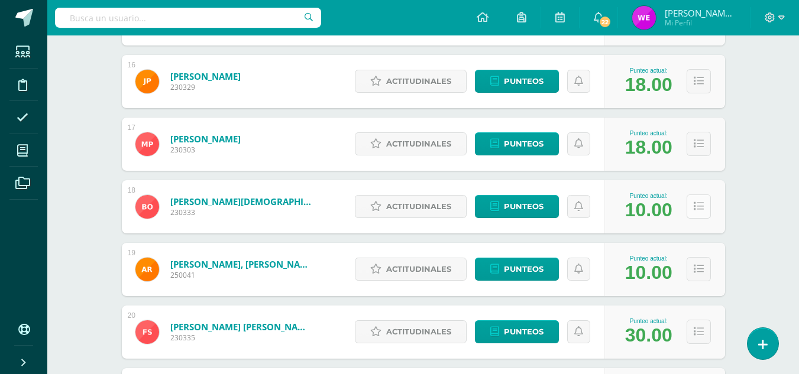
click at [694, 202] on icon at bounding box center [698, 207] width 10 height 10
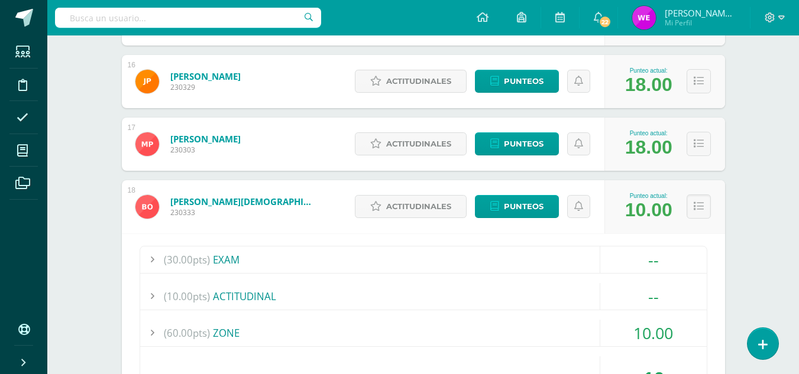
click at [267, 333] on div "(60.00pts) ZONE" at bounding box center [423, 333] width 566 height 27
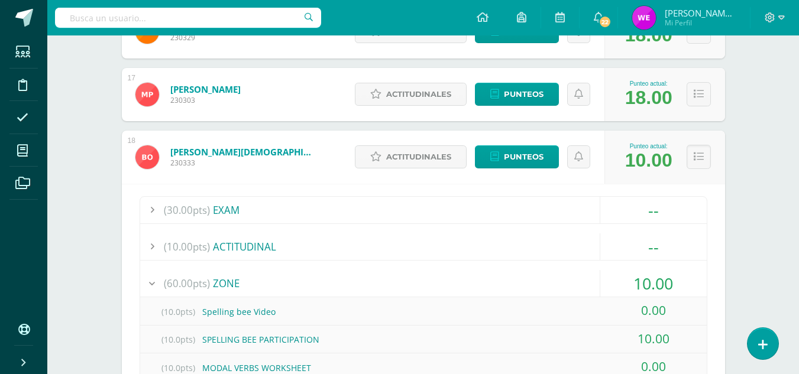
scroll to position [1157, 0]
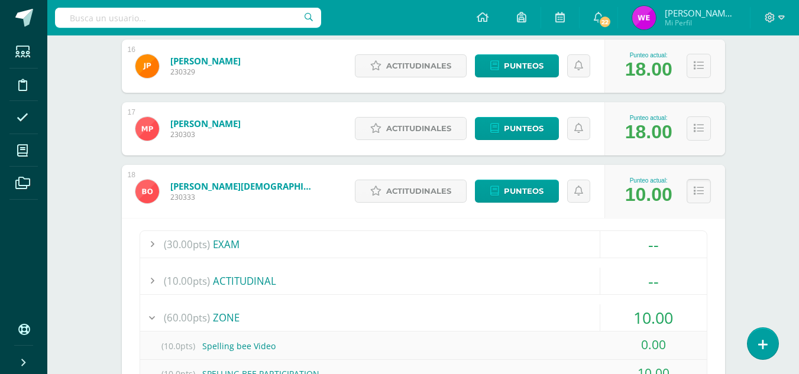
click at [704, 191] on button at bounding box center [698, 191] width 24 height 24
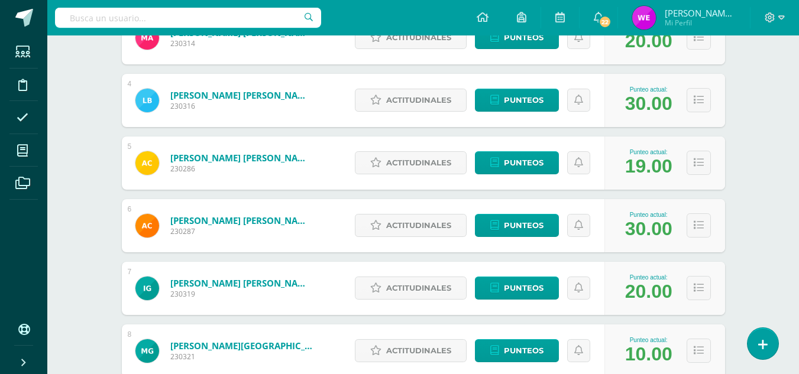
scroll to position [349, 0]
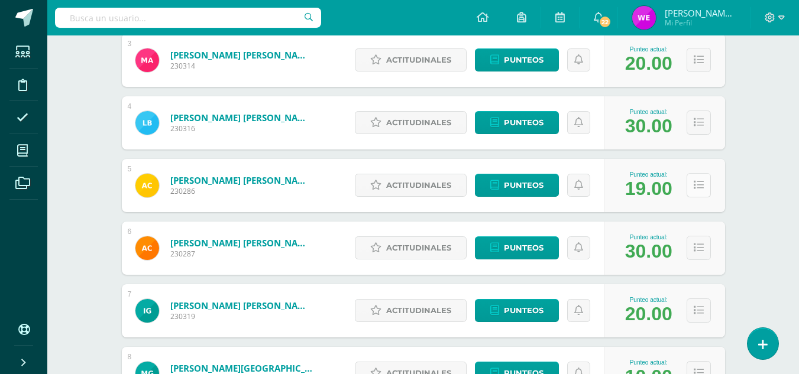
click at [694, 184] on icon at bounding box center [698, 185] width 10 height 10
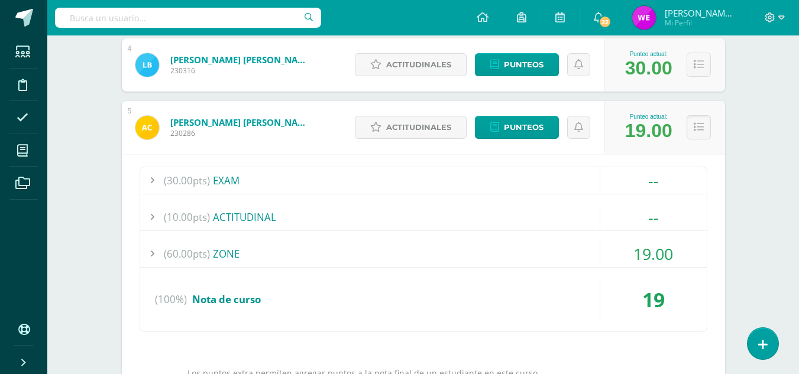
scroll to position [414, 0]
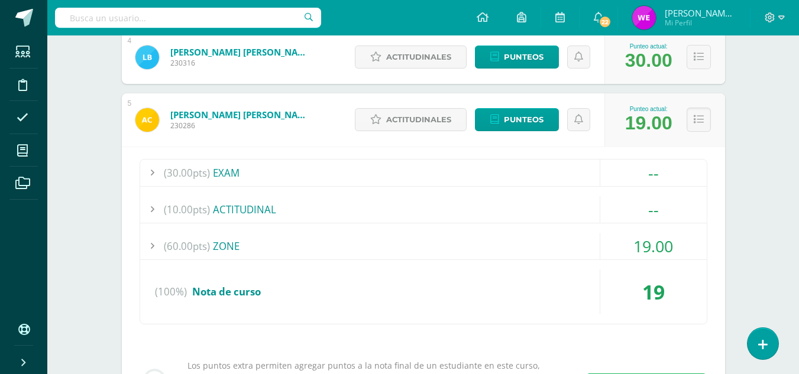
click at [279, 242] on div "(60.00pts) ZONE" at bounding box center [423, 246] width 566 height 27
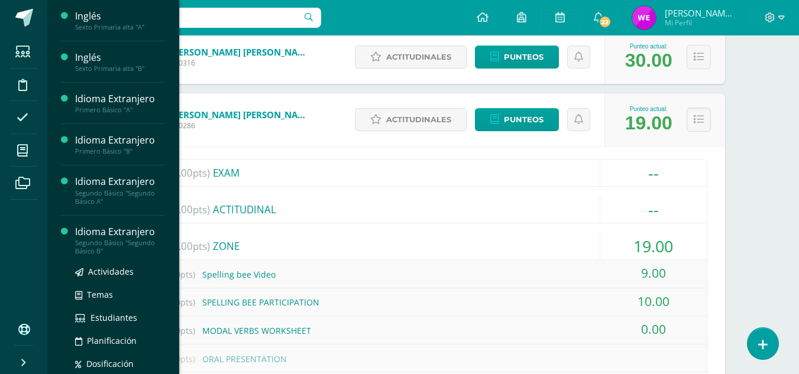
click at [120, 232] on div "Idioma Extranjero" at bounding box center [120, 232] width 90 height 14
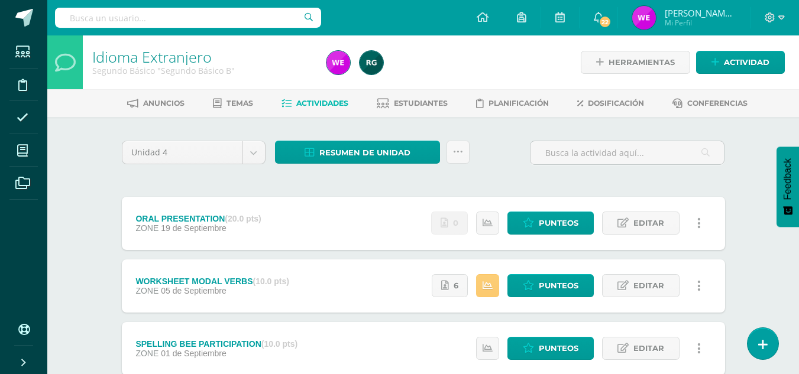
scroll to position [142, 0]
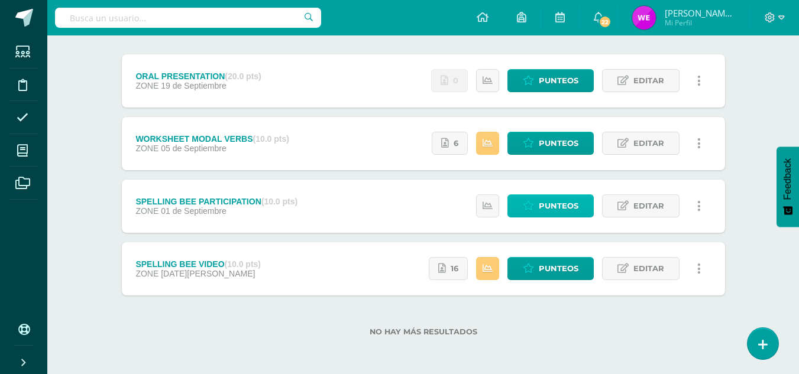
click at [569, 211] on span "Punteos" at bounding box center [559, 206] width 40 height 22
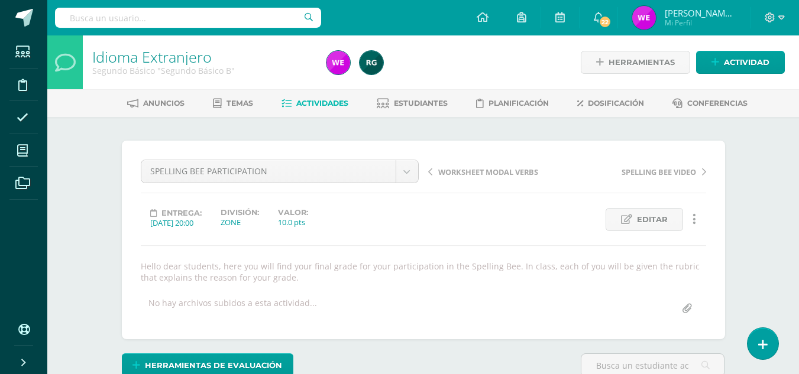
click at [325, 101] on span "Actividades" at bounding box center [322, 103] width 52 height 9
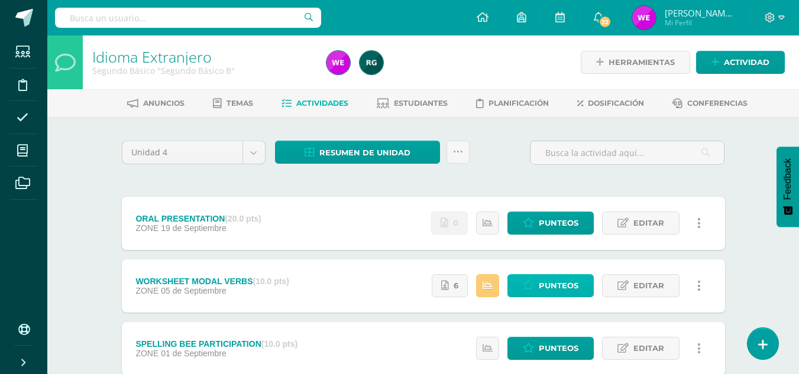
click at [553, 295] on span "Punteos" at bounding box center [559, 286] width 40 height 22
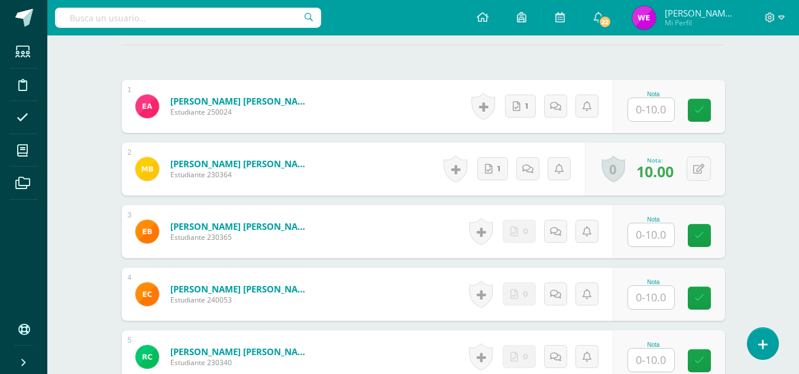
scroll to position [354, 0]
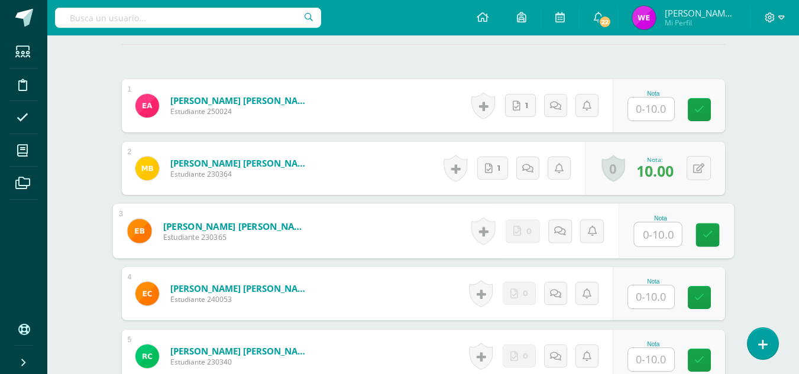
click at [652, 231] on input "text" at bounding box center [657, 235] width 47 height 24
type input "0"
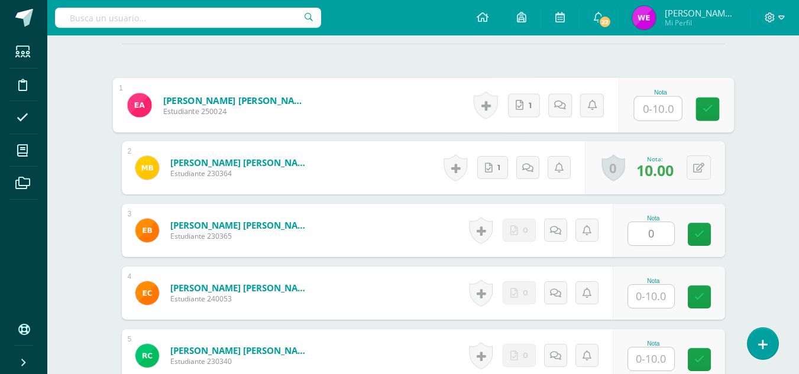
click at [653, 114] on input "text" at bounding box center [657, 109] width 47 height 24
type input "10"
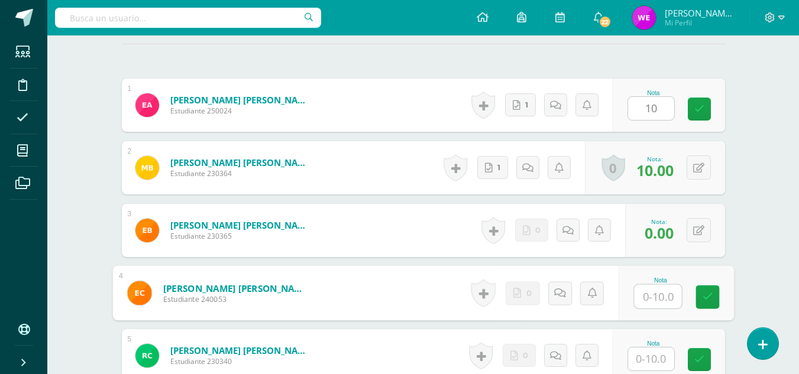
click at [643, 293] on input "text" at bounding box center [657, 297] width 47 height 24
type input "0"
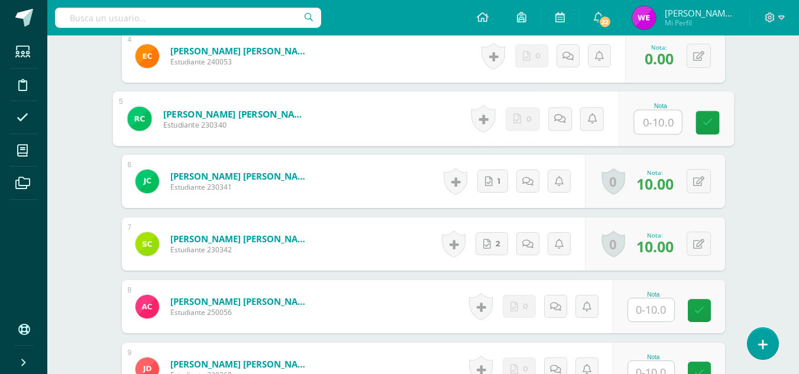
scroll to position [598, 0]
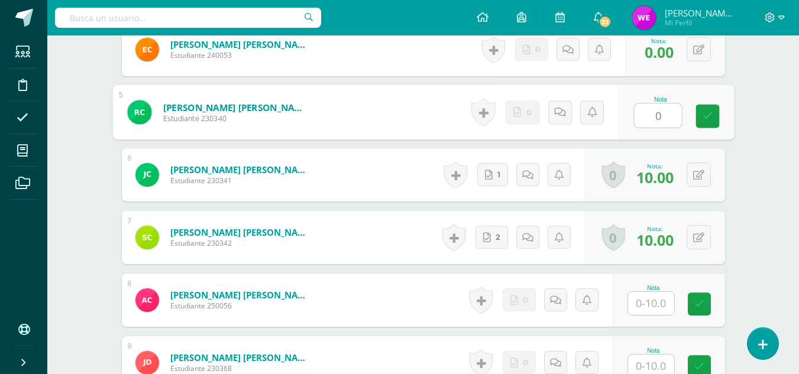
type input "0"
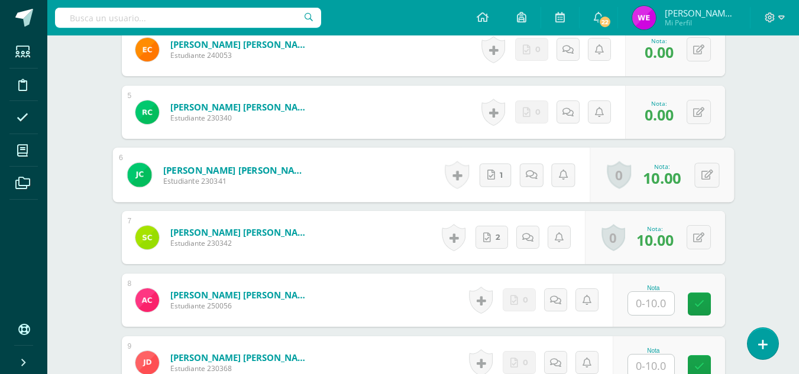
click at [648, 300] on input "text" at bounding box center [651, 303] width 46 height 23
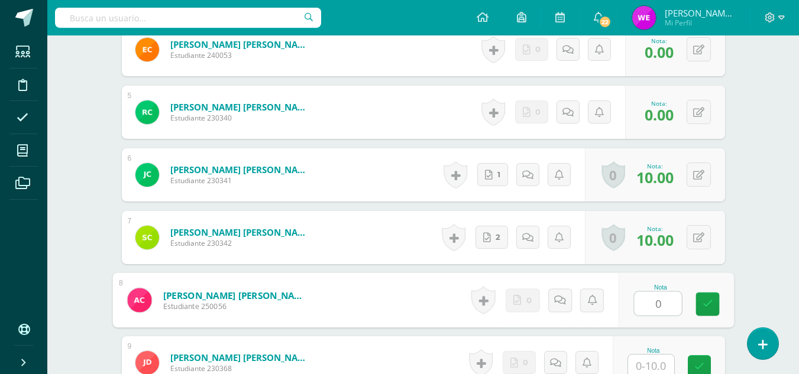
type input "0"
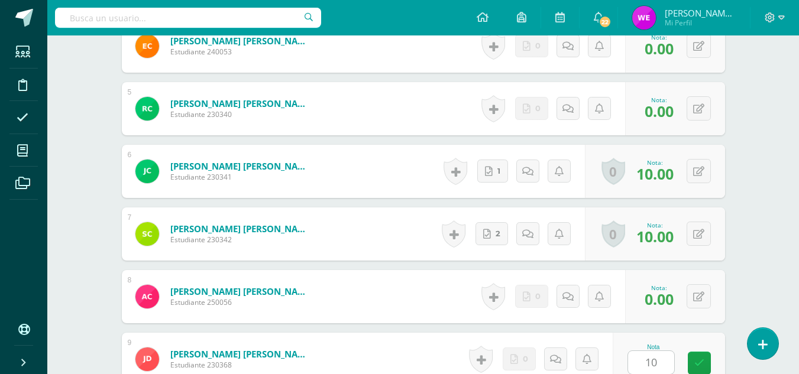
scroll to position [840, 0]
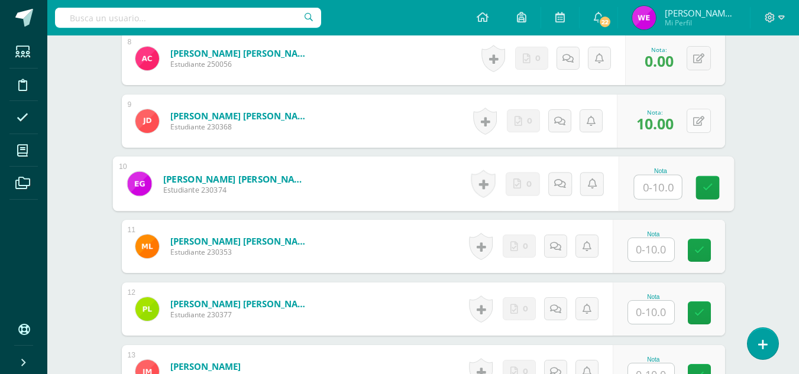
click at [701, 124] on icon at bounding box center [698, 121] width 11 height 10
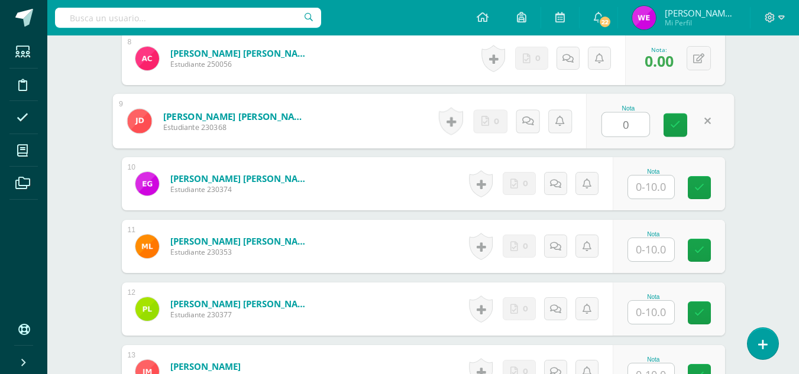
type input "0"
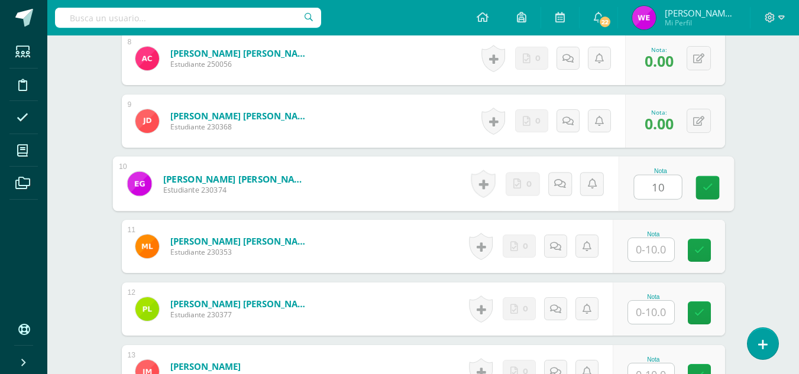
type input "1"
type input "0"
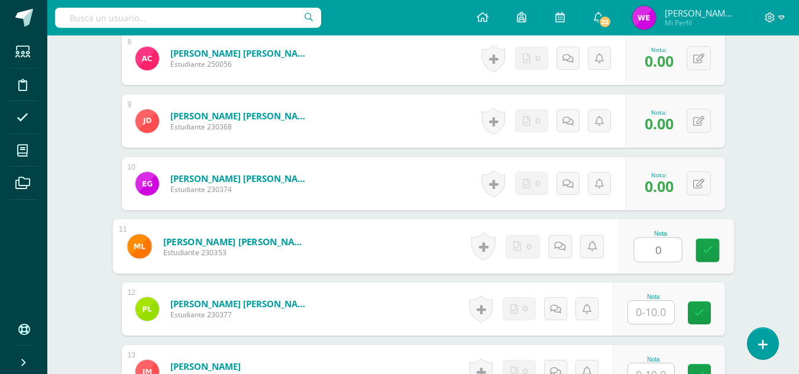
type input "0"
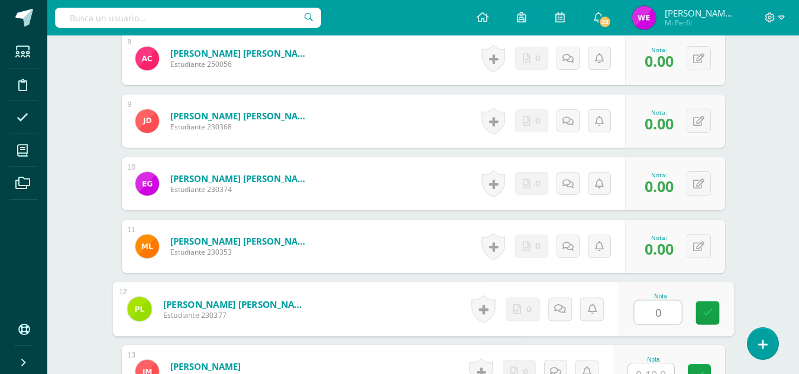
type input "0"
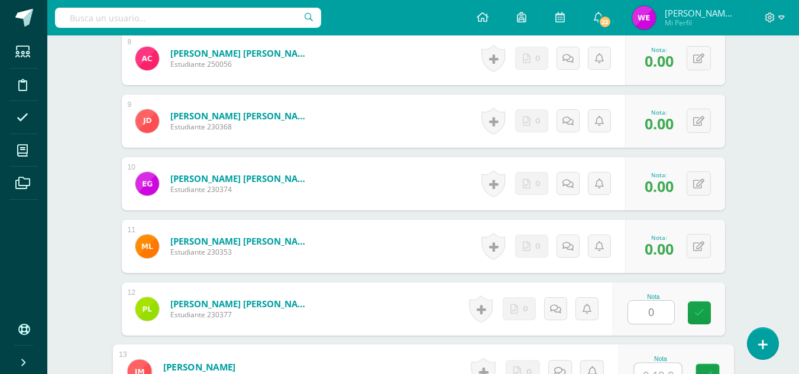
scroll to position [852, 0]
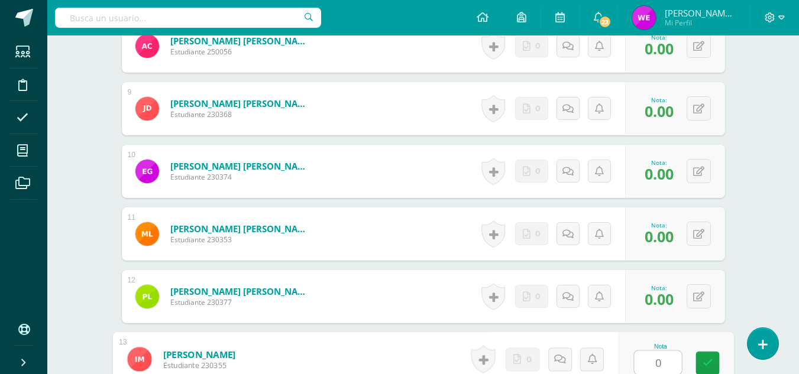
type input "0"
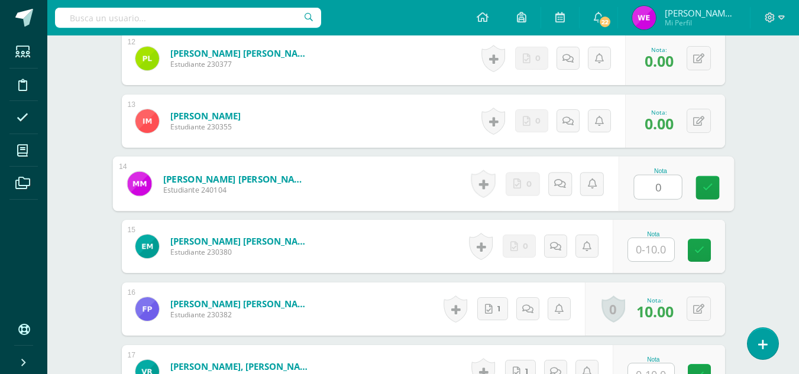
type input "0"
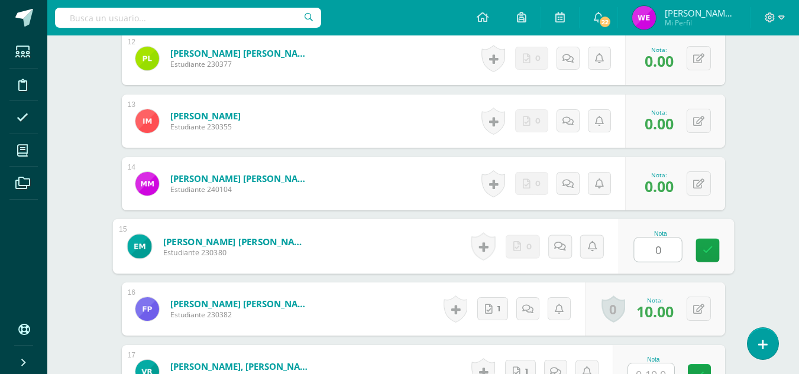
type input "0"
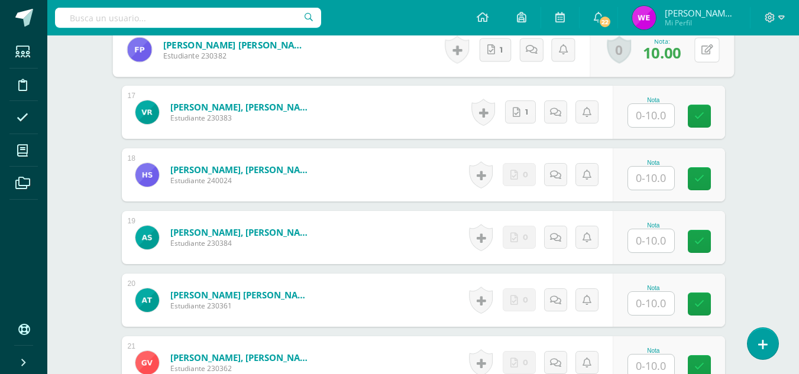
scroll to position [1363, 0]
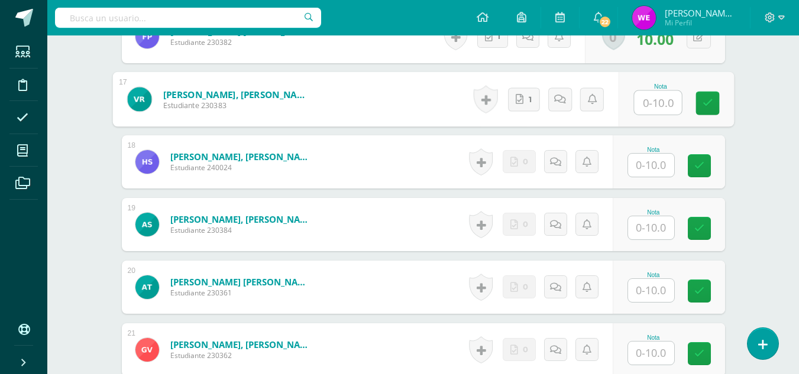
click at [662, 102] on input "text" at bounding box center [657, 103] width 47 height 24
type input "0"
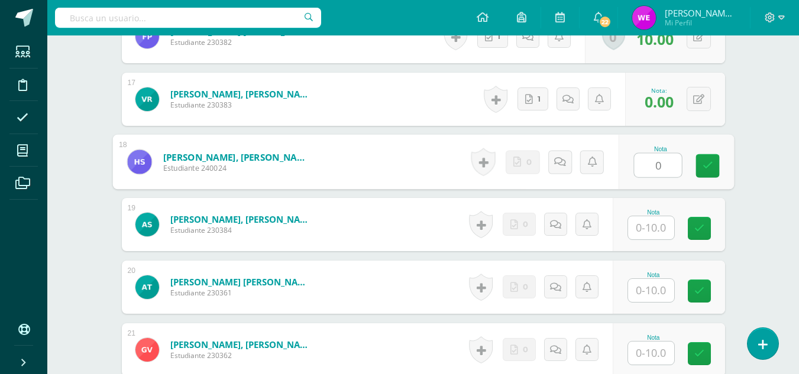
type input "0"
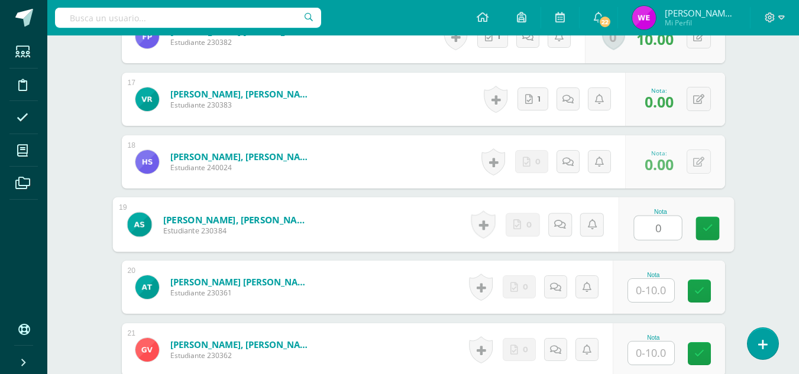
type input "0"
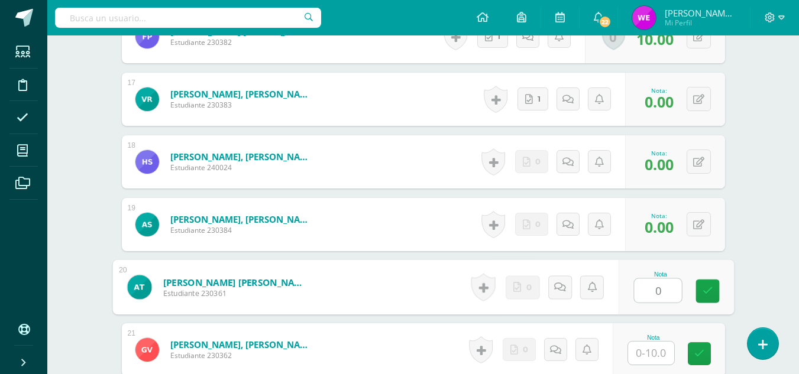
type input "0"
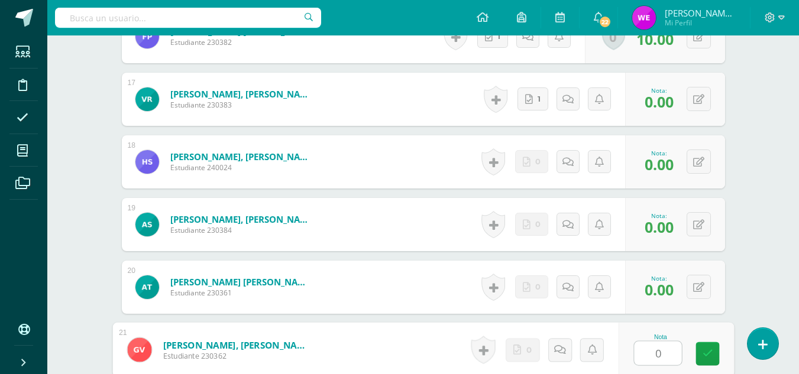
type input "0"
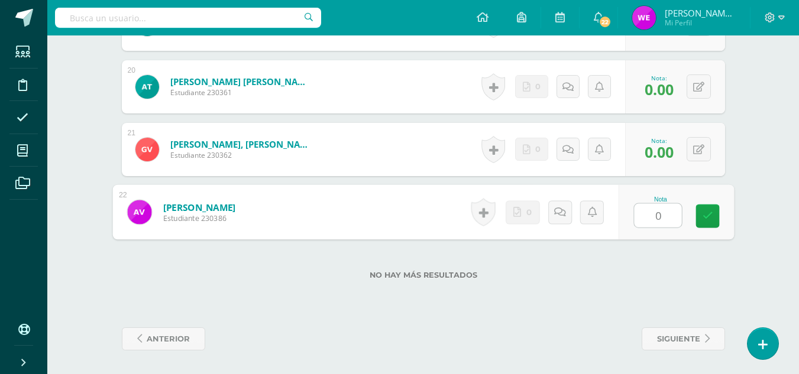
type input "0"
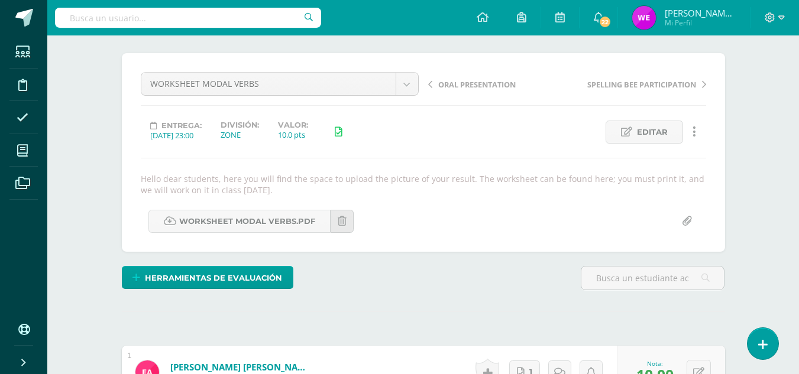
scroll to position [0, 0]
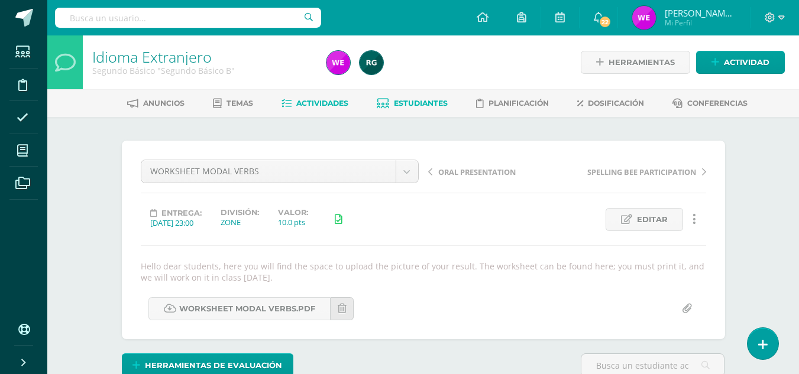
click at [429, 104] on span "Estudiantes" at bounding box center [421, 103] width 54 height 9
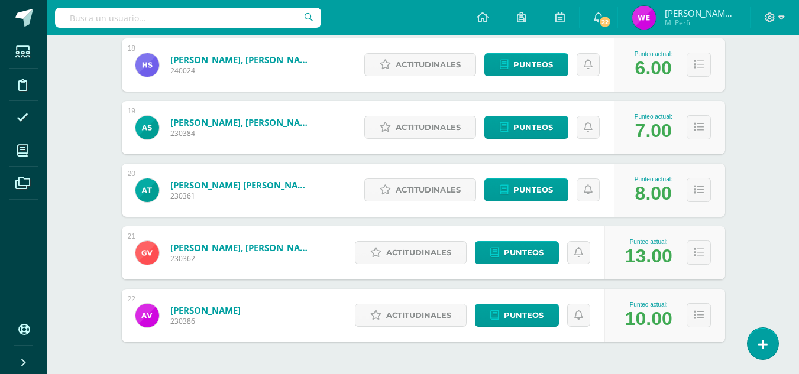
scroll to position [1295, 0]
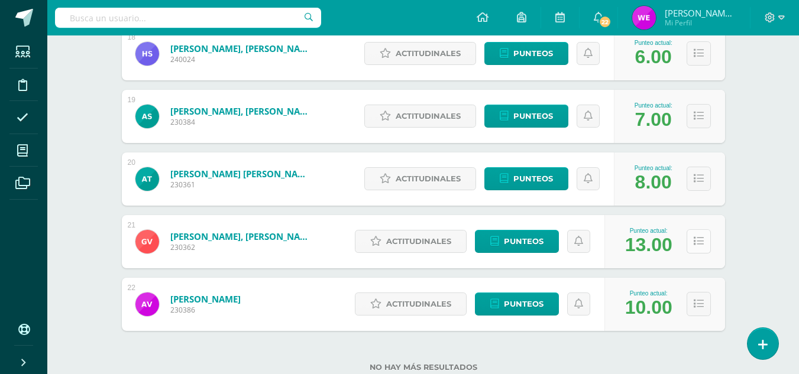
click at [698, 247] on button at bounding box center [698, 241] width 24 height 24
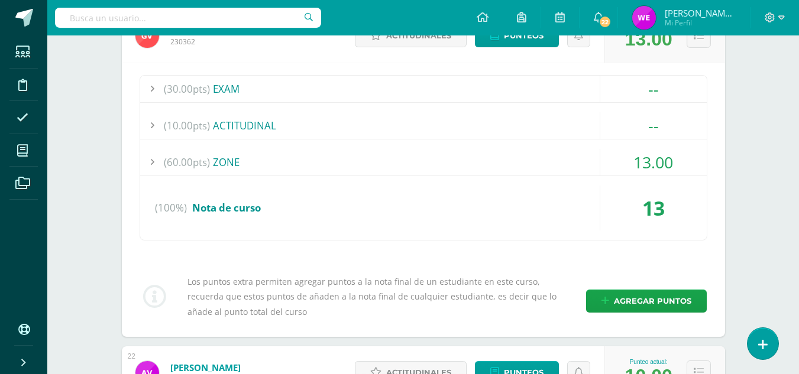
scroll to position [1505, 0]
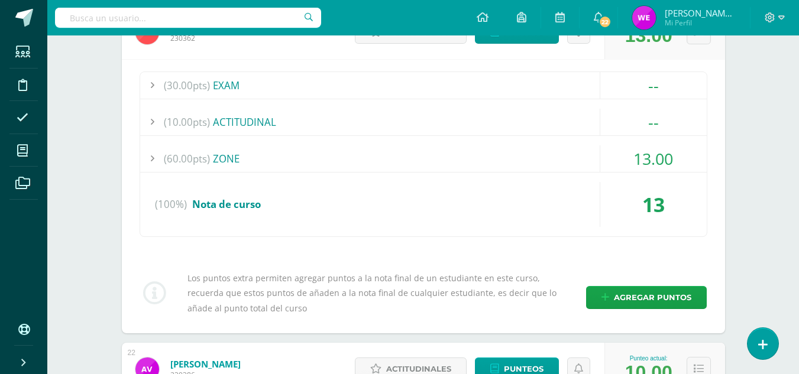
click at [274, 154] on div "(60.00pts) ZONE" at bounding box center [423, 158] width 566 height 27
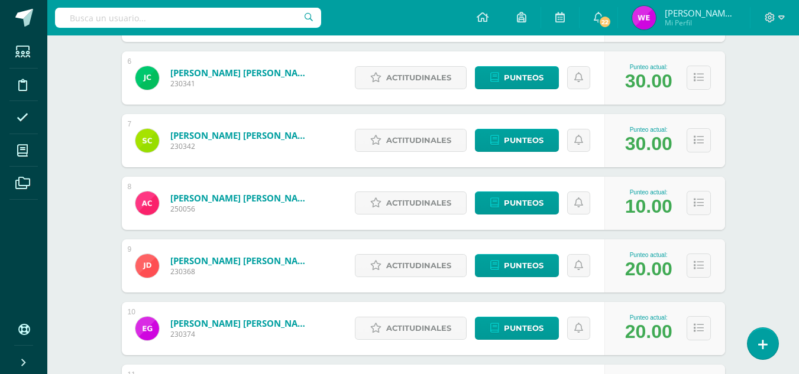
scroll to position [533, 0]
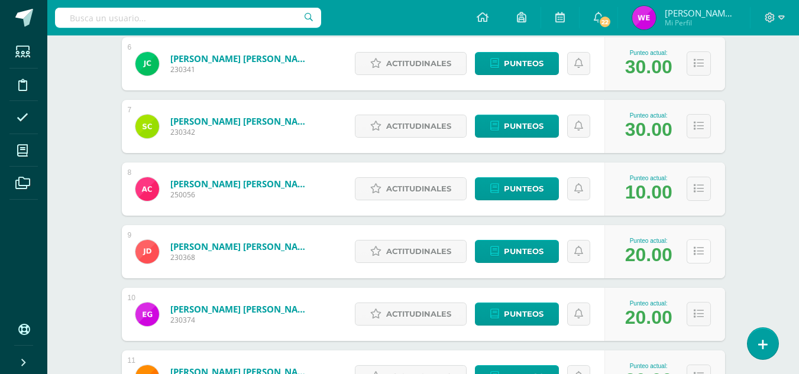
click at [704, 254] on button at bounding box center [698, 251] width 24 height 24
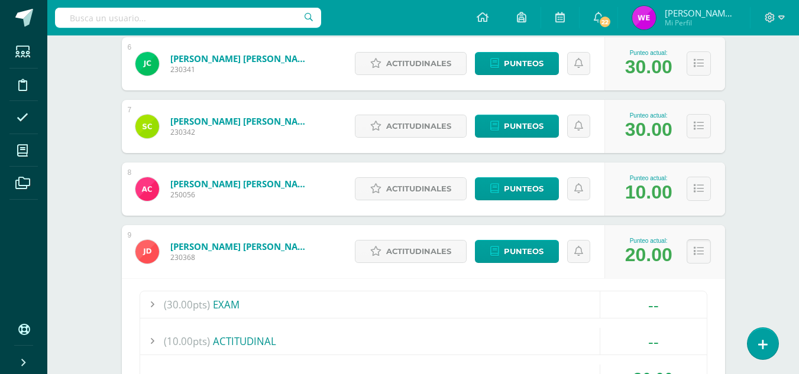
click at [704, 256] on button at bounding box center [698, 251] width 24 height 24
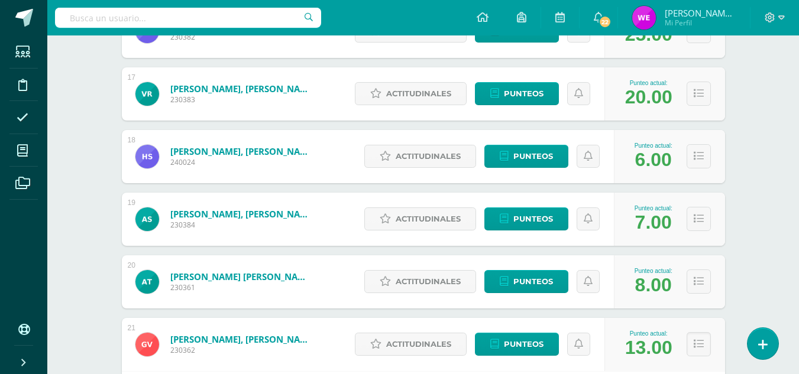
scroll to position [1189, 0]
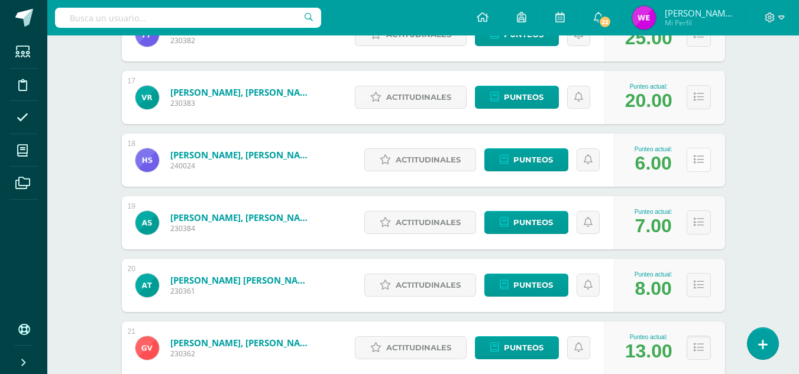
click at [689, 158] on button at bounding box center [698, 160] width 24 height 24
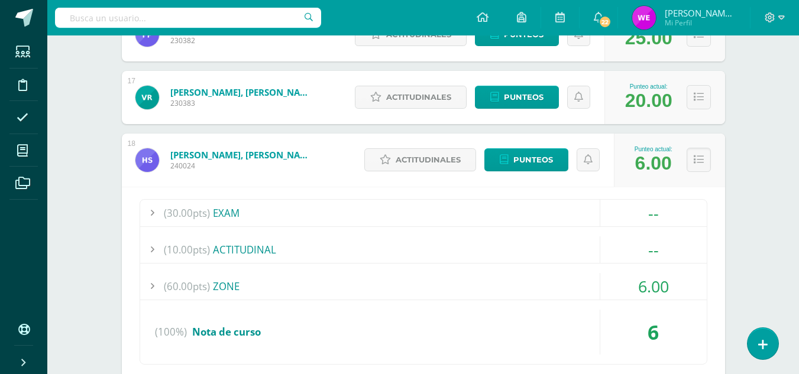
click at [381, 274] on div "(60.00pts) ZONE" at bounding box center [423, 286] width 566 height 27
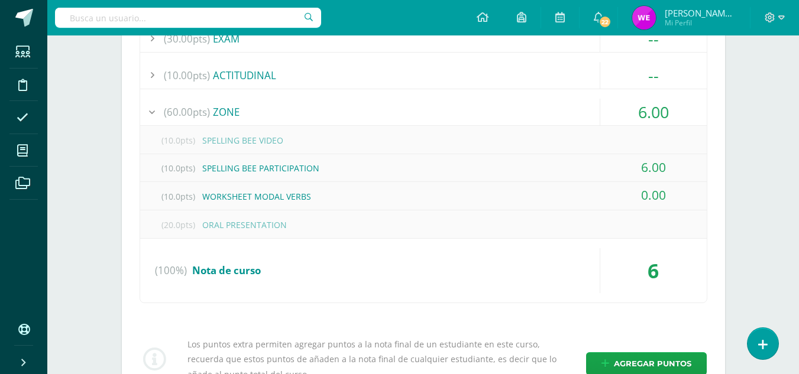
scroll to position [1351, 0]
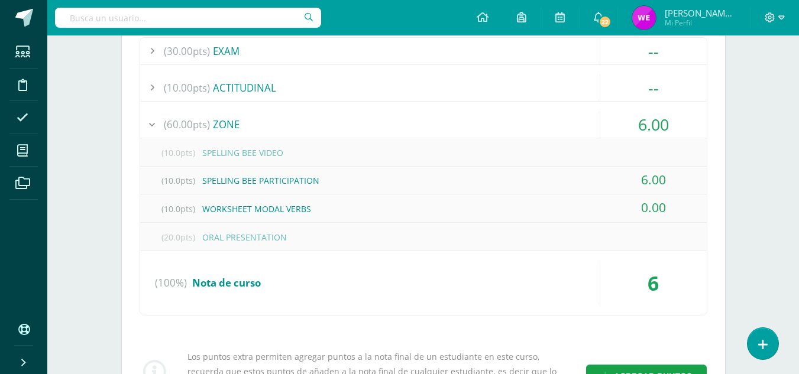
click at [269, 159] on div "(10.0pts) SPELLING BEE VIDEO" at bounding box center [423, 153] width 566 height 27
click at [244, 147] on div "(10.0pts) SPELLING BEE VIDEO" at bounding box center [423, 153] width 566 height 27
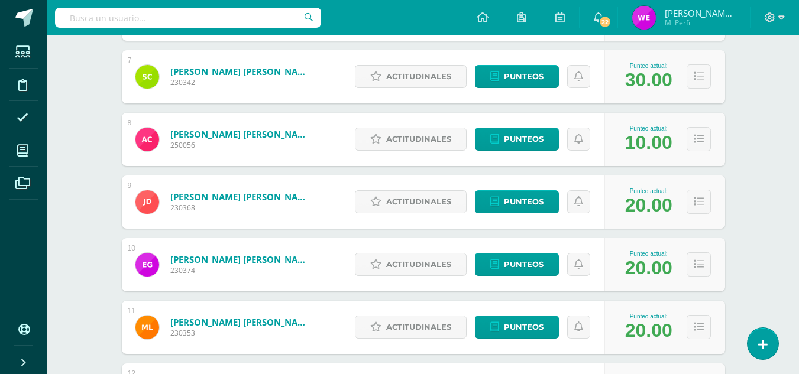
scroll to position [0, 0]
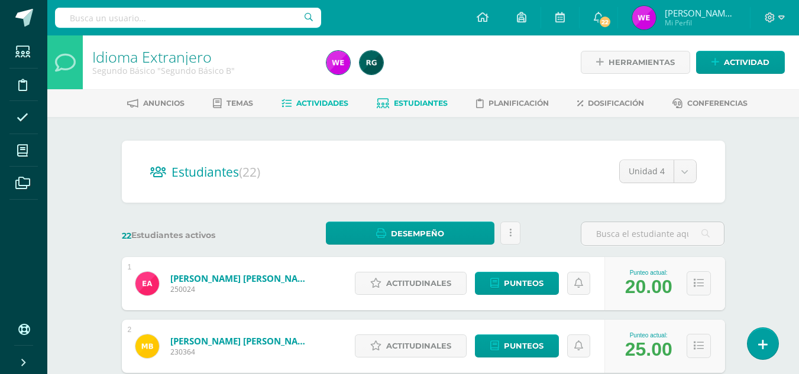
click at [313, 108] on span "Actividades" at bounding box center [322, 103] width 52 height 9
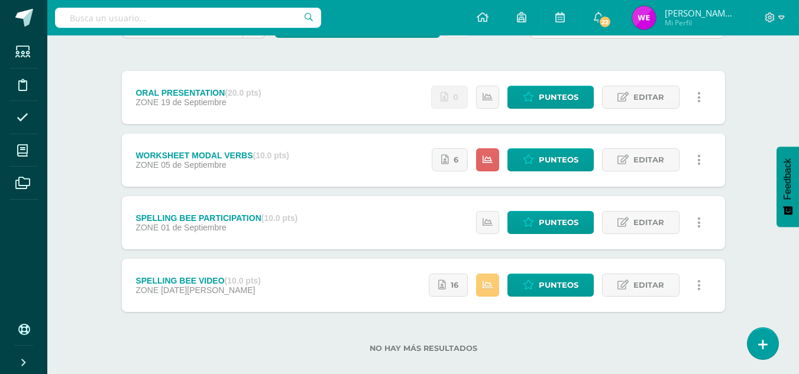
scroll to position [133, 0]
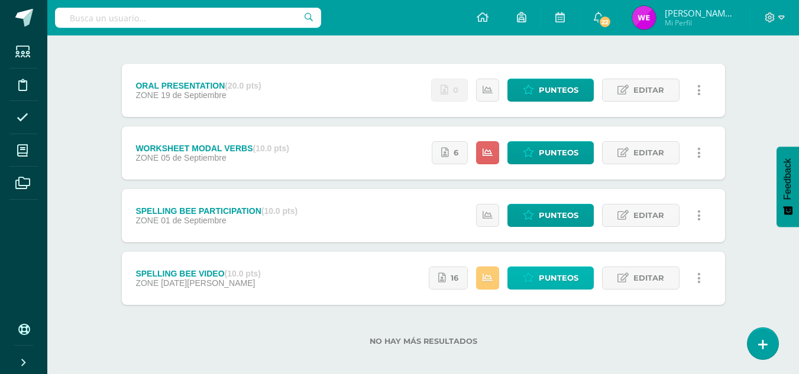
click at [544, 285] on span "Punteos" at bounding box center [559, 278] width 40 height 22
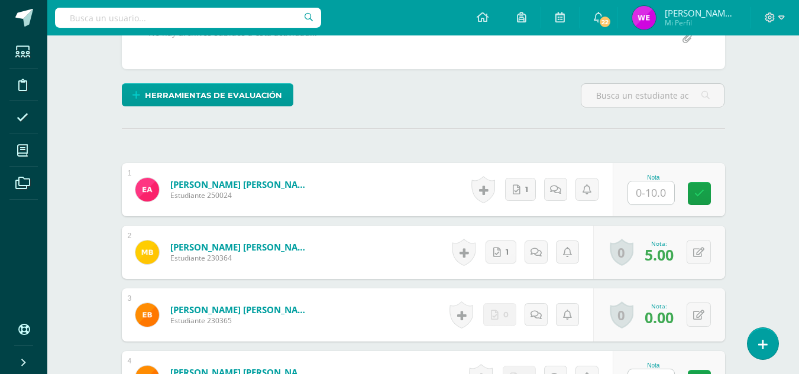
scroll to position [271, 0]
click at [644, 201] on input "text" at bounding box center [651, 192] width 46 height 23
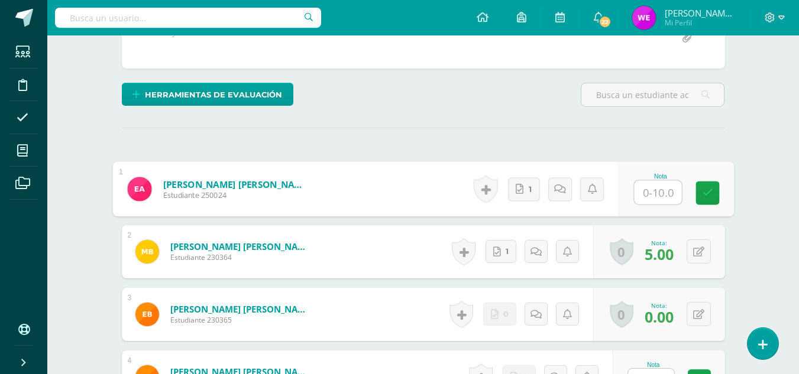
scroll to position [271, 0]
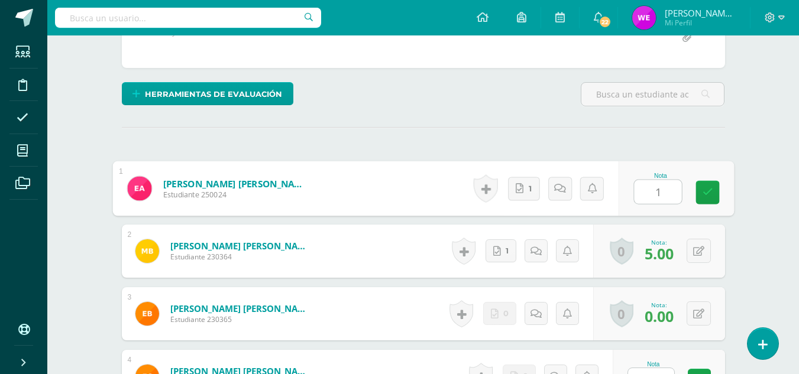
type input "10"
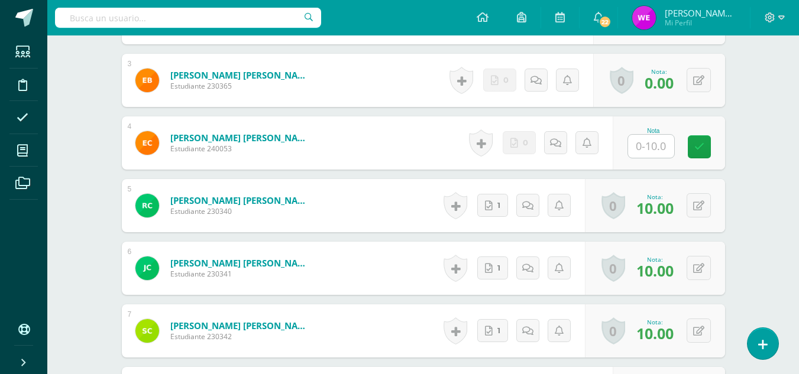
scroll to position [518, 0]
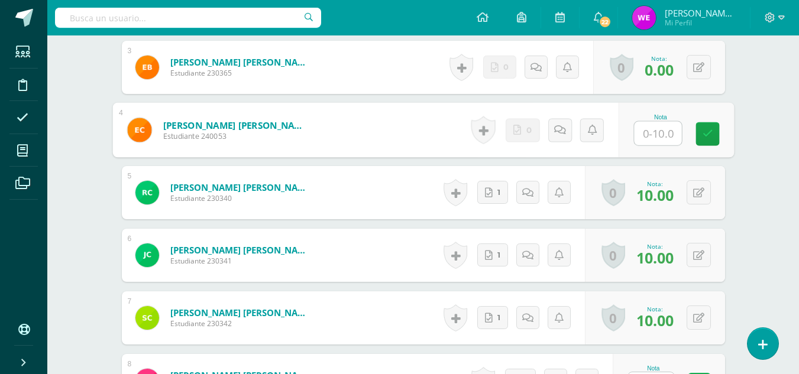
click at [641, 134] on input "text" at bounding box center [657, 134] width 47 height 24
type input "5"
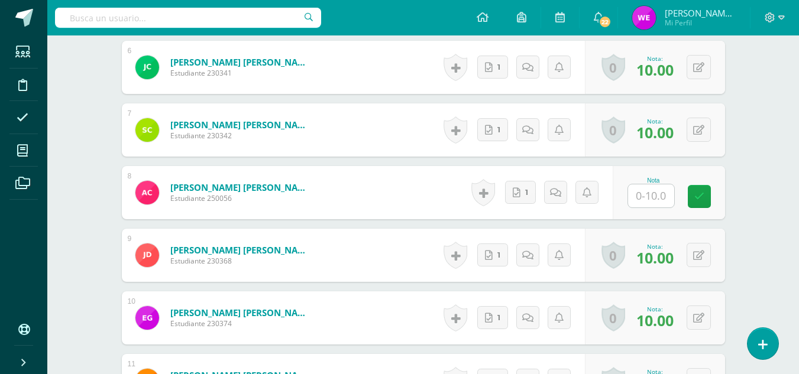
scroll to position [709, 0]
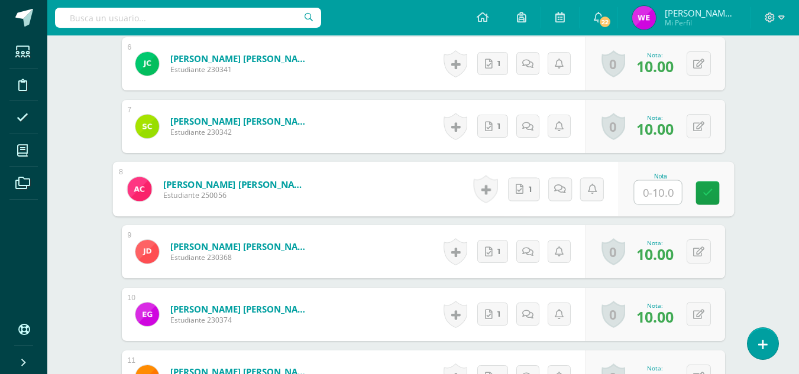
click at [647, 190] on input "text" at bounding box center [657, 193] width 47 height 24
type input "10"
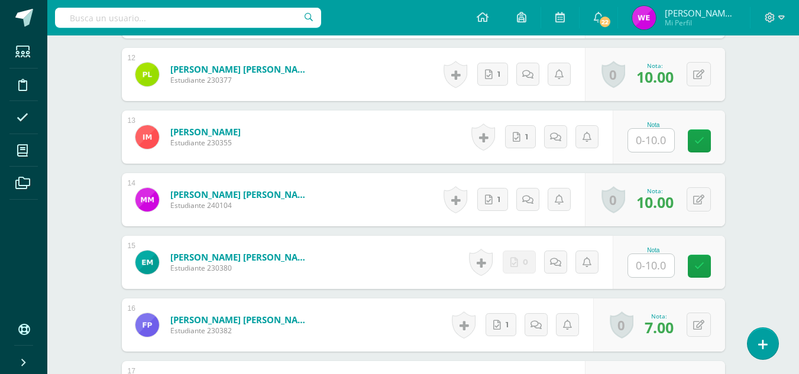
scroll to position [1085, 0]
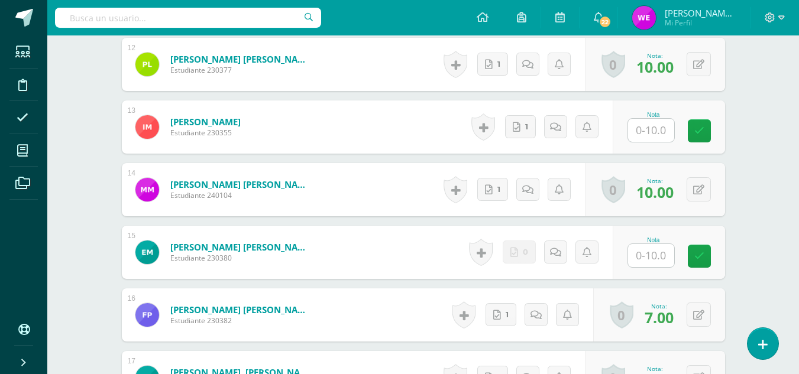
click at [649, 130] on input "text" at bounding box center [651, 130] width 46 height 23
type input "5"
click at [654, 254] on input "text" at bounding box center [651, 255] width 46 height 23
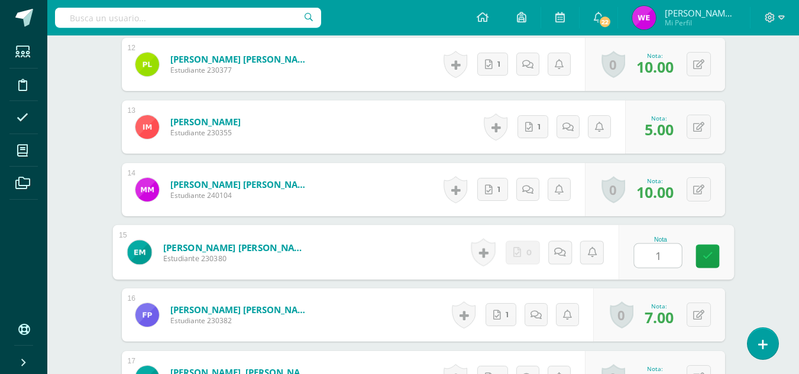
type input "10"
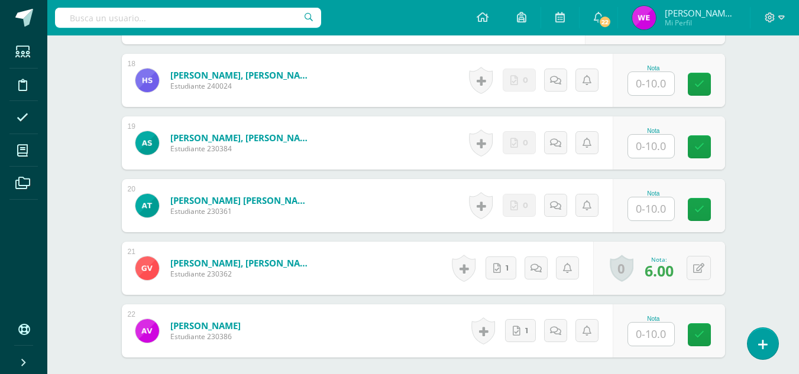
scroll to position [1438, 0]
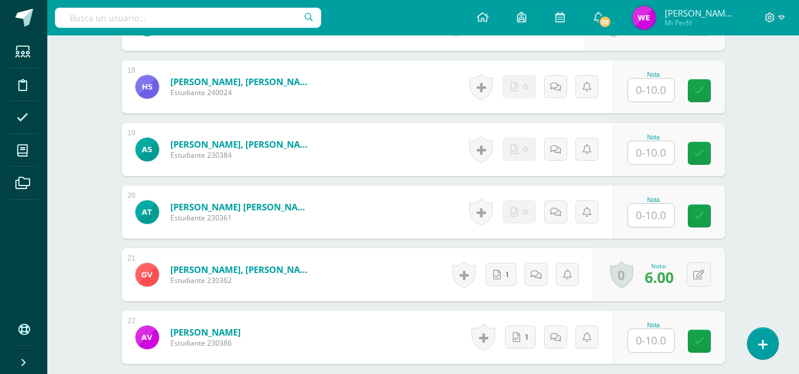
click at [653, 91] on input "text" at bounding box center [651, 90] width 46 height 23
type input "5"
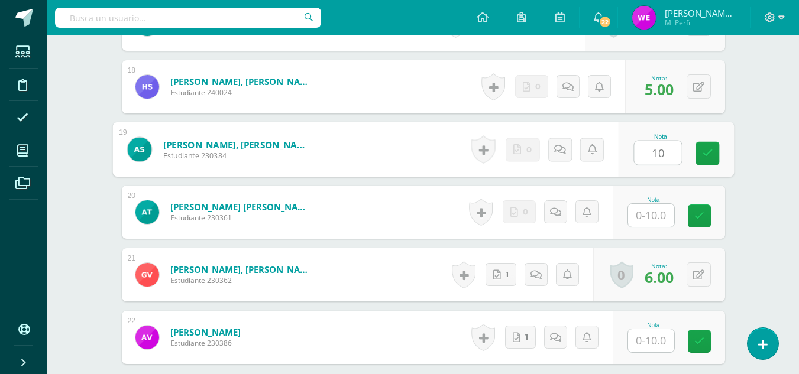
type input "10"
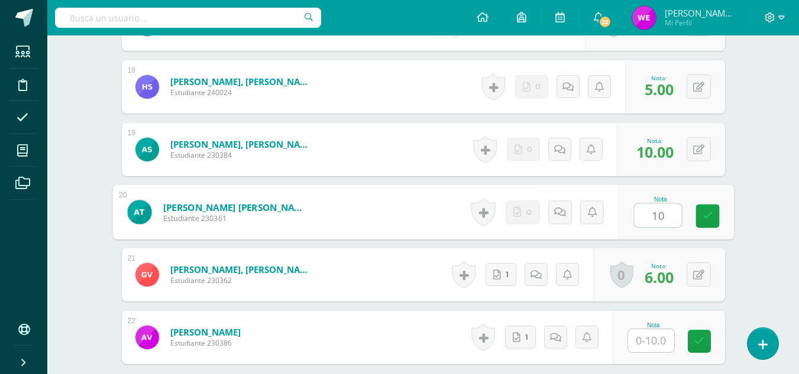
type input "1"
type input "5"
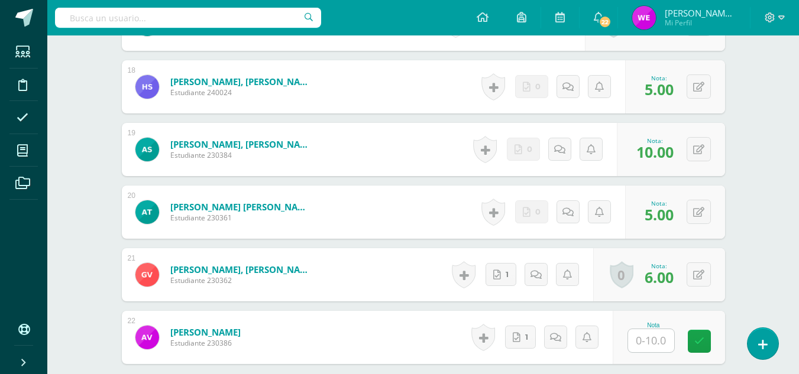
scroll to position [1493, 0]
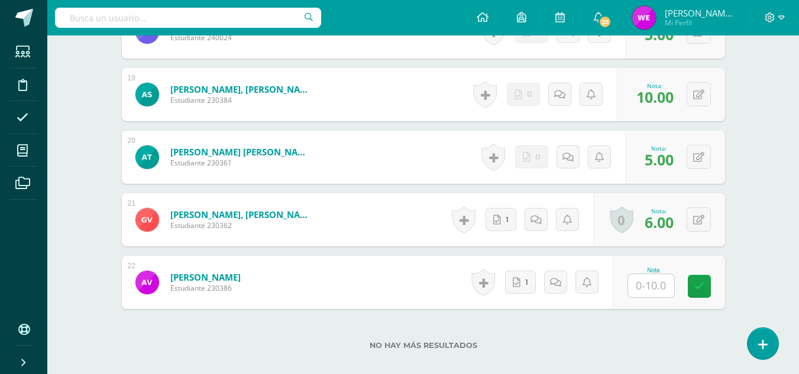
click at [649, 281] on input "text" at bounding box center [651, 285] width 46 height 23
type input "10"
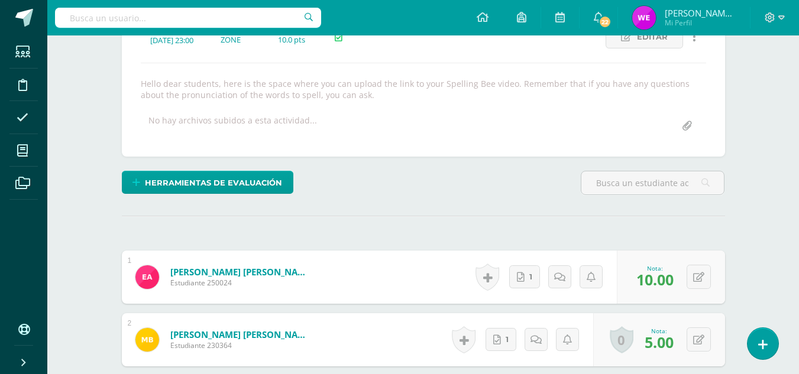
scroll to position [0, 0]
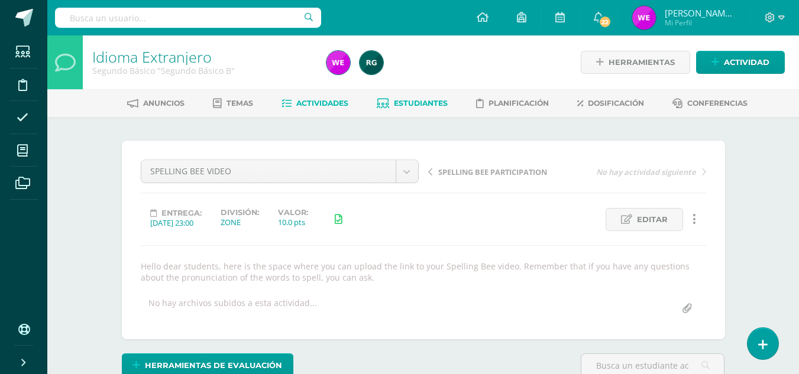
click at [407, 105] on span "Estudiantes" at bounding box center [421, 103] width 54 height 9
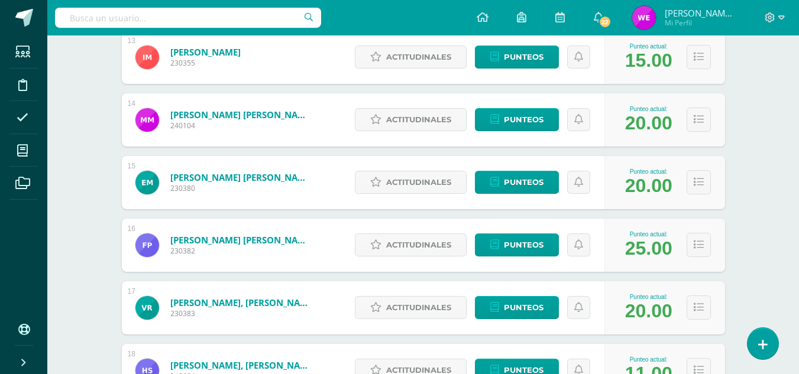
scroll to position [1331, 0]
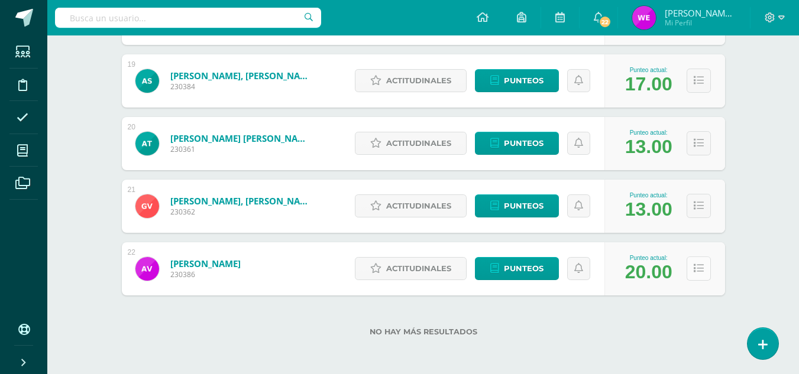
click at [706, 271] on button at bounding box center [698, 269] width 24 height 24
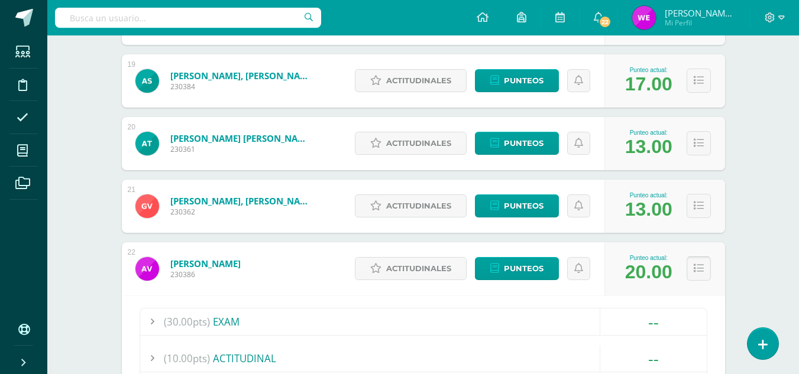
click at [706, 271] on button at bounding box center [698, 269] width 24 height 24
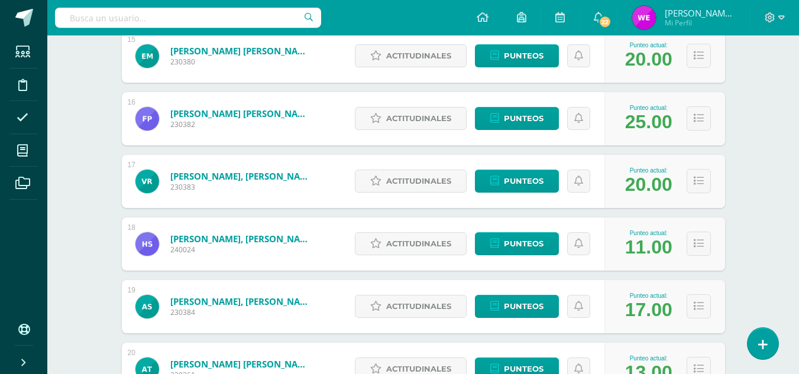
scroll to position [1103, 0]
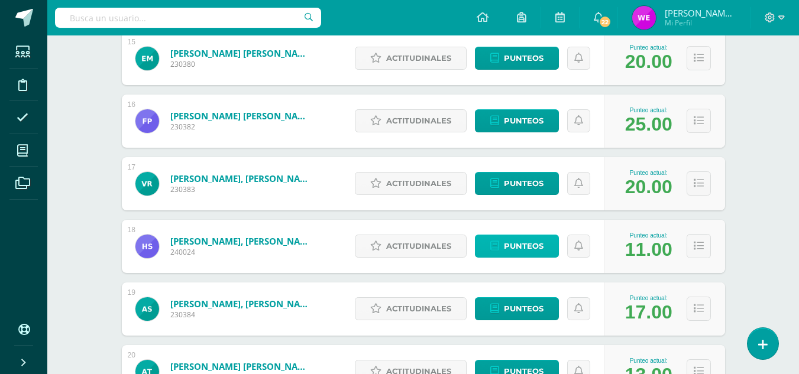
click at [533, 249] on span "Punteos" at bounding box center [524, 246] width 40 height 22
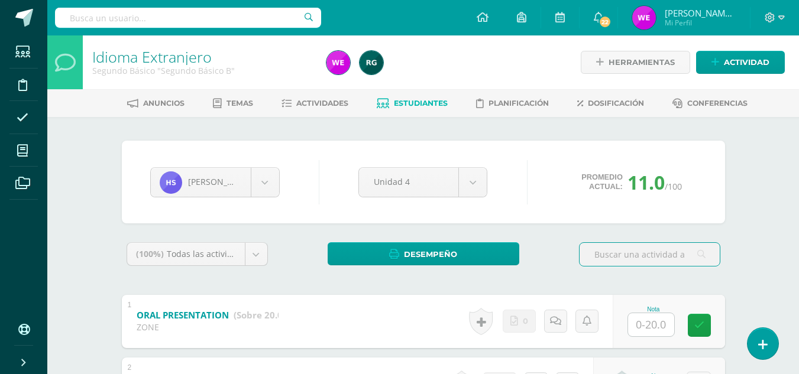
click at [417, 102] on span "Estudiantes" at bounding box center [421, 103] width 54 height 9
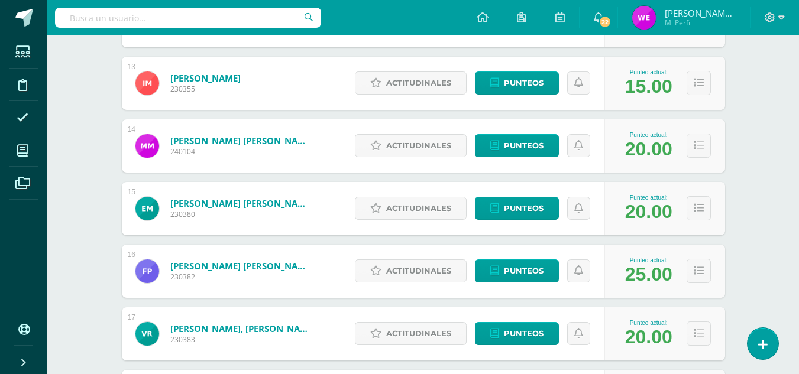
scroll to position [960, 0]
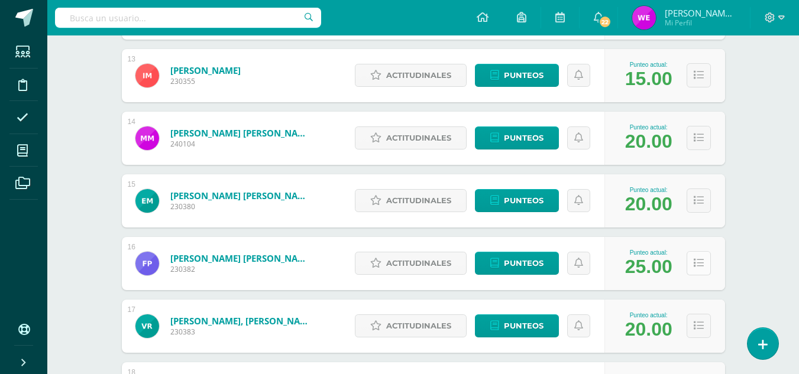
click at [694, 262] on icon at bounding box center [698, 263] width 10 height 10
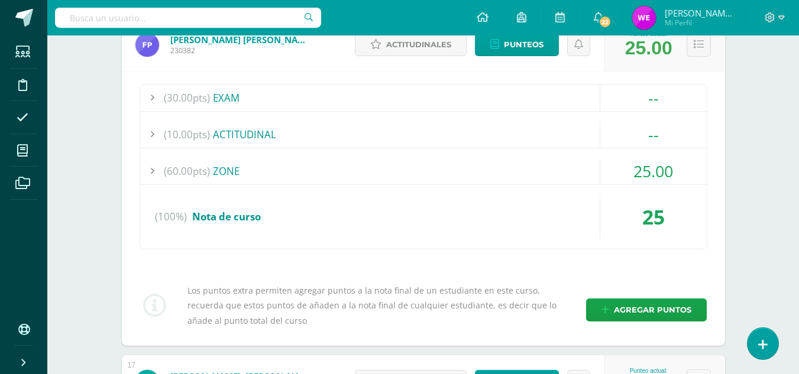
scroll to position [1225, 0]
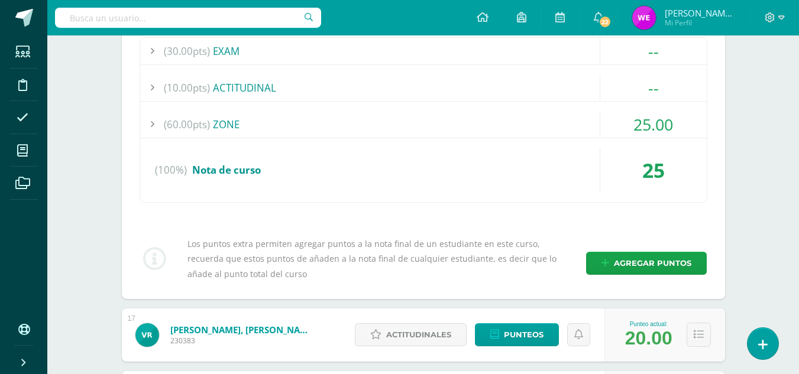
click at [352, 127] on div "(60.00pts) ZONE" at bounding box center [423, 124] width 566 height 27
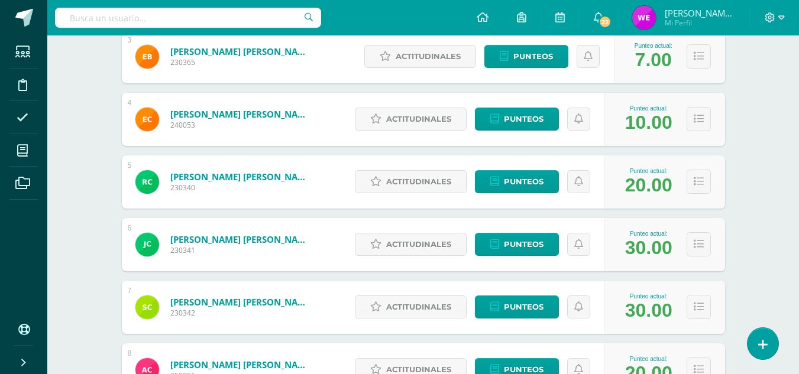
scroll to position [349, 0]
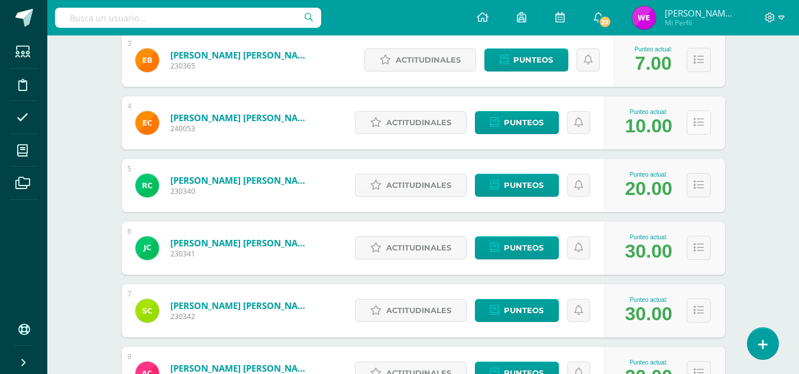
click at [692, 127] on button at bounding box center [698, 123] width 24 height 24
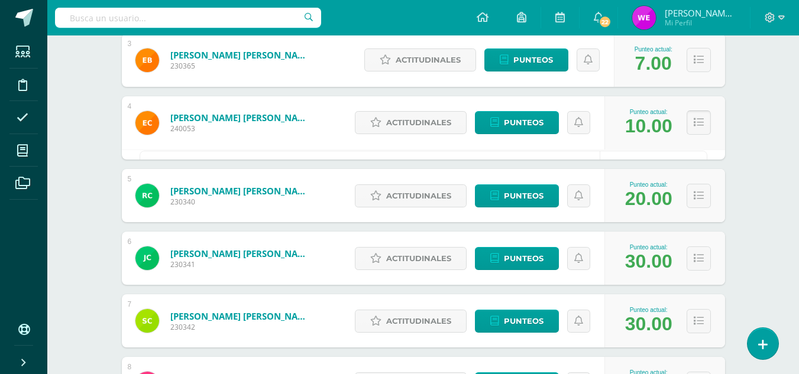
click at [694, 126] on icon at bounding box center [698, 123] width 10 height 10
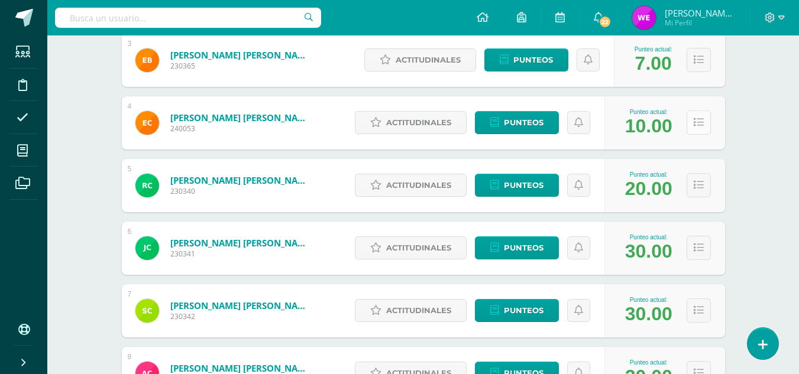
click at [694, 126] on icon at bounding box center [698, 123] width 10 height 10
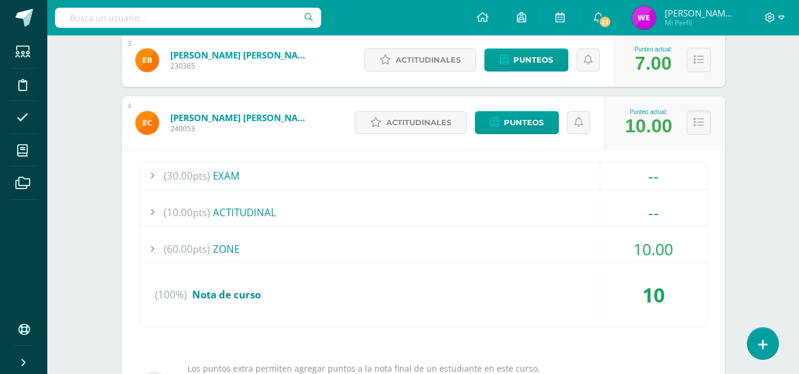
click at [291, 242] on div "(60.00pts) ZONE" at bounding box center [423, 249] width 566 height 27
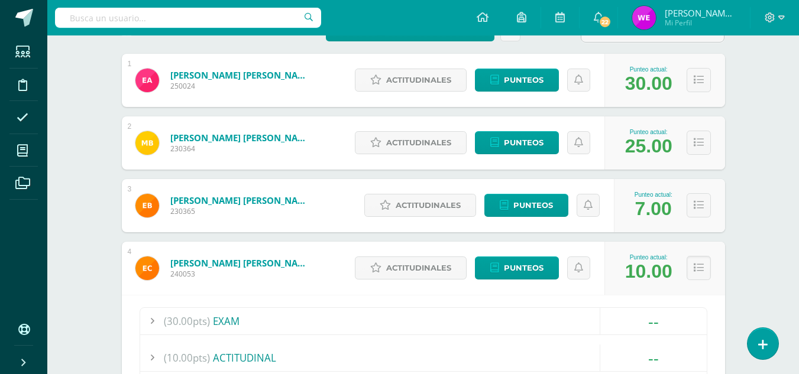
scroll to position [216, 0]
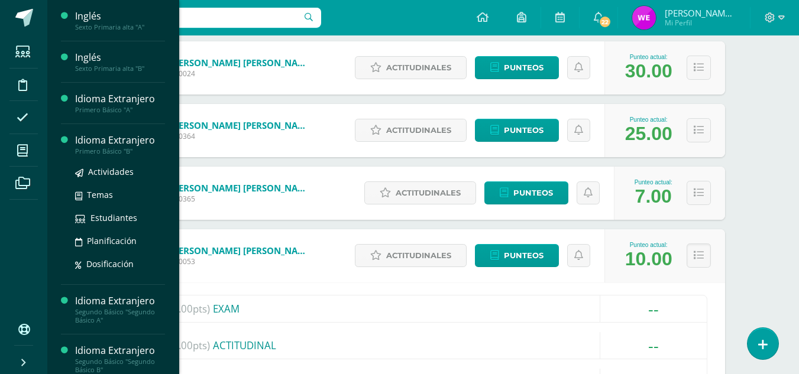
click at [148, 141] on div "Idioma Extranjero" at bounding box center [120, 141] width 90 height 14
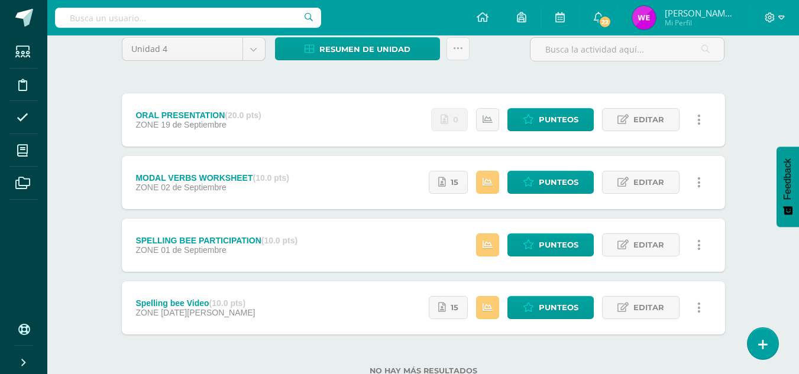
scroll to position [105, 0]
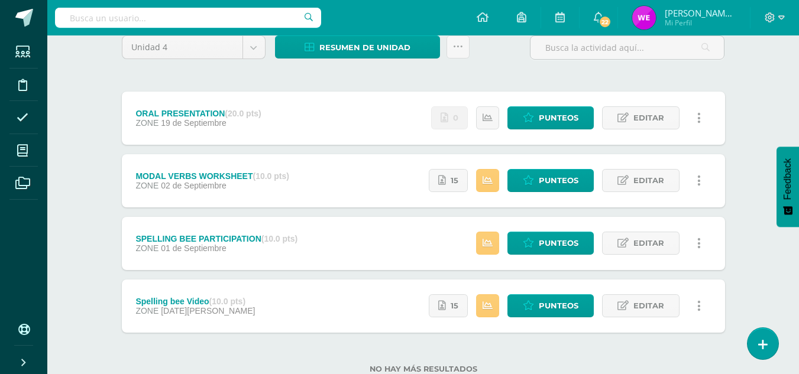
click at [306, 174] on div "MODAL VERBS WORKSHEET (10.0 pts) ZONE [DATE] Estatus de Actividad: 1 Estudiante…" at bounding box center [423, 180] width 603 height 53
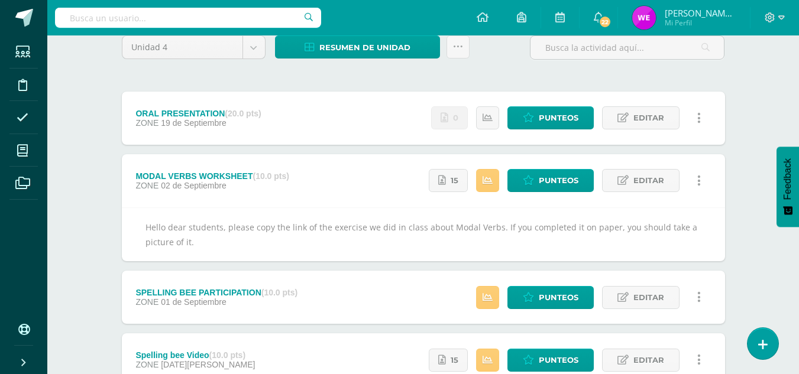
click at [289, 129] on div "ORAL PRESENTATION (20.0 pts) ZONE [DATE] Estatus de Actividad: 25 Estudiantes s…" at bounding box center [423, 118] width 603 height 53
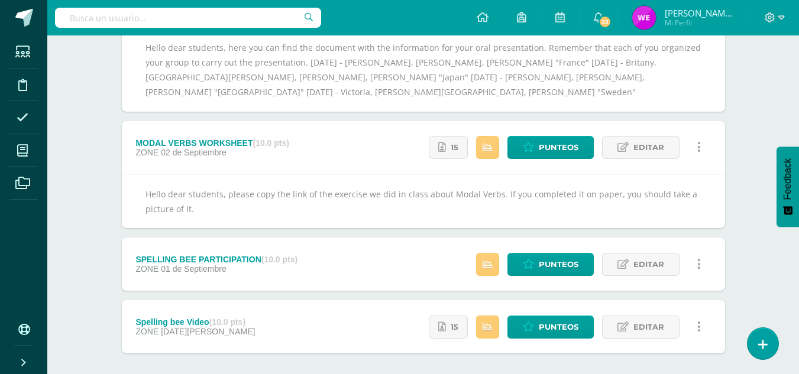
scroll to position [280, 0]
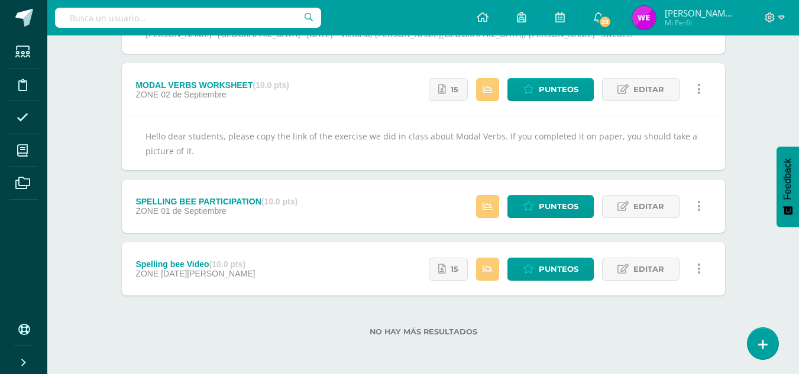
click at [347, 192] on div "SPELLING BEE PARTICIPATION (10.0 pts) ZONE [DATE] Estatus de Actividad: 2 Estud…" at bounding box center [423, 206] width 603 height 53
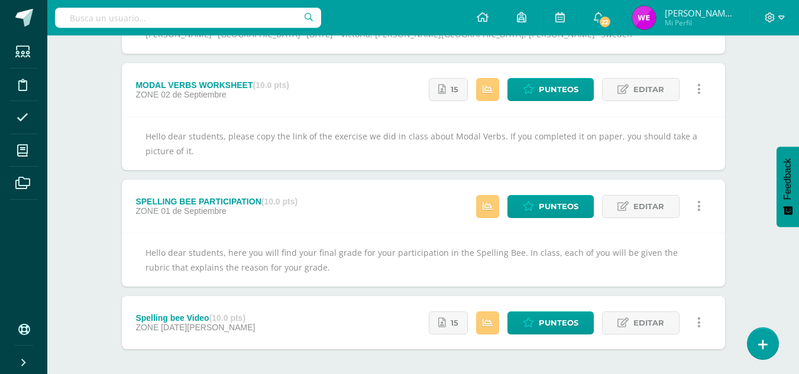
click at [290, 328] on div "Spelling bee Video (10.0 pts) ZONE [DATE][PERSON_NAME] Estatus de Actividad: 5 …" at bounding box center [423, 322] width 603 height 53
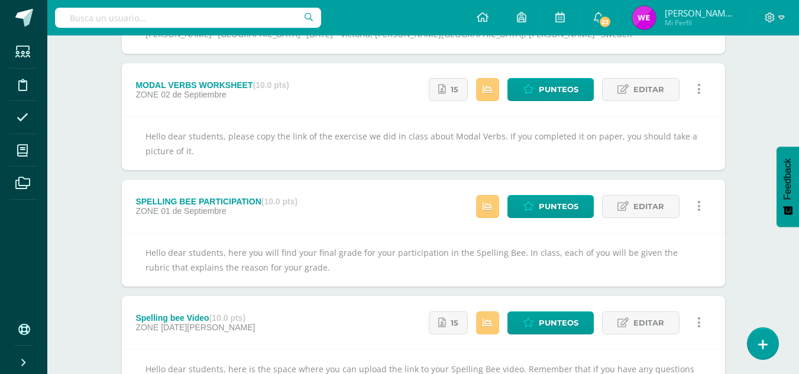
scroll to position [0, 0]
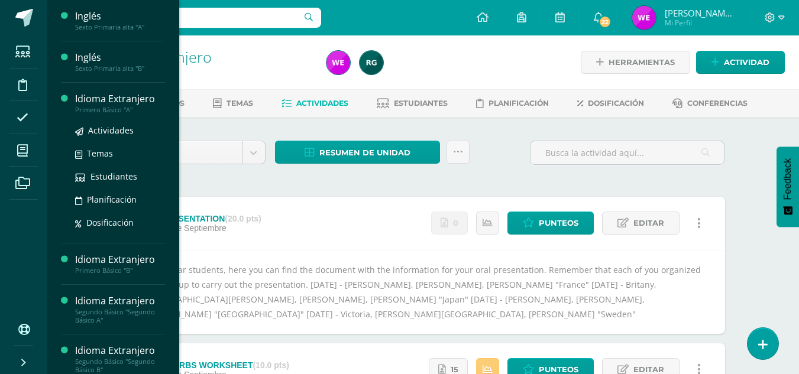
click at [144, 100] on div "Idioma Extranjero" at bounding box center [120, 99] width 90 height 14
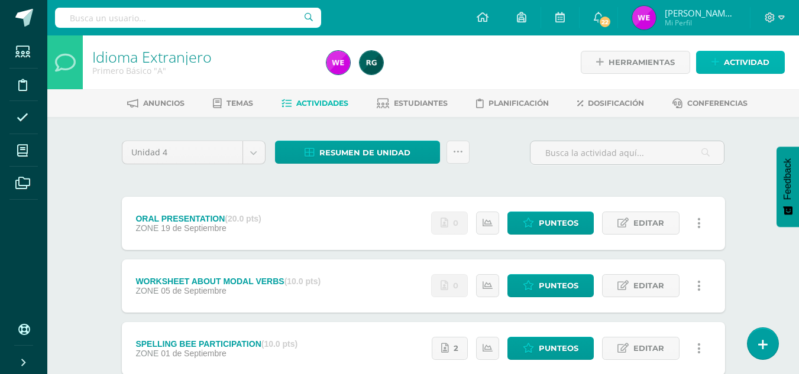
click at [724, 59] on span "Actividad" at bounding box center [747, 62] width 46 height 22
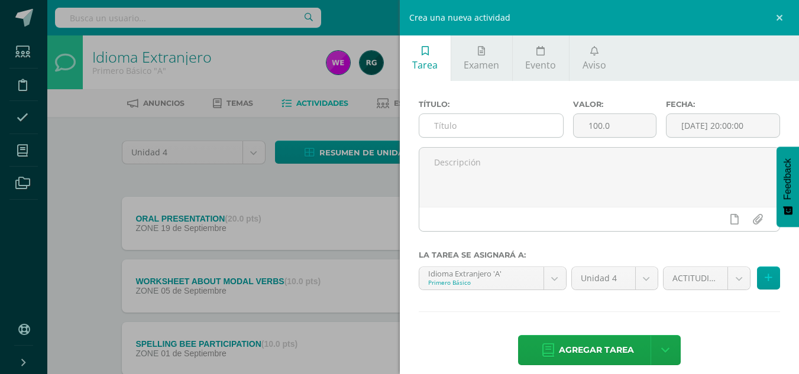
click at [459, 124] on input "text" at bounding box center [491, 125] width 144 height 23
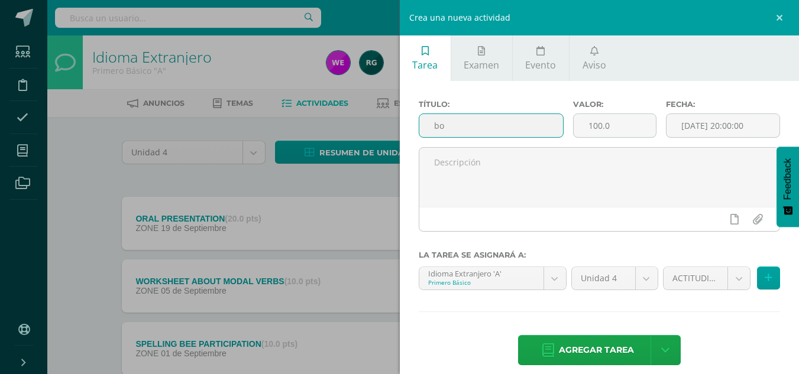
type input "b"
type input "BOOK"
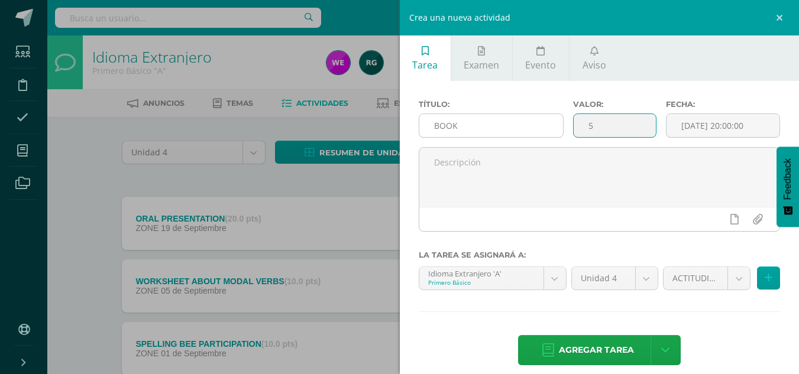
type input "5"
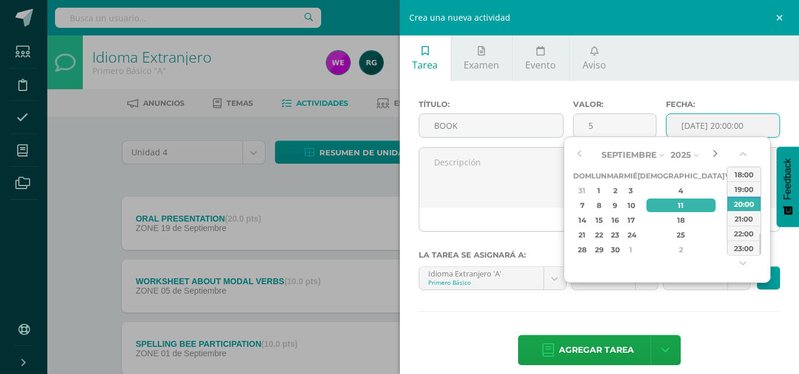
click at [717, 154] on button "button" at bounding box center [715, 155] width 12 height 18
click at [725, 191] on div "3" at bounding box center [730, 191] width 11 height 14
type input "[DATE] 20:00"
click at [717, 119] on input "[DATE] 20:00" at bounding box center [722, 125] width 113 height 23
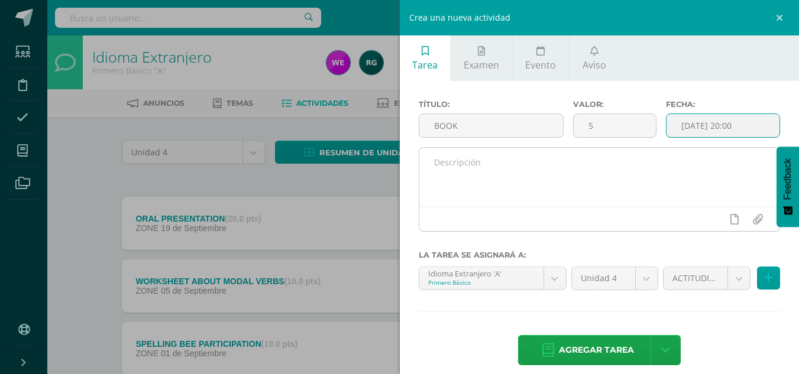
click at [597, 150] on textarea at bounding box center [599, 177] width 361 height 59
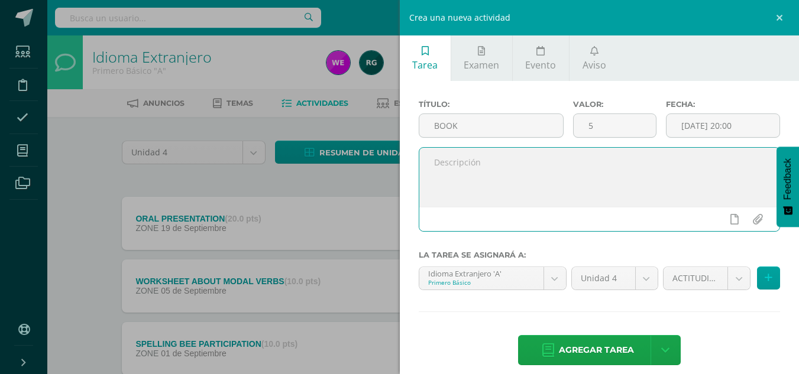
paste textarea "Hello dear students, At the beginning of the unit, it was indicated that the bo…"
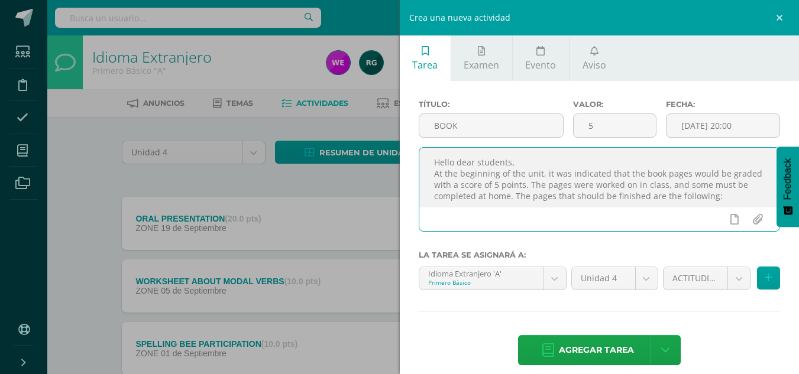
scroll to position [51, 0]
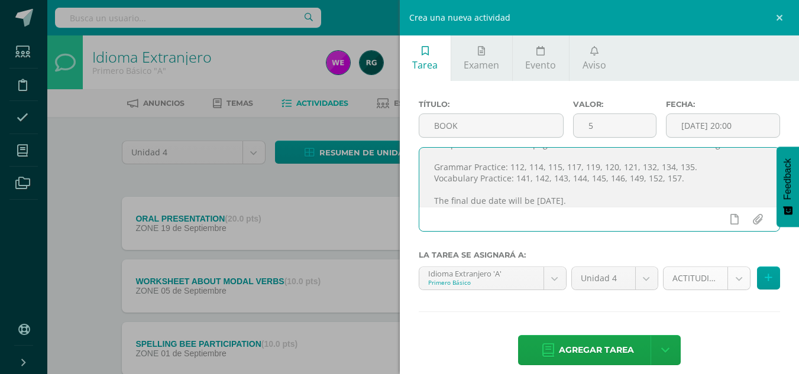
type textarea "Hello dear students, At the beginning of the unit, it was indicated that the bo…"
click at [730, 281] on body "Estudiantes Disciplina Asistencia Mis cursos Archivos Soporte Centro de ayuda Ú…" at bounding box center [399, 258] width 799 height 517
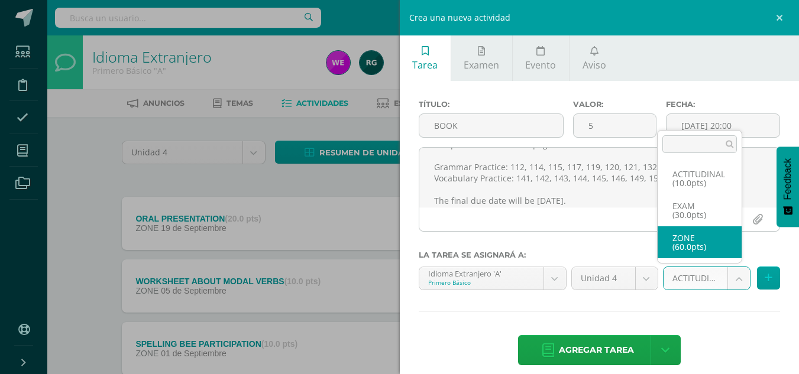
select select "107693"
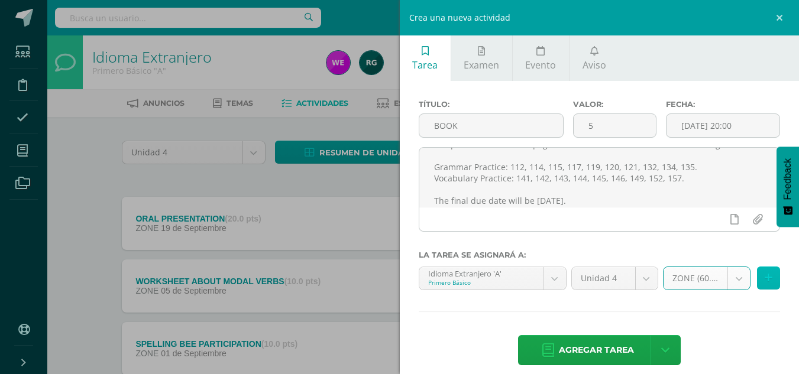
click at [764, 282] on icon at bounding box center [768, 278] width 8 height 10
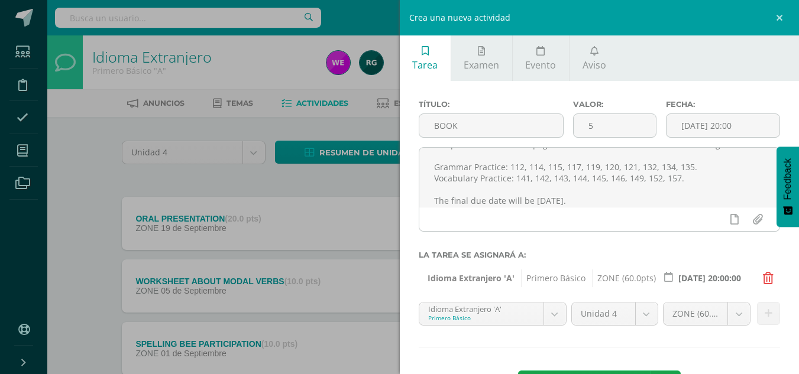
click at [508, 329] on div "Idioma Extranjero 'A' Primero Básico Inglés 'A' Inglés 'B' Idioma Extranjero 'A…" at bounding box center [492, 318] width 153 height 33
click at [514, 325] on body "Estudiantes Disciplina Asistencia Mis cursos Archivos Soporte Centro de ayuda Ú…" at bounding box center [399, 258] width 799 height 517
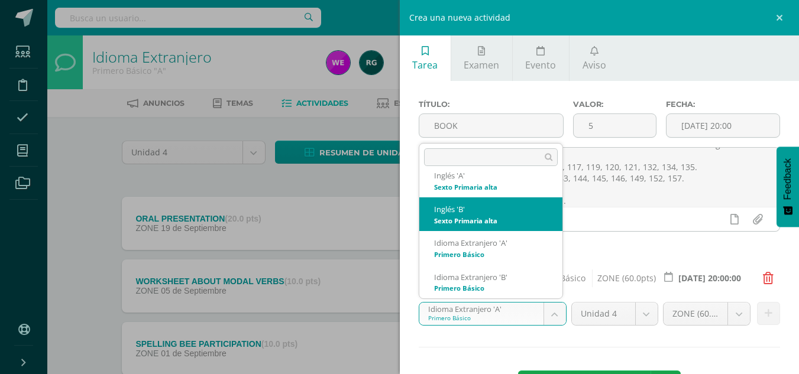
scroll to position [0, 0]
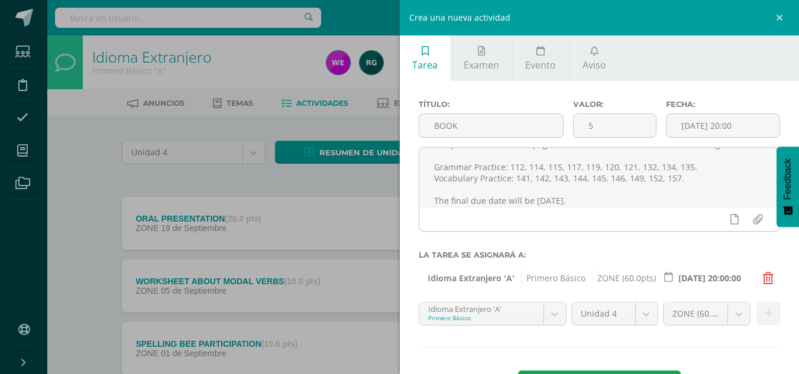
click at [563, 215] on body "Estudiantes Disciplina Asistencia Mis cursos Archivos Soporte Centro de ayuda Ú…" at bounding box center [399, 258] width 799 height 517
click at [491, 314] on body "Estudiantes Disciplina Asistencia Mis cursos Archivos Soporte Centro de ayuda Ú…" at bounding box center [399, 258] width 799 height 517
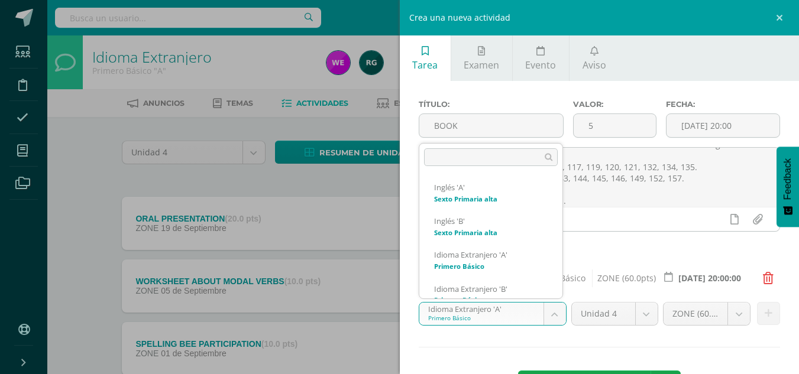
scroll to position [56, 0]
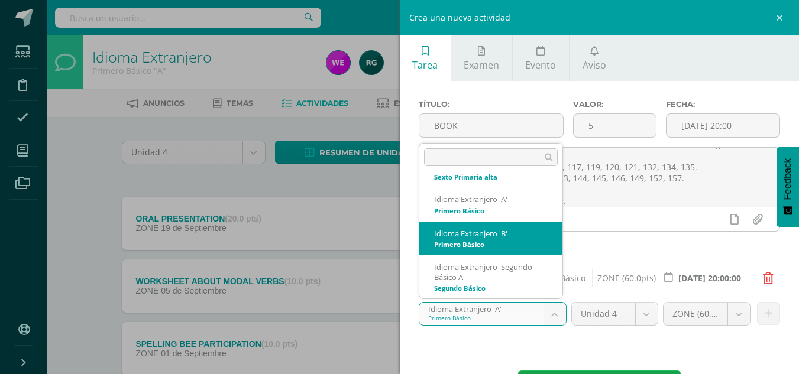
select select "92365"
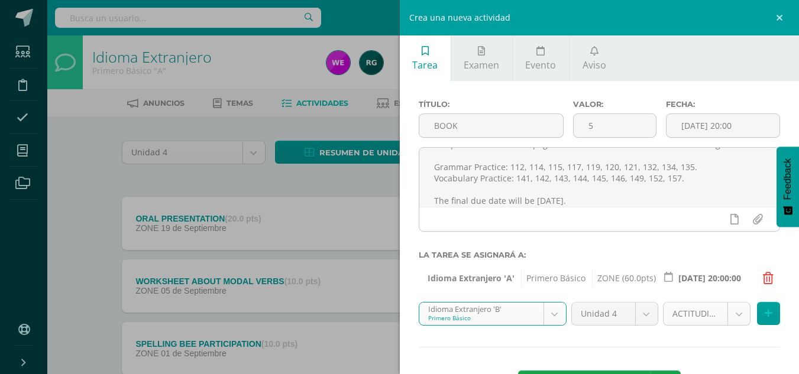
click at [695, 313] on body "Estudiantes Disciplina Asistencia Mis cursos Archivos Soporte Centro de ayuda Ú…" at bounding box center [399, 258] width 799 height 517
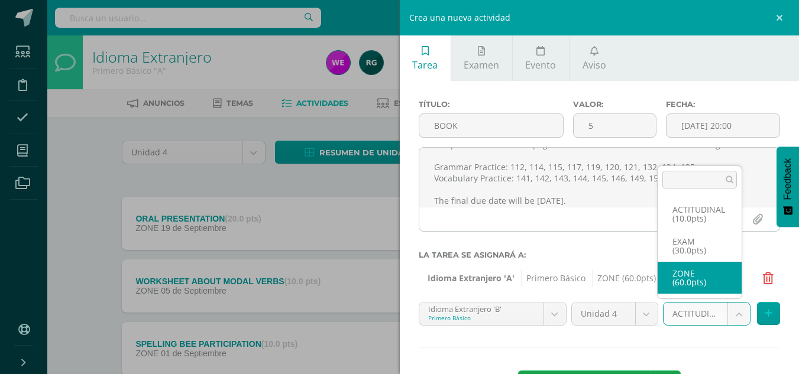
select select "107254"
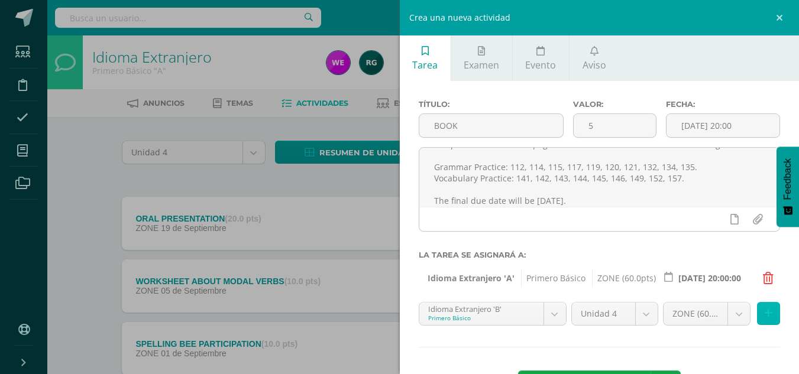
click at [764, 317] on icon at bounding box center [768, 314] width 8 height 10
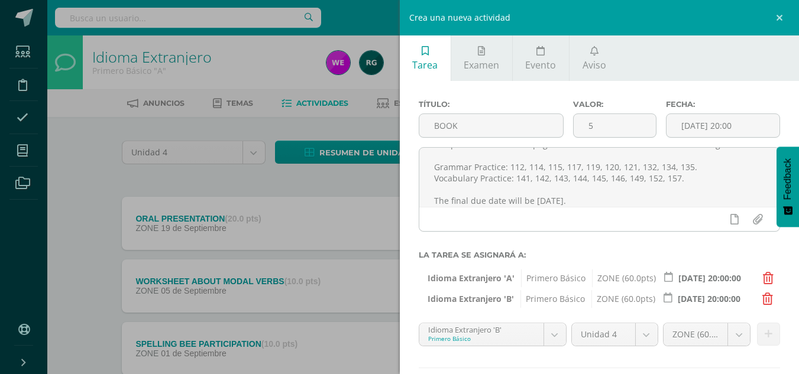
scroll to position [60, 0]
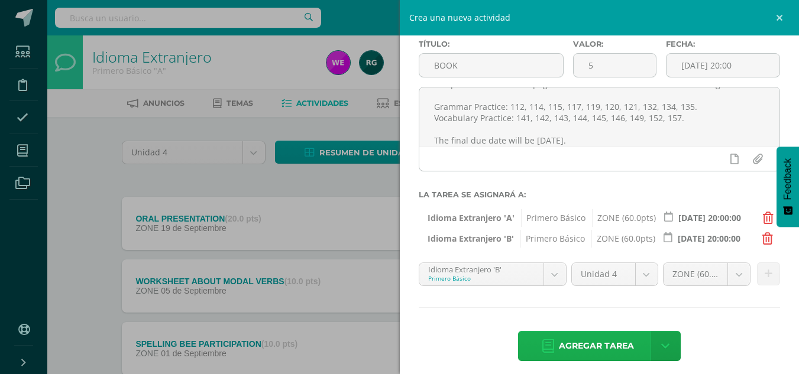
click at [563, 339] on span "Agregar tarea" at bounding box center [596, 346] width 75 height 29
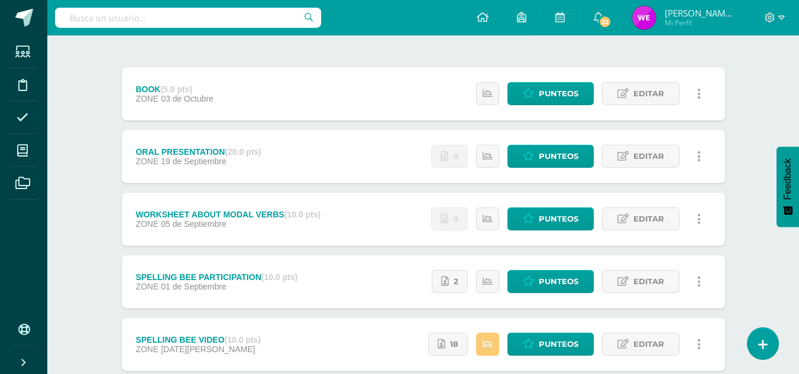
scroll to position [127, 0]
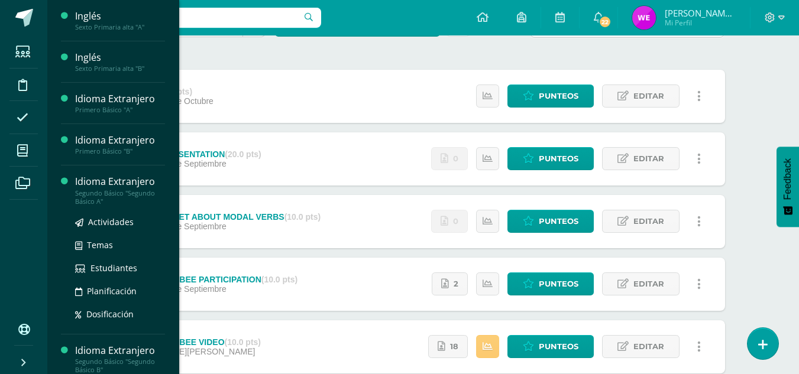
click at [133, 181] on div "Idioma Extranjero" at bounding box center [120, 182] width 90 height 14
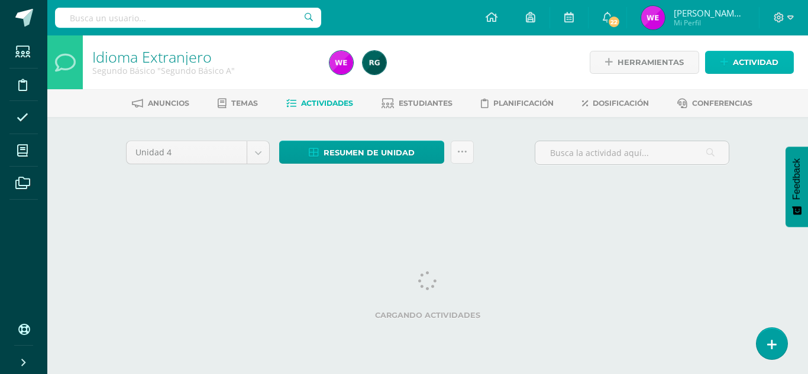
click at [734, 70] on span "Actividad" at bounding box center [755, 62] width 46 height 22
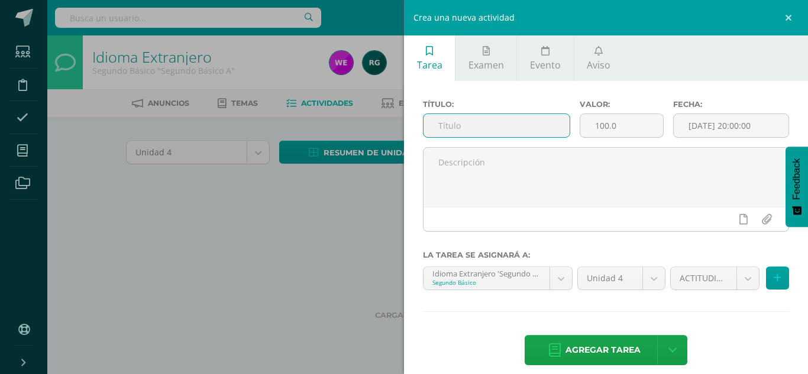
click at [487, 121] on input "text" at bounding box center [496, 125] width 146 height 23
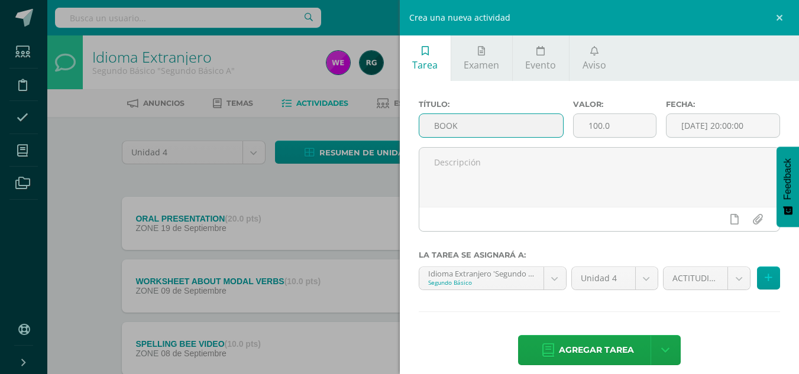
type input "BOOK"
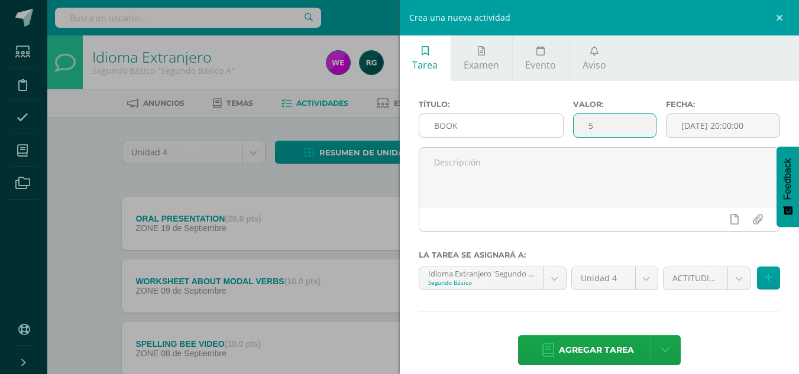
type input "5"
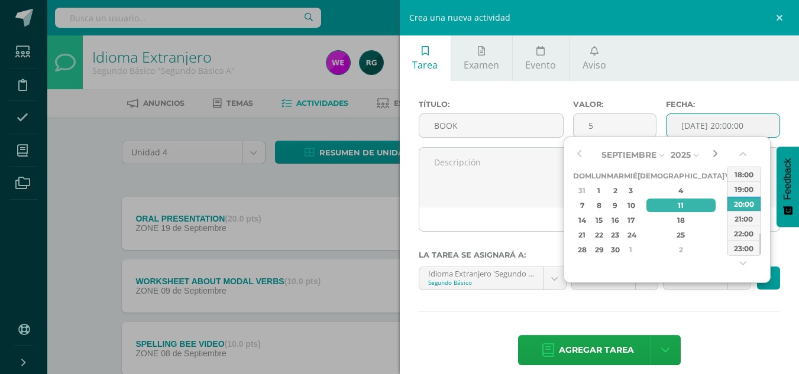
click at [712, 154] on button "button" at bounding box center [715, 155] width 12 height 18
click at [725, 191] on div "3" at bounding box center [730, 191] width 11 height 14
type input "2025-10-03 20:00"
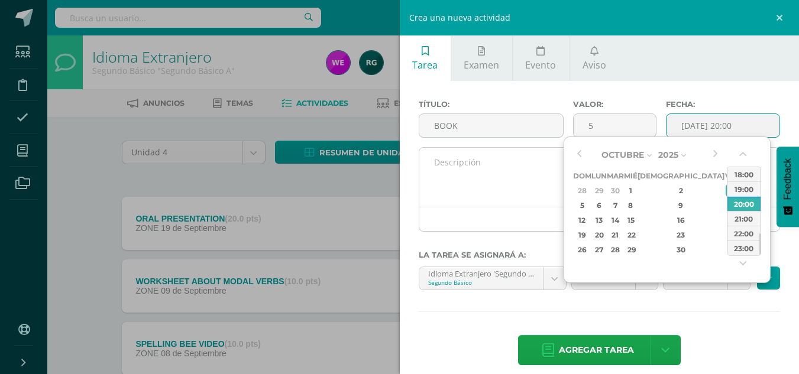
click at [515, 172] on textarea at bounding box center [599, 177] width 361 height 59
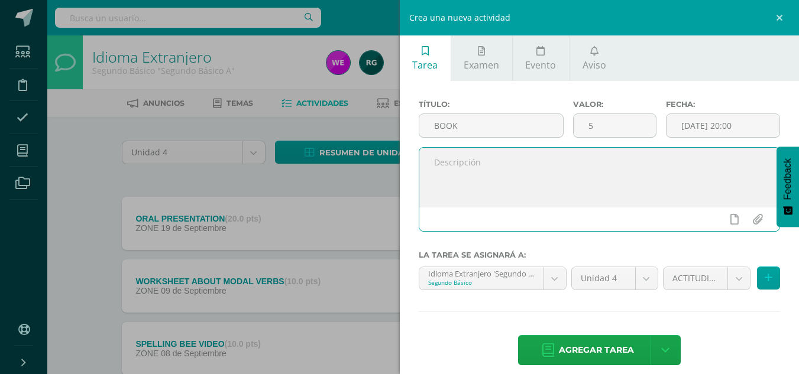
paste textarea "Hello dear students, At the beginning of the unit, it was indicated that the bo…"
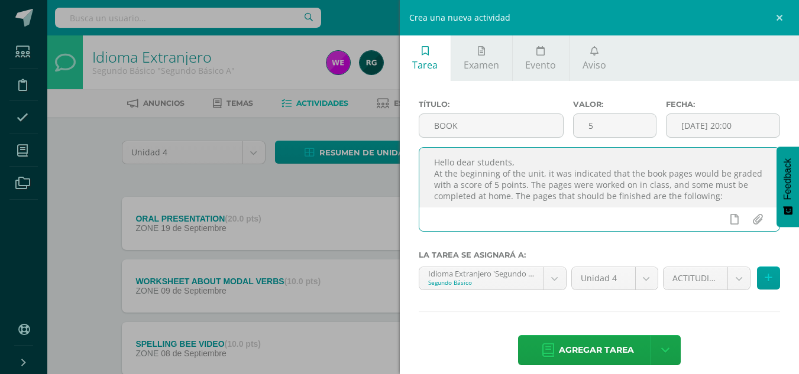
scroll to position [51, 0]
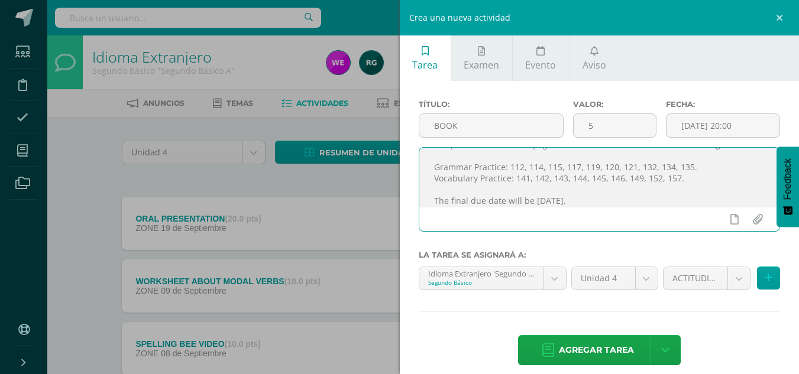
drag, startPoint x: 698, startPoint y: 167, endPoint x: 510, endPoint y: 170, distance: 187.4
click at [510, 170] on textarea "Hello dear students, At the beginning of the unit, it was indicated that the bo…" at bounding box center [599, 177] width 361 height 59
drag, startPoint x: 685, startPoint y: 180, endPoint x: 543, endPoint y: 177, distance: 141.9
drag, startPoint x: 543, startPoint y: 177, endPoint x: 743, endPoint y: 173, distance: 199.9
drag, startPoint x: 743, startPoint y: 173, endPoint x: 540, endPoint y: 175, distance: 202.8
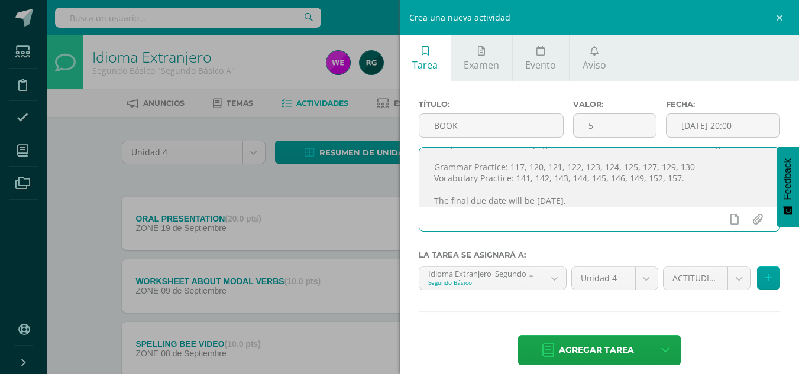
click at [540, 175] on textarea "Hello dear students, At the beginning of the unit, it was indicated that the bo…" at bounding box center [599, 177] width 361 height 59
drag, startPoint x: 702, startPoint y: 176, endPoint x: 515, endPoint y: 176, distance: 186.8
click at [515, 176] on textarea "Hello dear students, At the beginning of the unit, it was indicated that the bo…" at bounding box center [599, 177] width 361 height 59
type textarea "Hello dear students, At the beginning of the unit, it was indicated that the bo…"
click at [713, 277] on body "Estudiantes Disciplina Asistencia Mis cursos Archivos Soporte Centro de ayuda Ú…" at bounding box center [399, 258] width 799 height 517
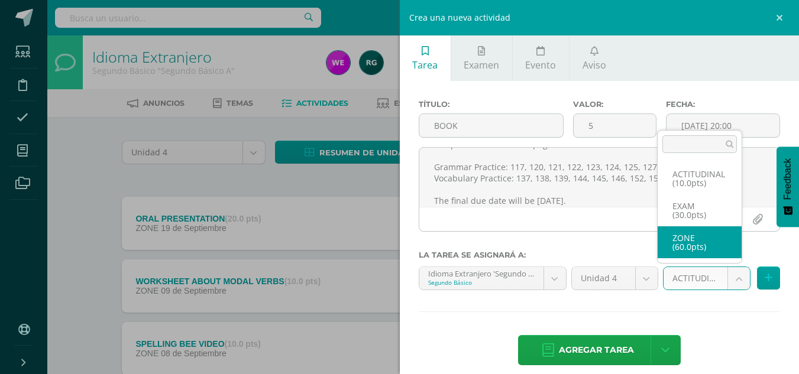
select select "107700"
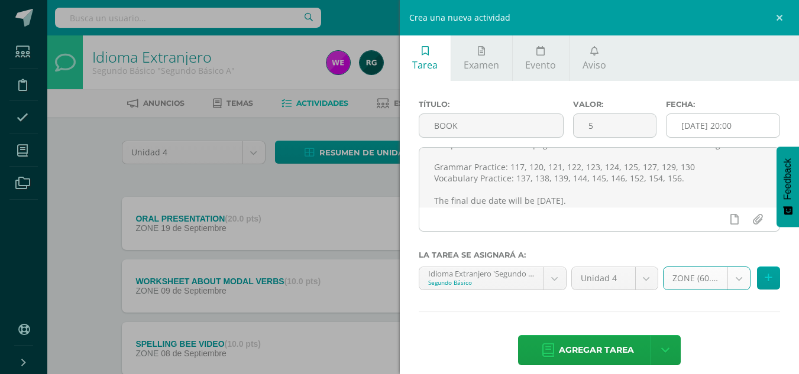
click at [727, 127] on input "2025-10-03 20:00" at bounding box center [722, 125] width 113 height 23
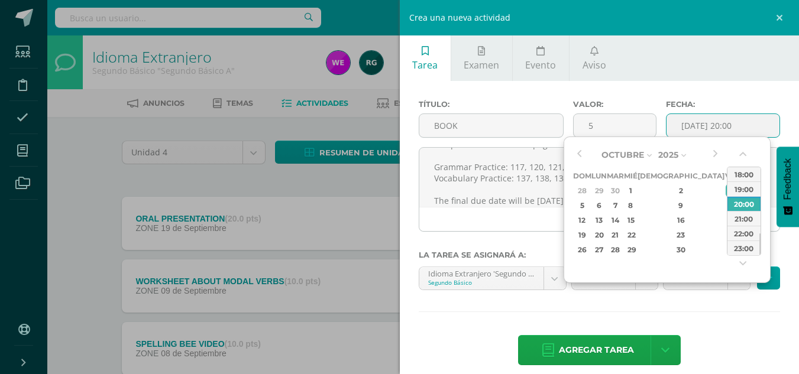
click at [727, 127] on input "2025-10-03 20:00" at bounding box center [722, 125] width 113 height 23
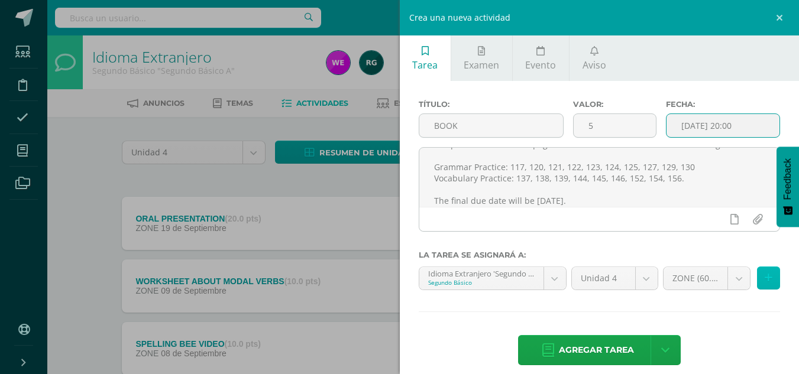
click at [757, 268] on button at bounding box center [768, 278] width 23 height 23
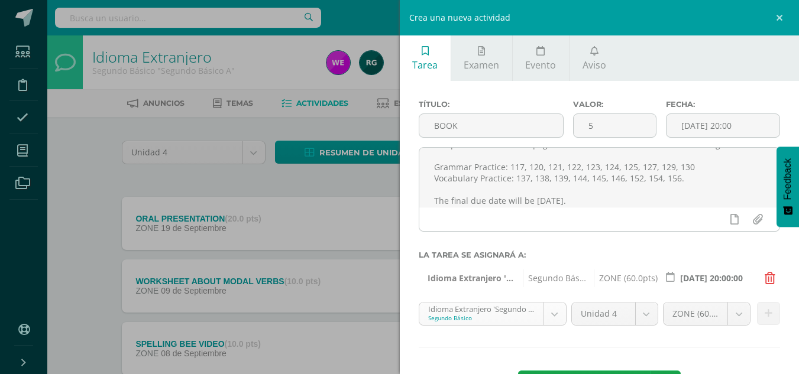
scroll to position [56, 0]
click at [546, 312] on body "Estudiantes Disciplina Asistencia Mis cursos Archivos Soporte Centro de ayuda Ú…" at bounding box center [399, 258] width 799 height 517
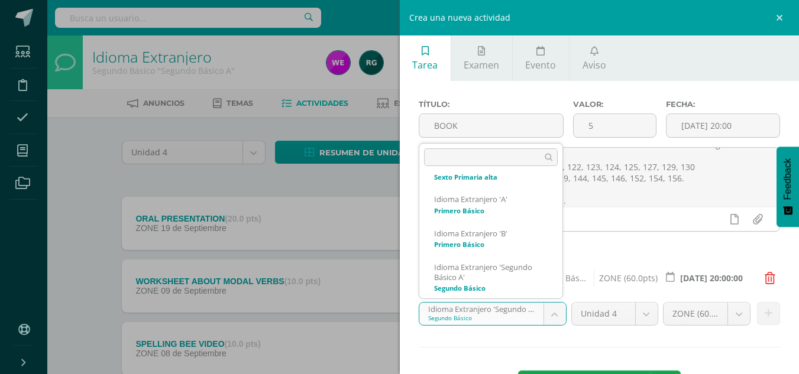
scroll to position [104, 0]
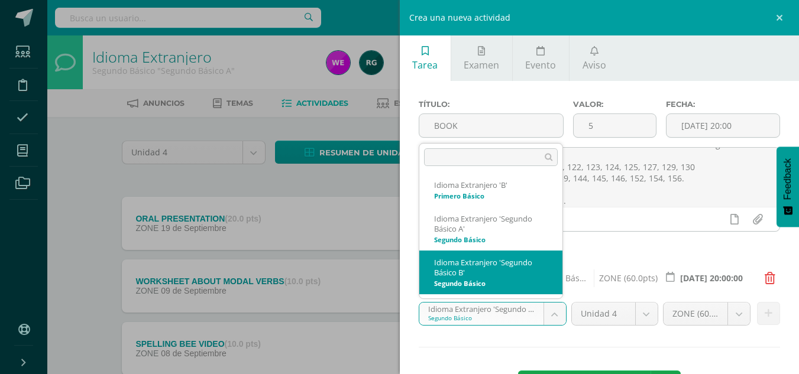
select select "91491"
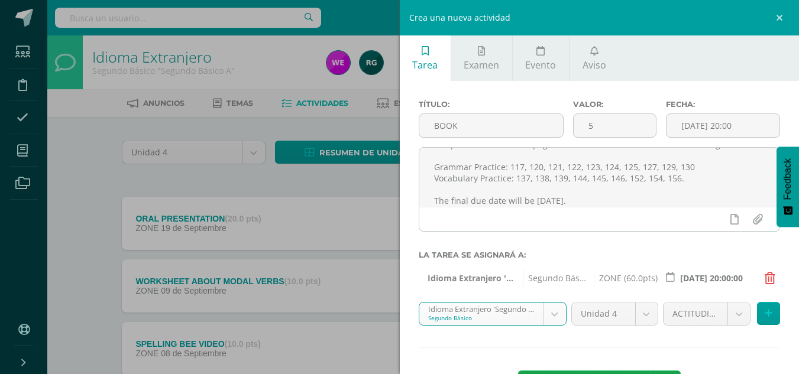
click at [716, 318] on body "Estudiantes Disciplina Asistencia Mis cursos Archivos Soporte Centro de ayuda Ú…" at bounding box center [399, 258] width 799 height 517
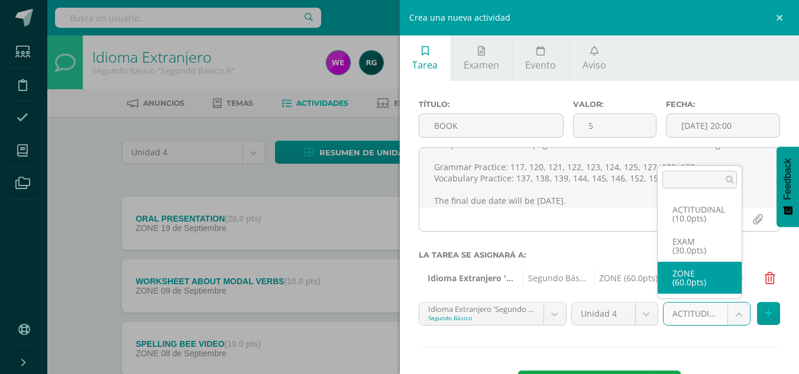
select select "107709"
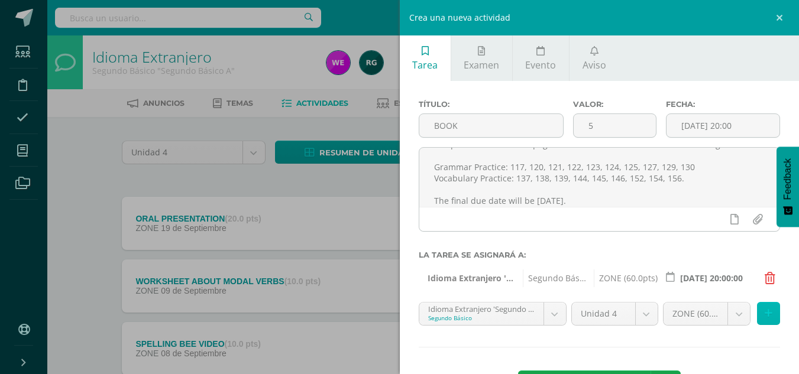
click at [764, 314] on icon at bounding box center [768, 314] width 8 height 10
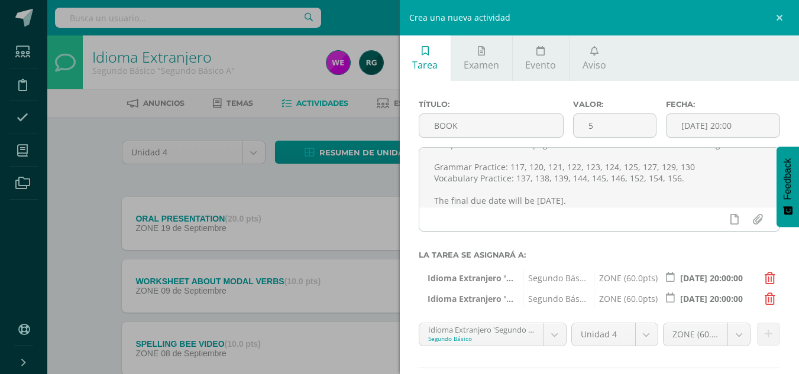
scroll to position [69, 0]
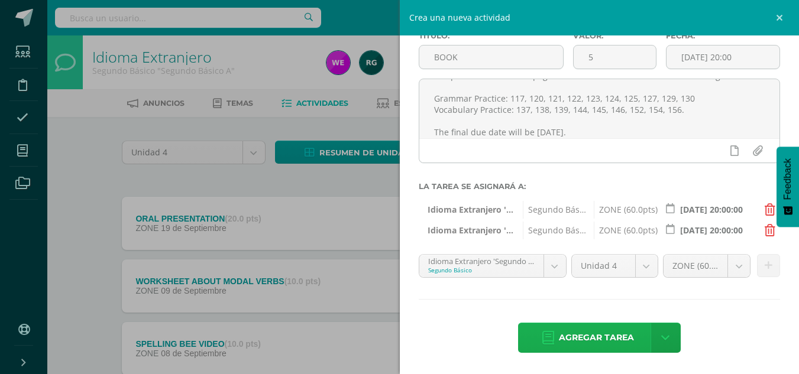
click at [597, 335] on span "Agregar tarea" at bounding box center [596, 337] width 75 height 29
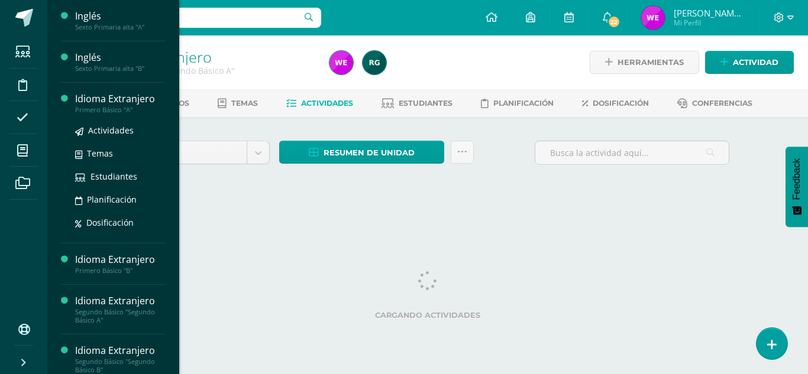
click at [106, 101] on div "Idioma Extranjero" at bounding box center [120, 99] width 90 height 14
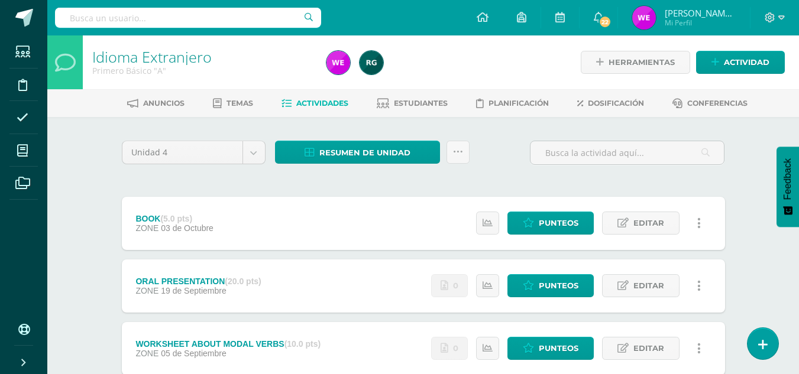
click at [106, 101] on ul "Anuncios Temas Actividades Estudiantes Planificación Dosificación Conferencias" at bounding box center [436, 103] width 751 height 20
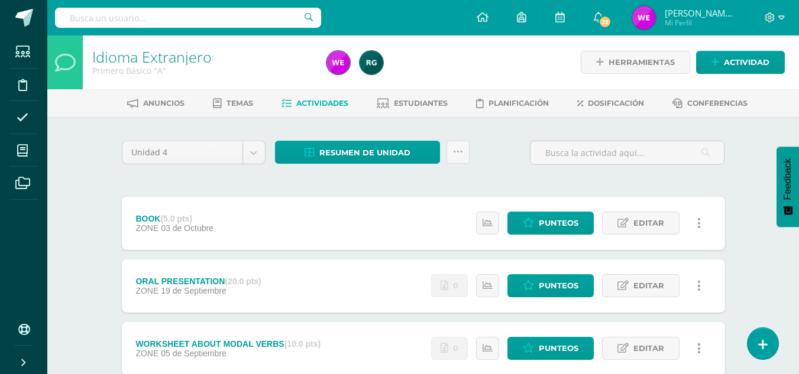
click at [106, 101] on ul "Anuncios Temas Actividades Estudiantes Planificación Dosificación Conferencias" at bounding box center [436, 103] width 751 height 20
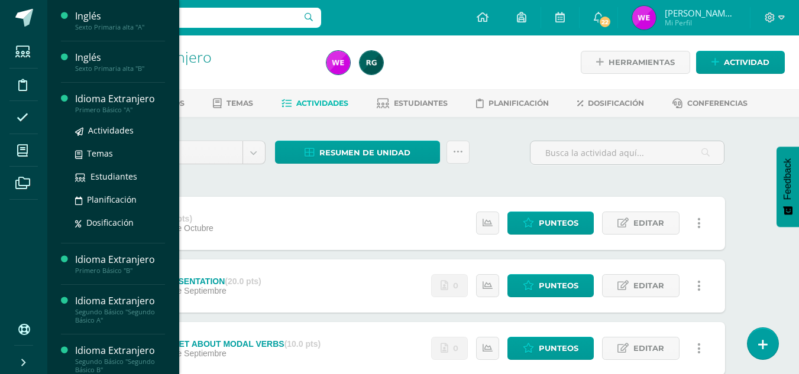
click at [106, 103] on div "Idioma Extranjero" at bounding box center [120, 99] width 90 height 14
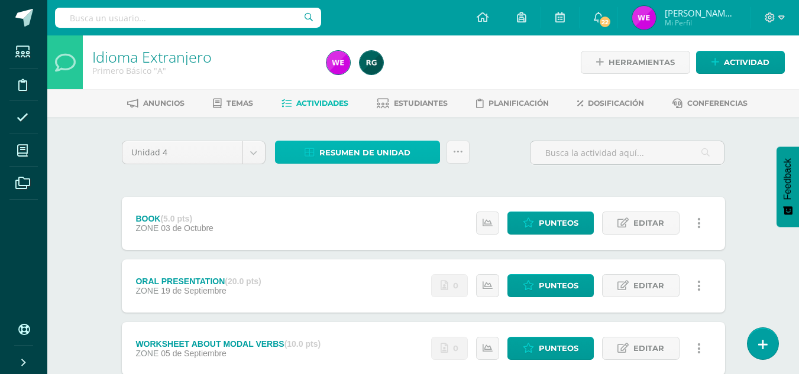
click at [357, 150] on span "Resumen de unidad" at bounding box center [364, 153] width 91 height 22
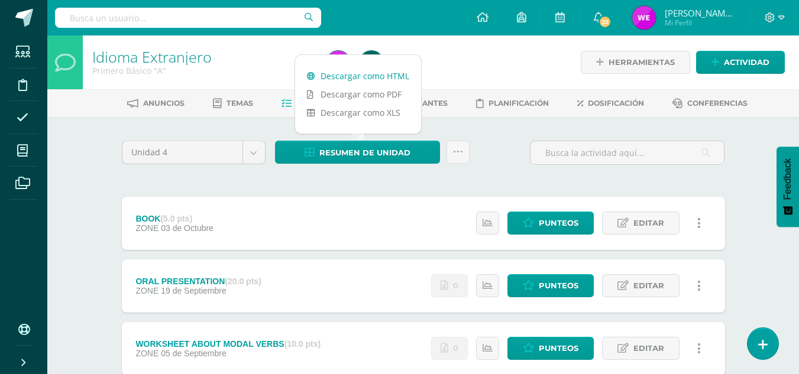
click at [380, 81] on link "Descargar como HTML" at bounding box center [358, 76] width 126 height 18
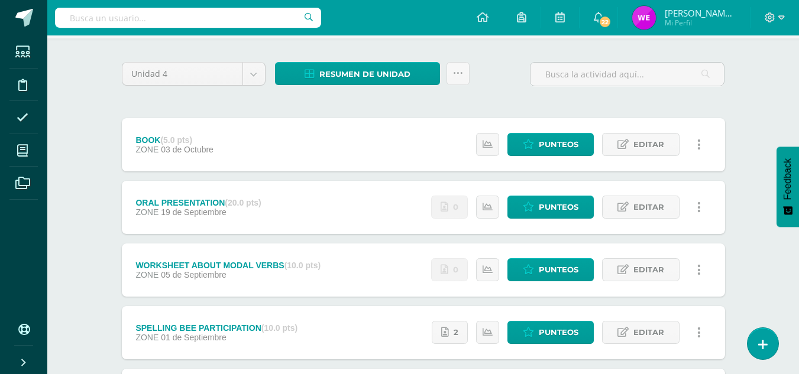
scroll to position [77, 0]
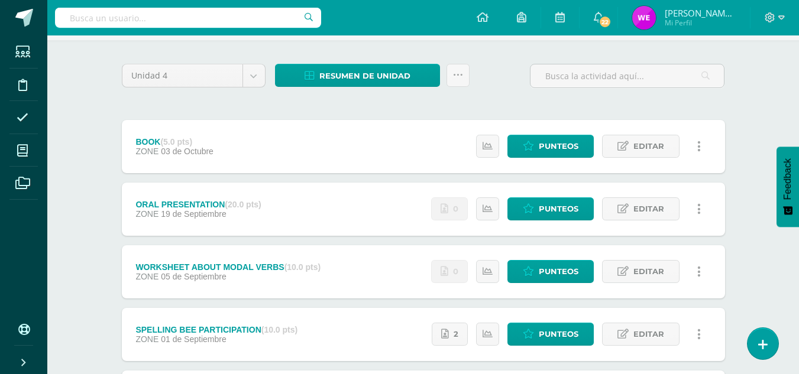
click at [241, 151] on div "BOOK (5.0 pts) ZONE 03 de Octubre Estatus de Actividad: 27 Estudiantes sin cali…" at bounding box center [423, 146] width 603 height 53
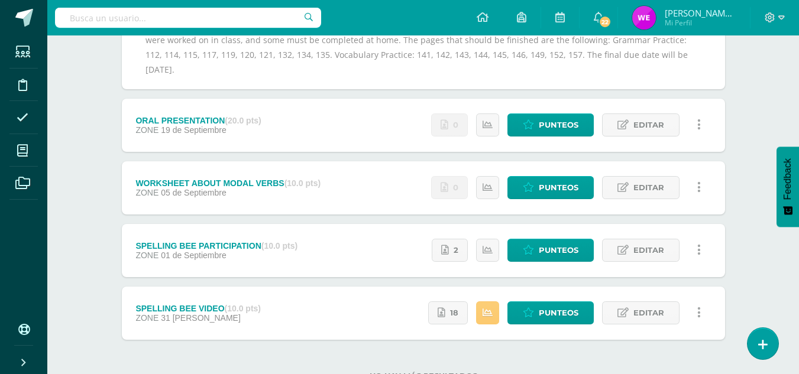
scroll to position [241, 0]
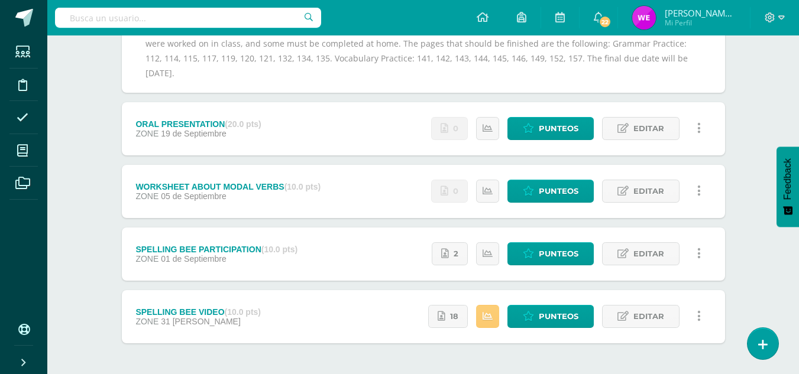
click at [310, 128] on div "ORAL PRESENTATION (20.0 pts) ZONE 19 de Septiembre Estatus de Actividad: 27 Est…" at bounding box center [423, 128] width 603 height 53
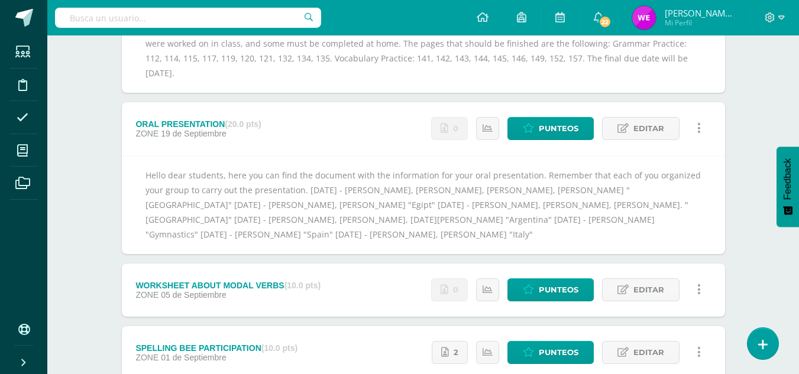
click at [425, 180] on div "Hello dear students, here you can find the document with the information for yo…" at bounding box center [423, 204] width 603 height 99
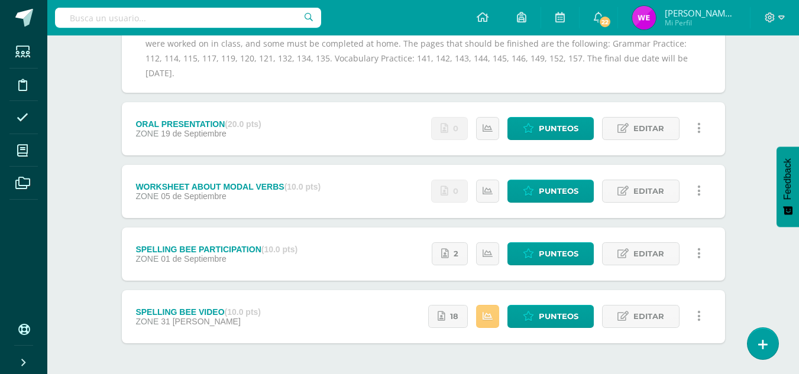
click at [395, 138] on div "ORAL PRESENTATION (20.0 pts) ZONE 19 de Septiembre Estatus de Actividad: 27 Est…" at bounding box center [423, 128] width 603 height 53
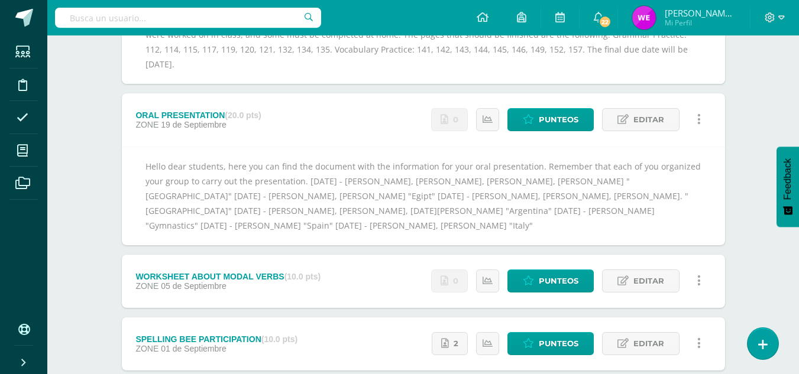
scroll to position [254, 0]
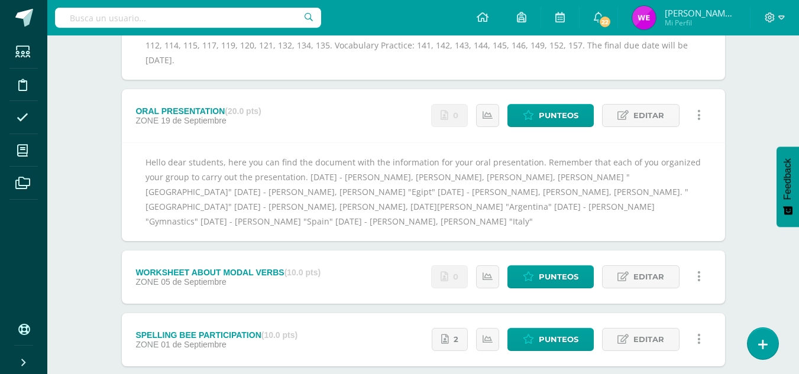
click at [745, 74] on div "Unidad 4 Unidad 1 Unidad 2 Unidad 3 Unidad 4 Resumen de unidad Subir actividade…" at bounding box center [423, 185] width 650 height 645
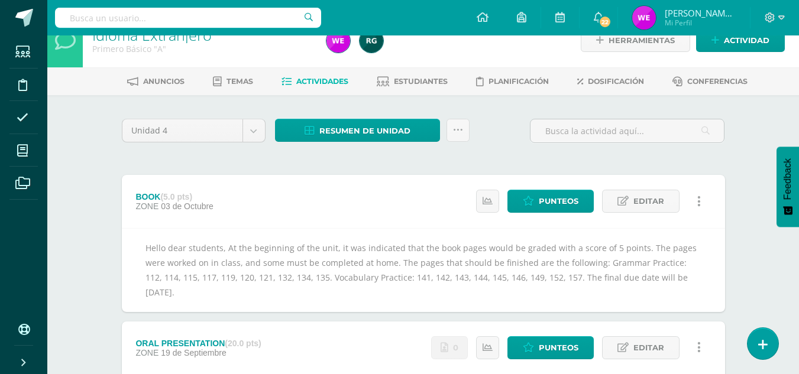
scroll to position [12, 0]
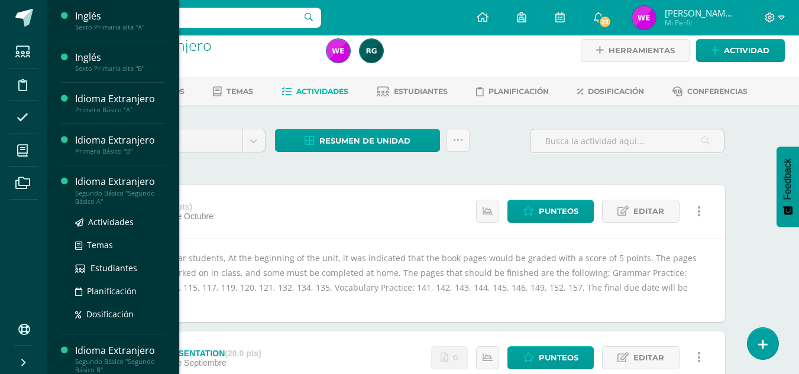
click at [116, 181] on div "Idioma Extranjero" at bounding box center [120, 182] width 90 height 14
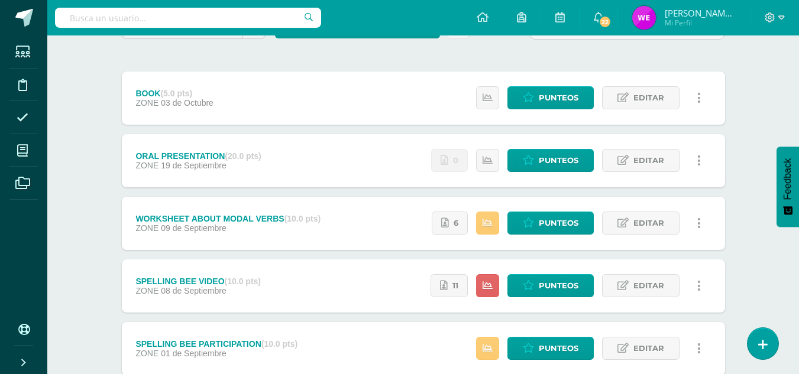
scroll to position [128, 0]
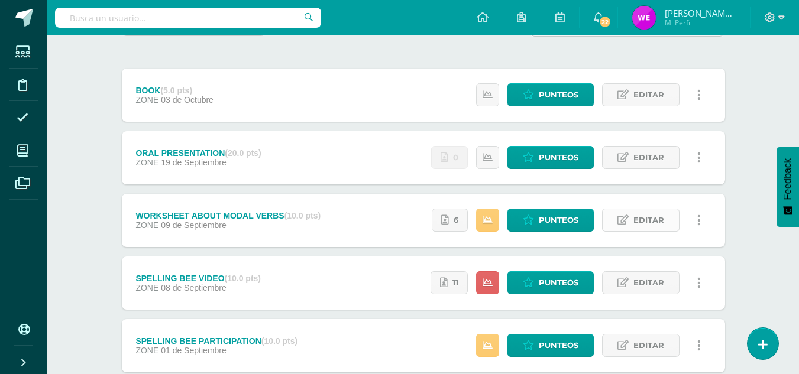
click at [631, 220] on link "Editar" at bounding box center [640, 220] width 77 height 23
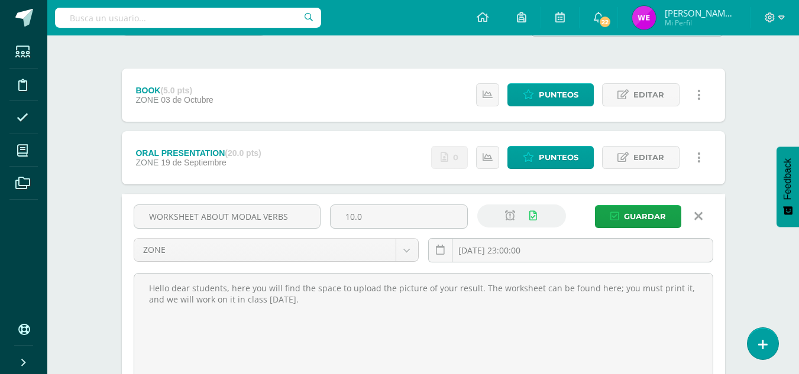
drag, startPoint x: 386, startPoint y: 214, endPoint x: 321, endPoint y: 194, distance: 68.1
click at [321, 194] on div "WORKSHEET ABOUT MODAL VERBS 10.0 ZONE EXAM ACTITUDINAL ZONE [DATE] 23:00:00 [GE…" at bounding box center [423, 305] width 603 height 222
type input "5"
click at [649, 210] on span "Guardar" at bounding box center [645, 217] width 42 height 22
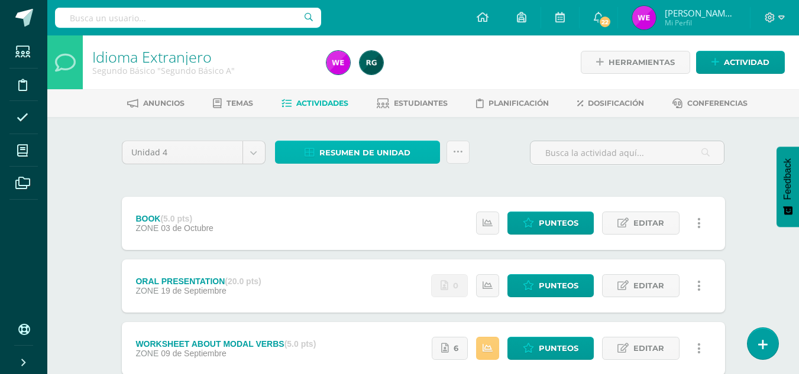
click at [323, 154] on span "Resumen de unidad" at bounding box center [364, 153] width 91 height 22
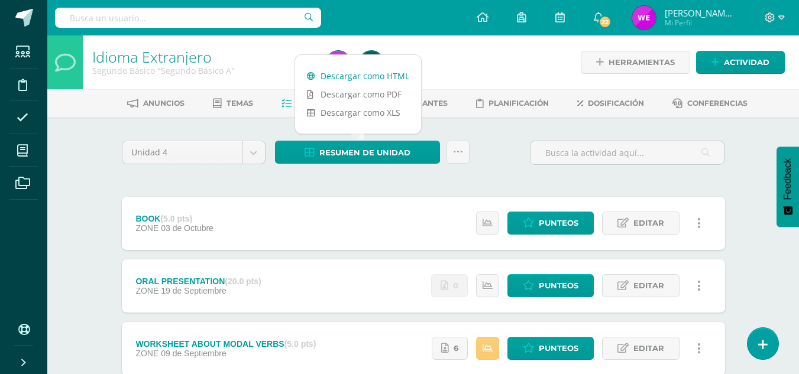
click at [364, 76] on link "Descargar como HTML" at bounding box center [358, 76] width 126 height 18
click at [102, 194] on div "Unidad 4 Unidad 1 Unidad 2 Unidad 3 Unidad 4 Resumen de unidad Subir actividade…" at bounding box center [423, 348] width 650 height 462
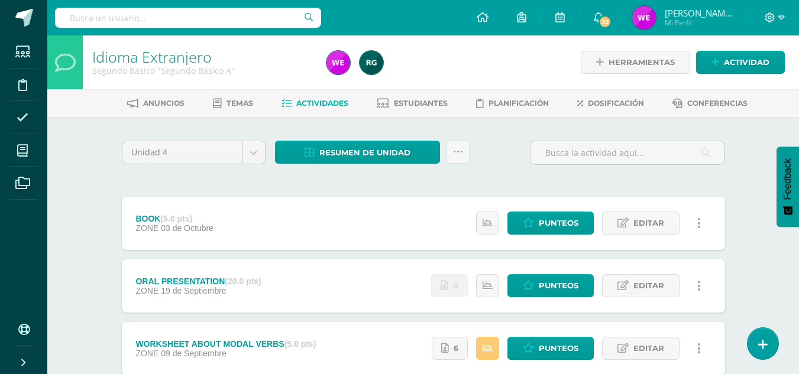
click at [457, 79] on div at bounding box center [441, 62] width 239 height 54
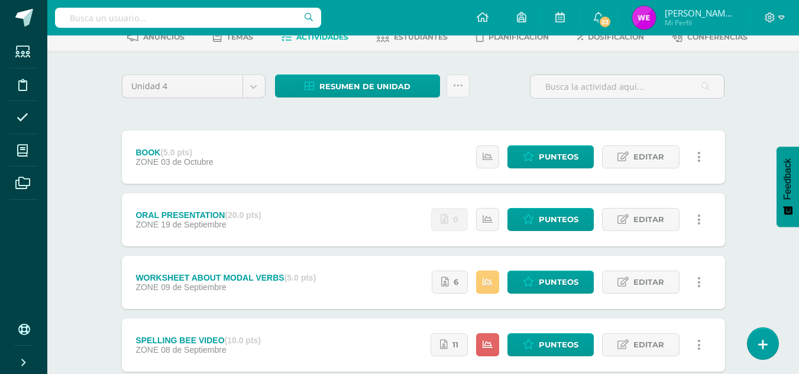
scroll to position [60, 0]
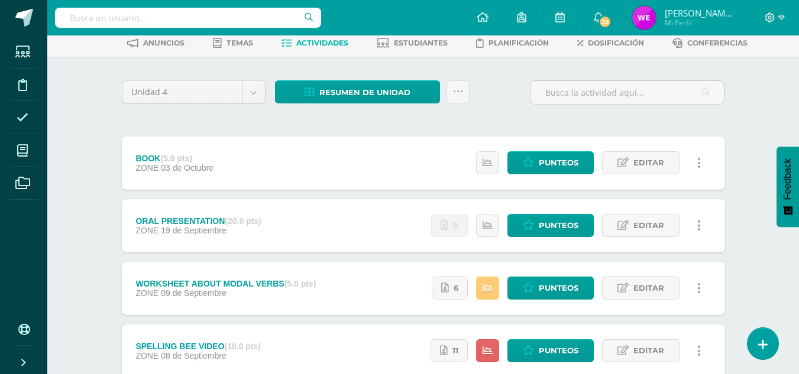
click at [747, 75] on div "Unidad 4 Unidad 1 Unidad 2 Unidad 3 Unidad 4 Resumen de unidad Subir actividade…" at bounding box center [423, 288] width 650 height 462
